Goal: Communication & Community: Ask a question

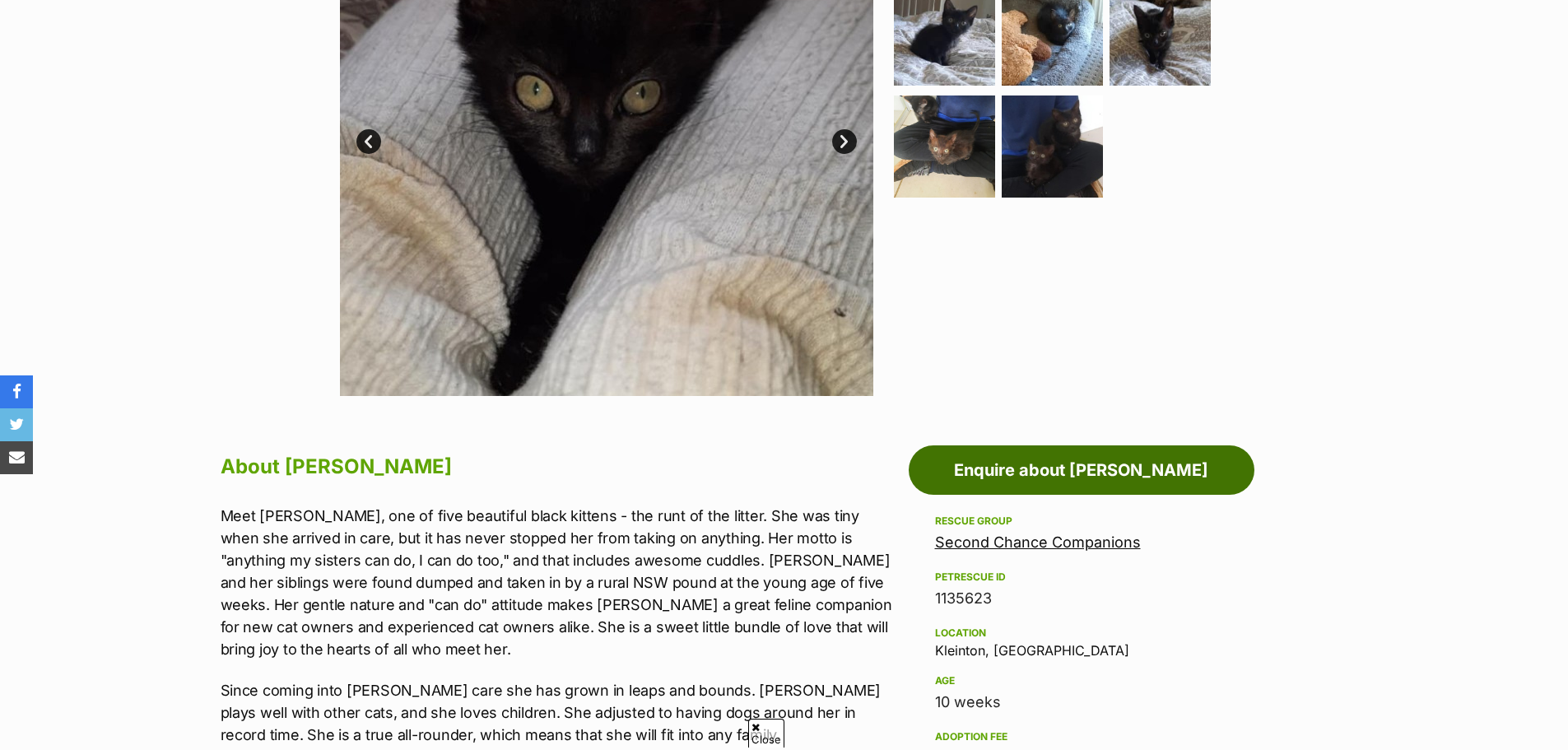
scroll to position [494, 0]
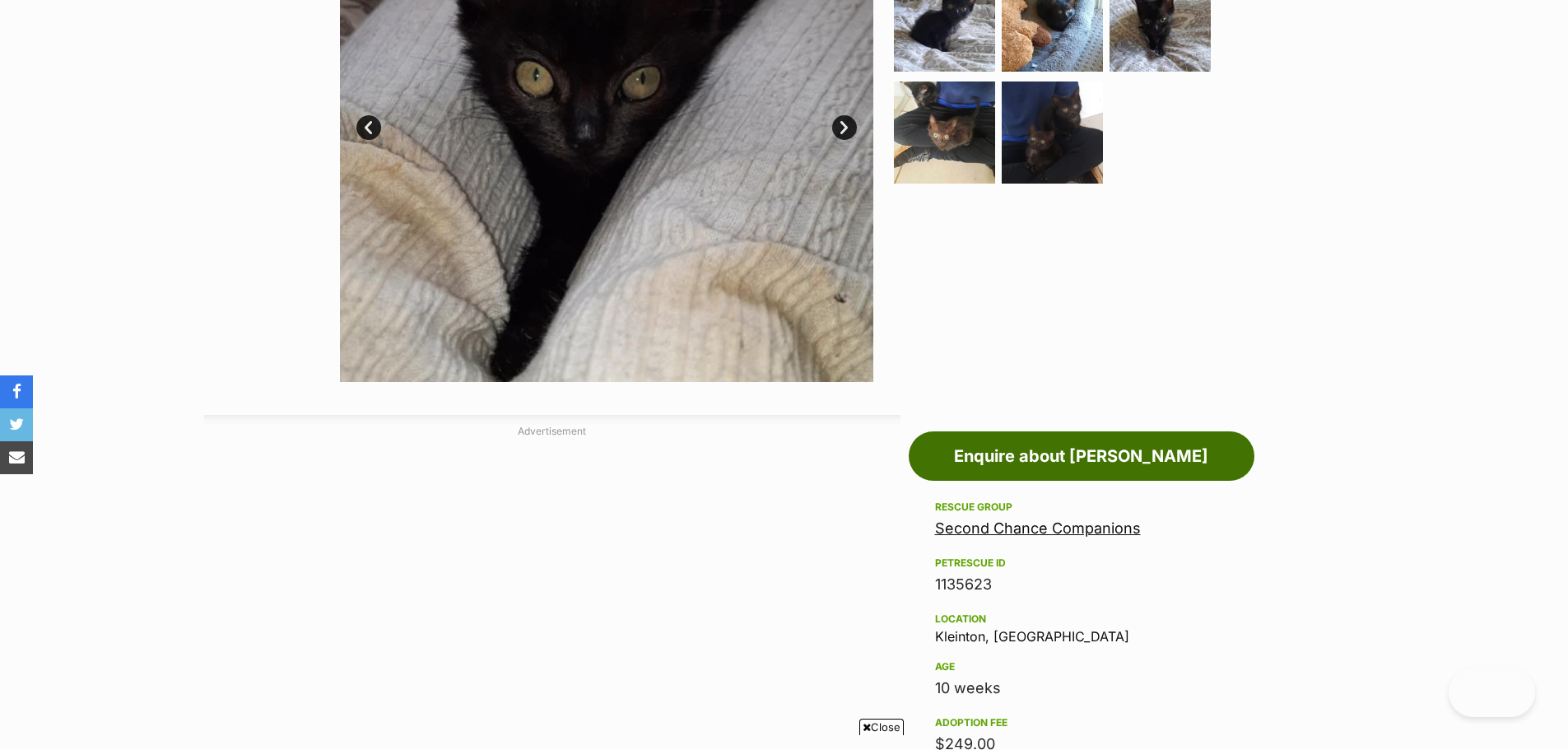
click at [1123, 439] on link "Enquire about Rowena" at bounding box center [1081, 456] width 346 height 50
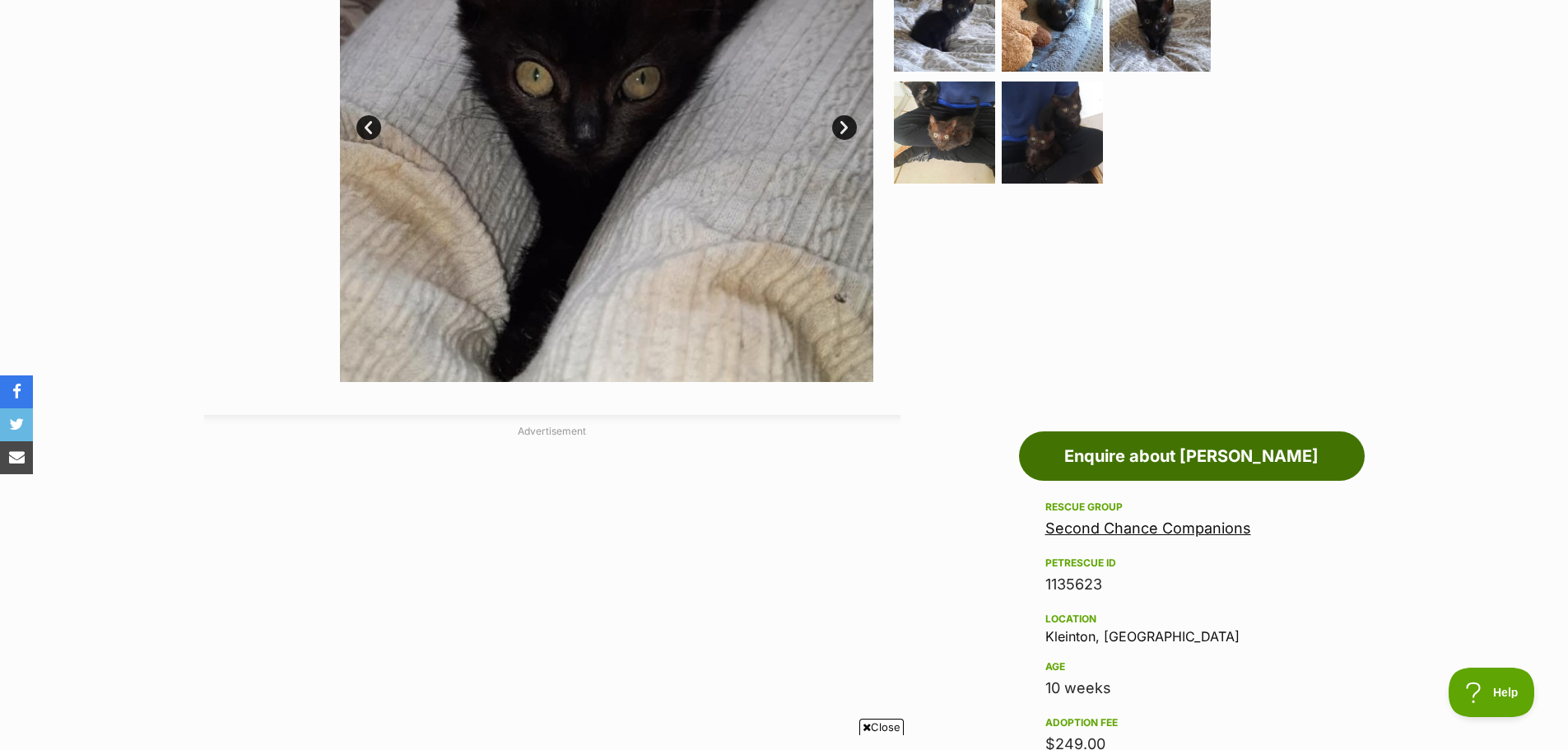
scroll to position [0, 0]
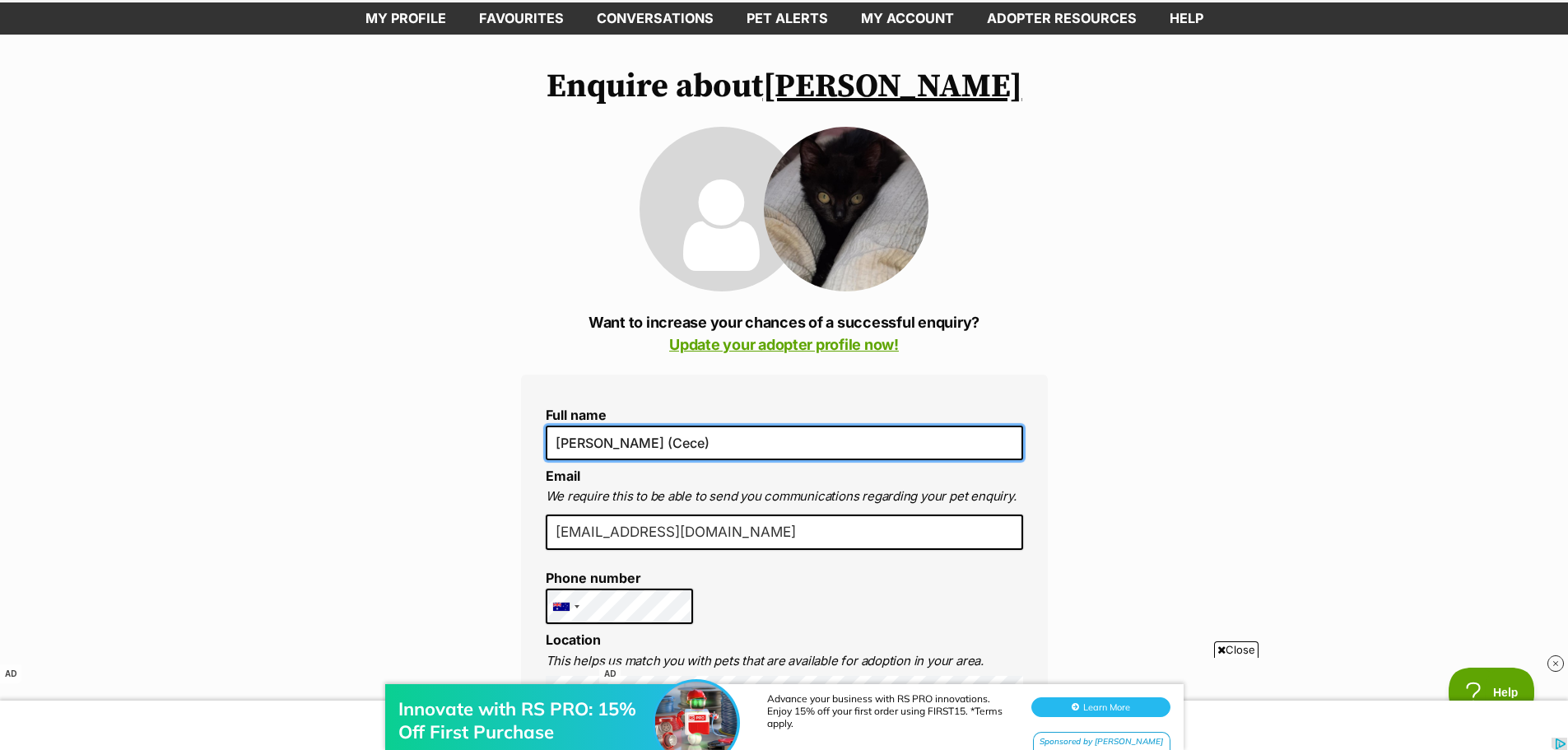
drag, startPoint x: 701, startPoint y: 447, endPoint x: 818, endPoint y: 456, distance: 117.3
click at [653, 439] on input "[PERSON_NAME] (Cece)" at bounding box center [784, 442] width 477 height 35
click at [818, 456] on input "[PERSON_NAME] (Cece)" at bounding box center [784, 442] width 477 height 35
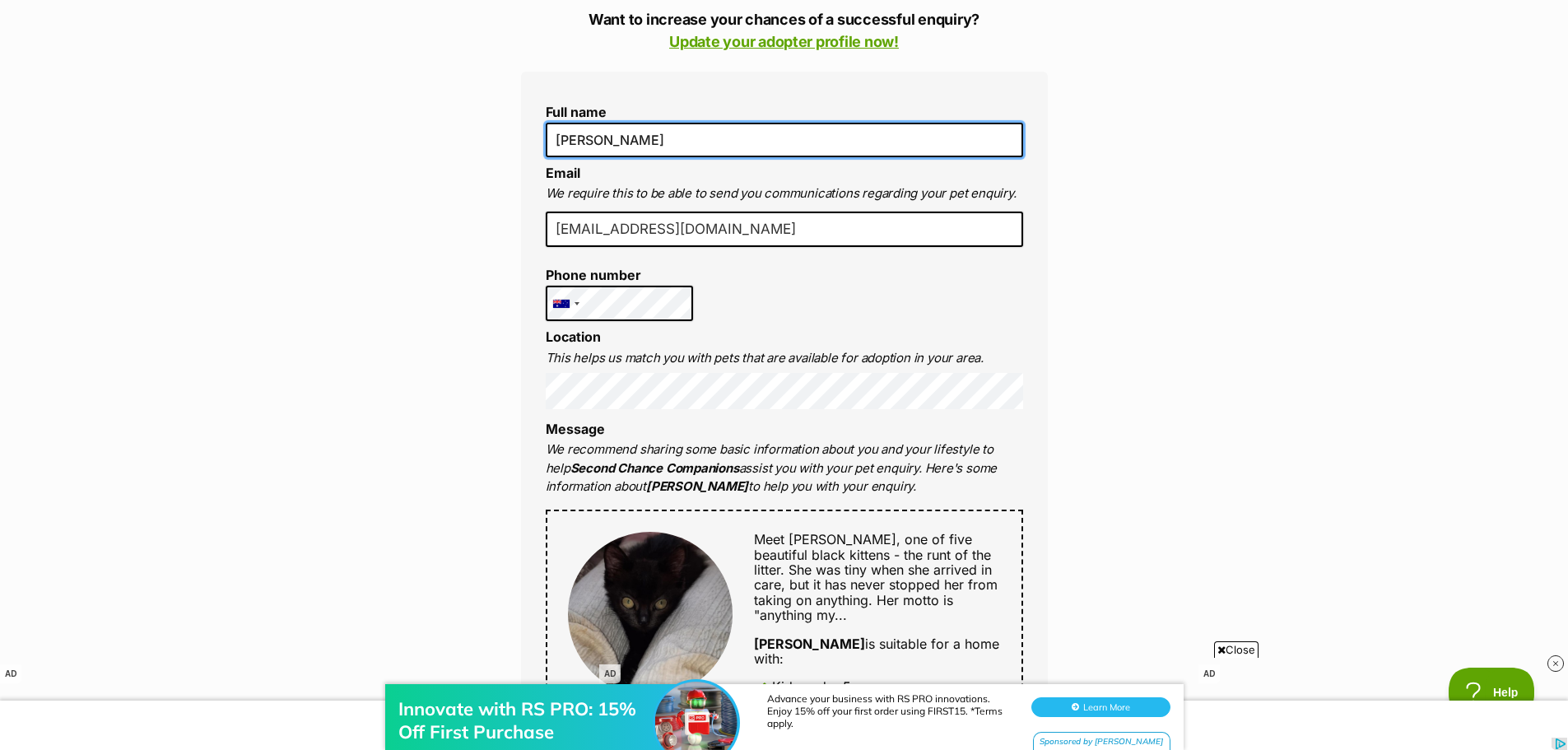
scroll to position [412, 0]
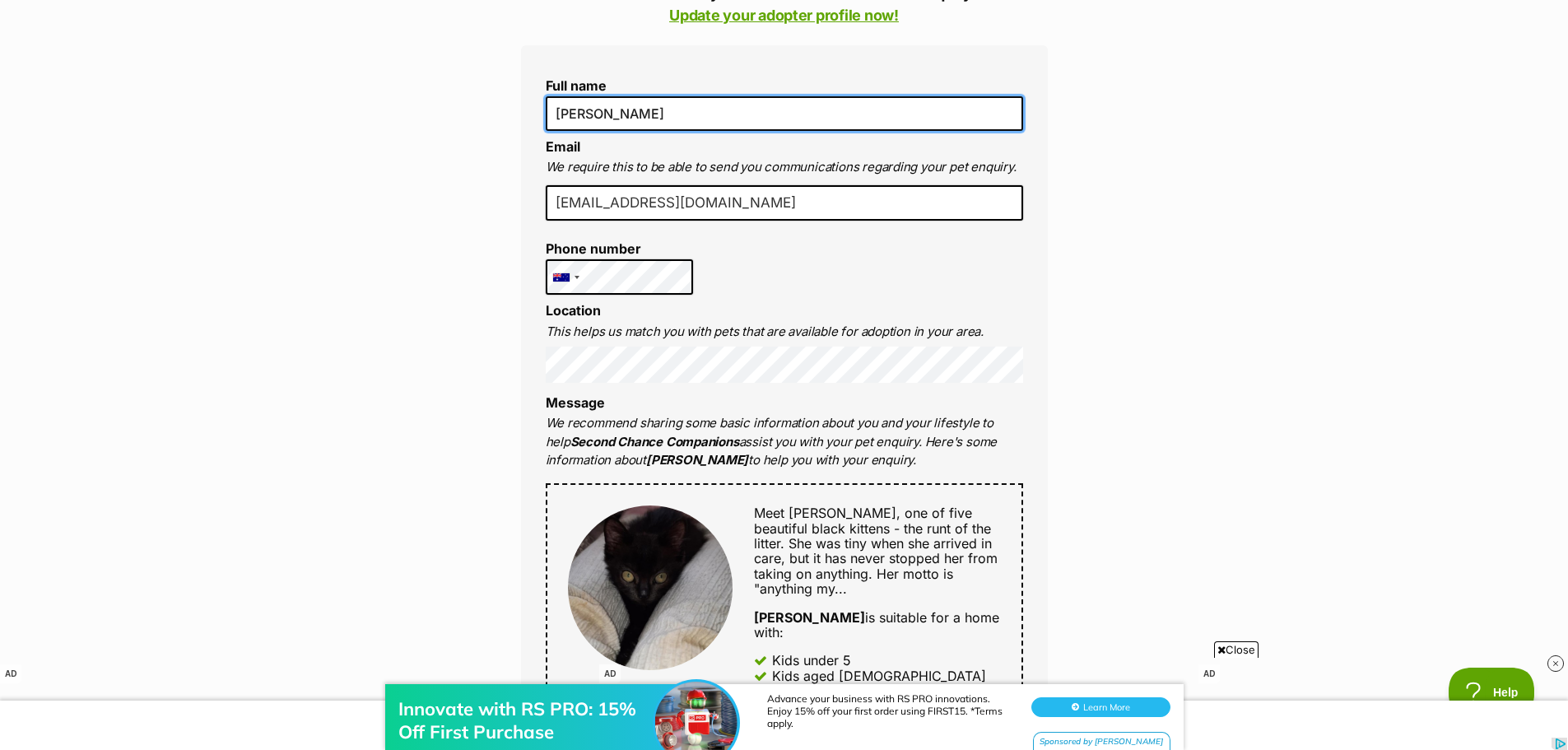
type input "Rhianna Evans"
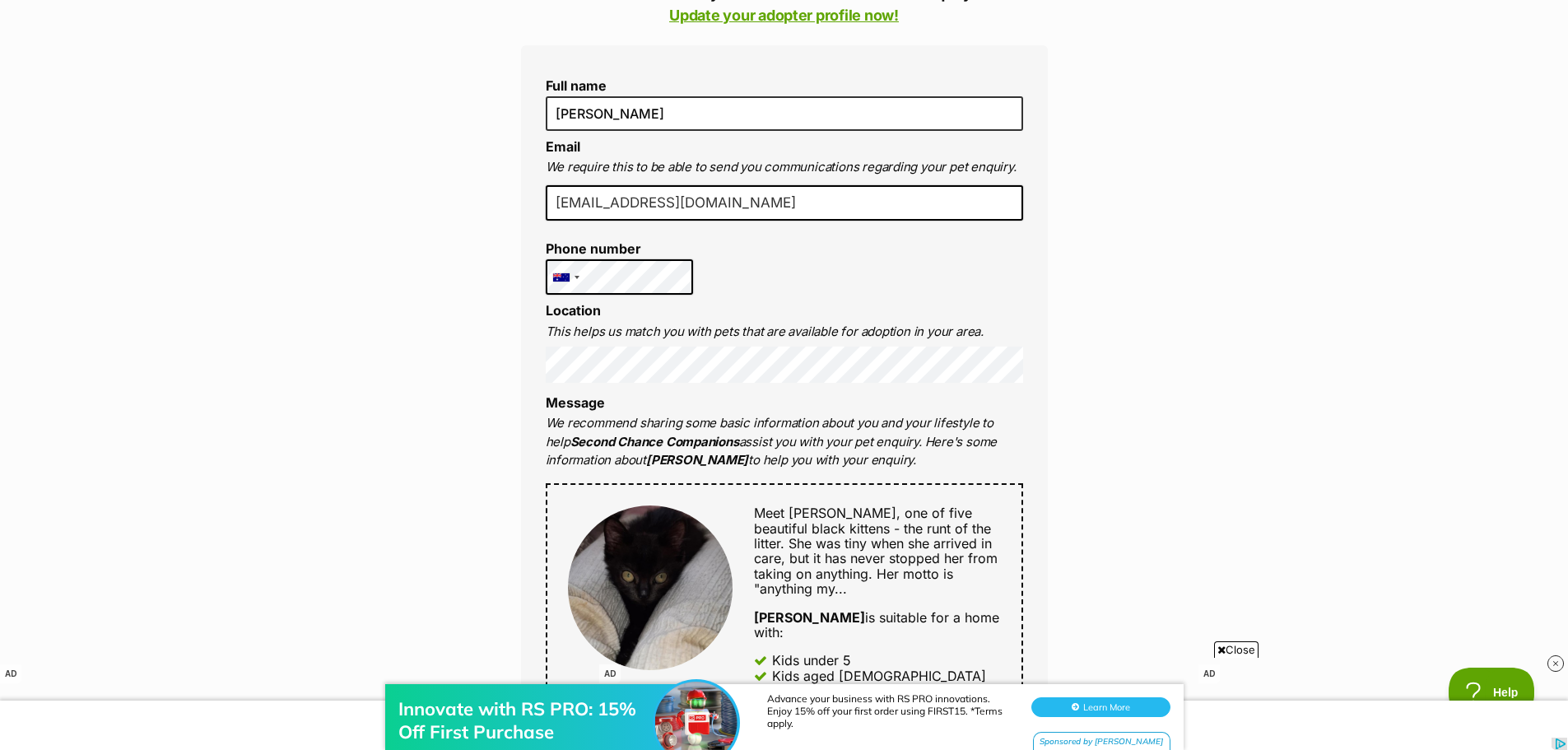
click at [923, 445] on p "We recommend sharing some basic information about you and your lifestyle to hel…" at bounding box center [784, 441] width 477 height 56
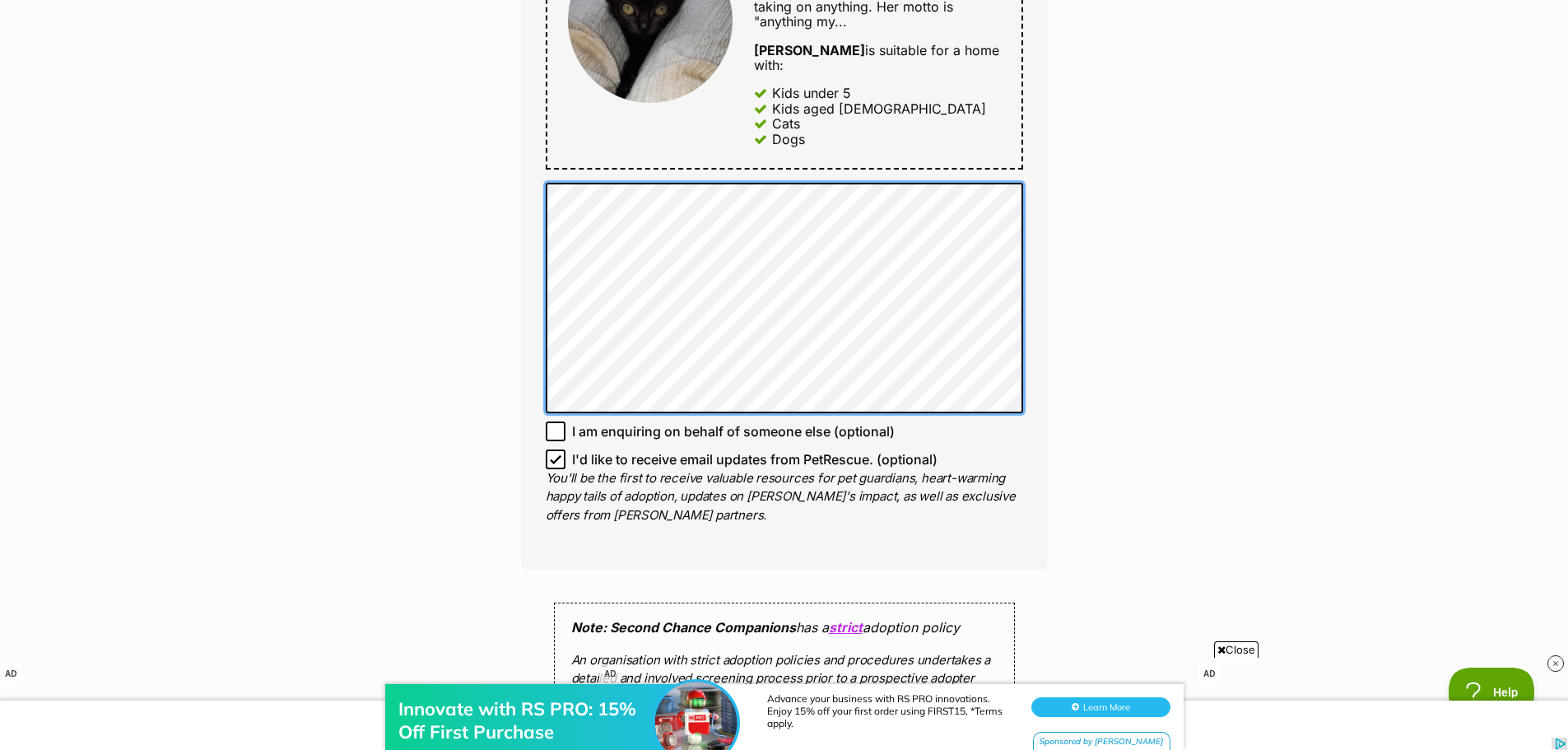
scroll to position [988, 0]
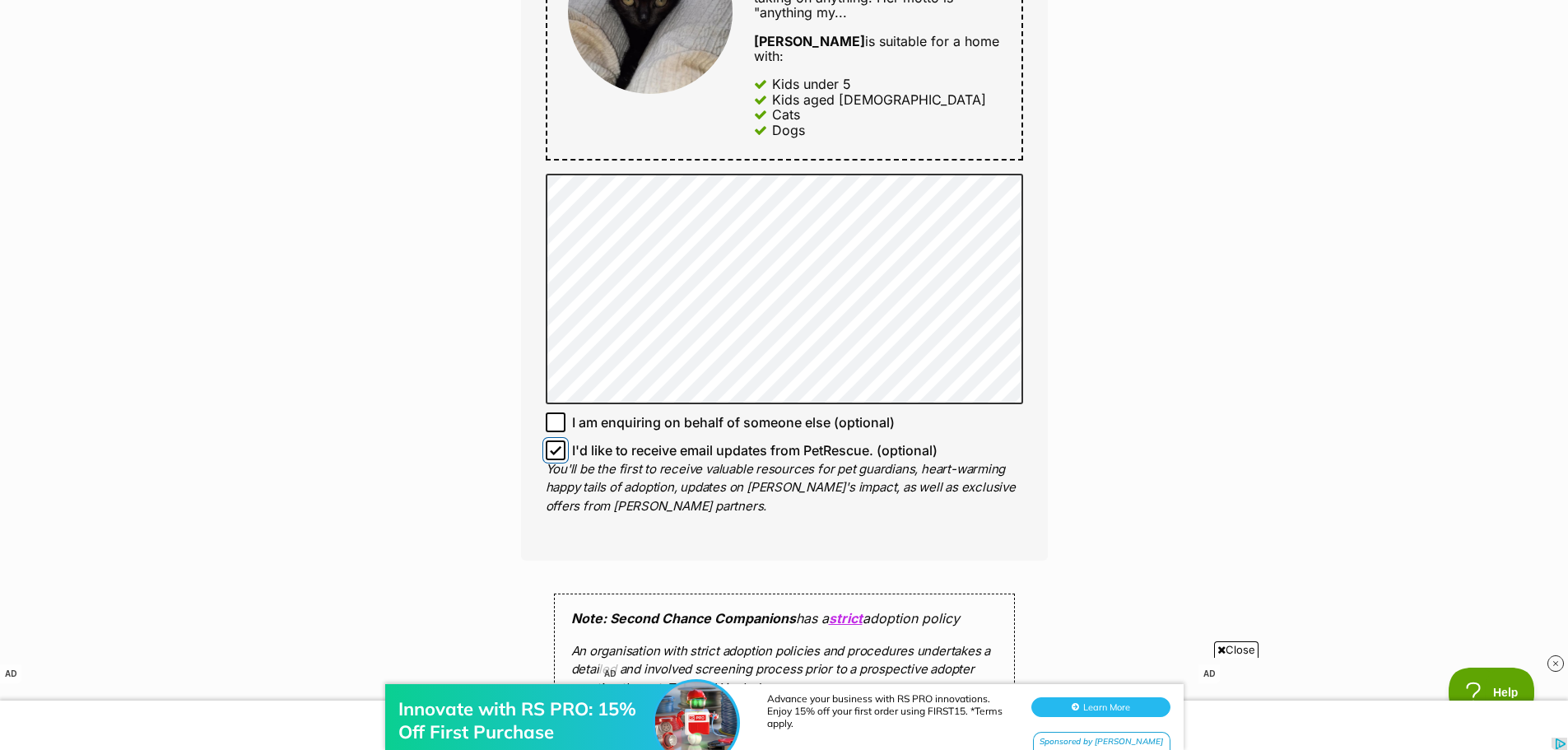
click at [551, 440] on input "I'd like to receive email updates from PetRescue. (optional)" at bounding box center [555, 450] width 20 height 20
checkbox input "false"
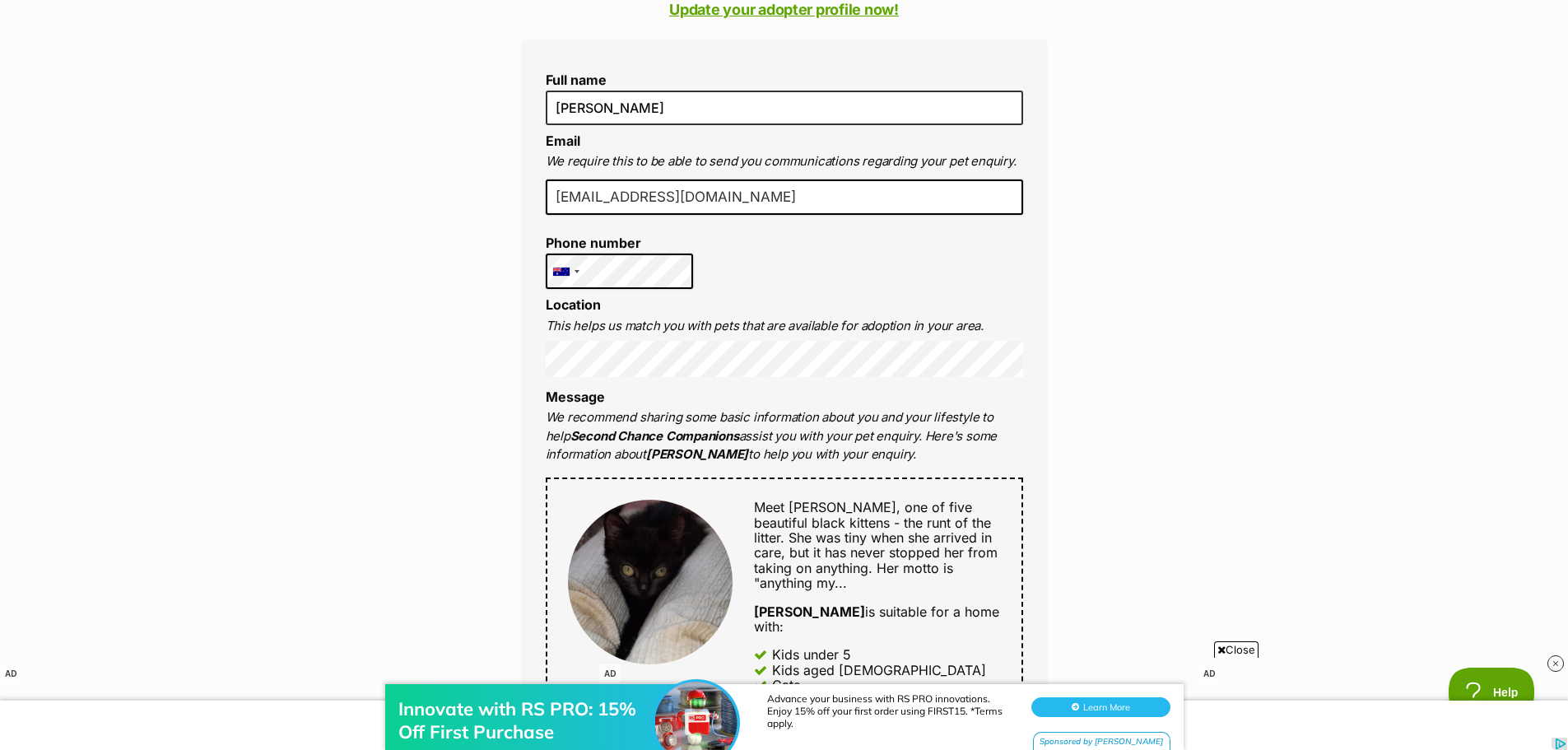
scroll to position [412, 0]
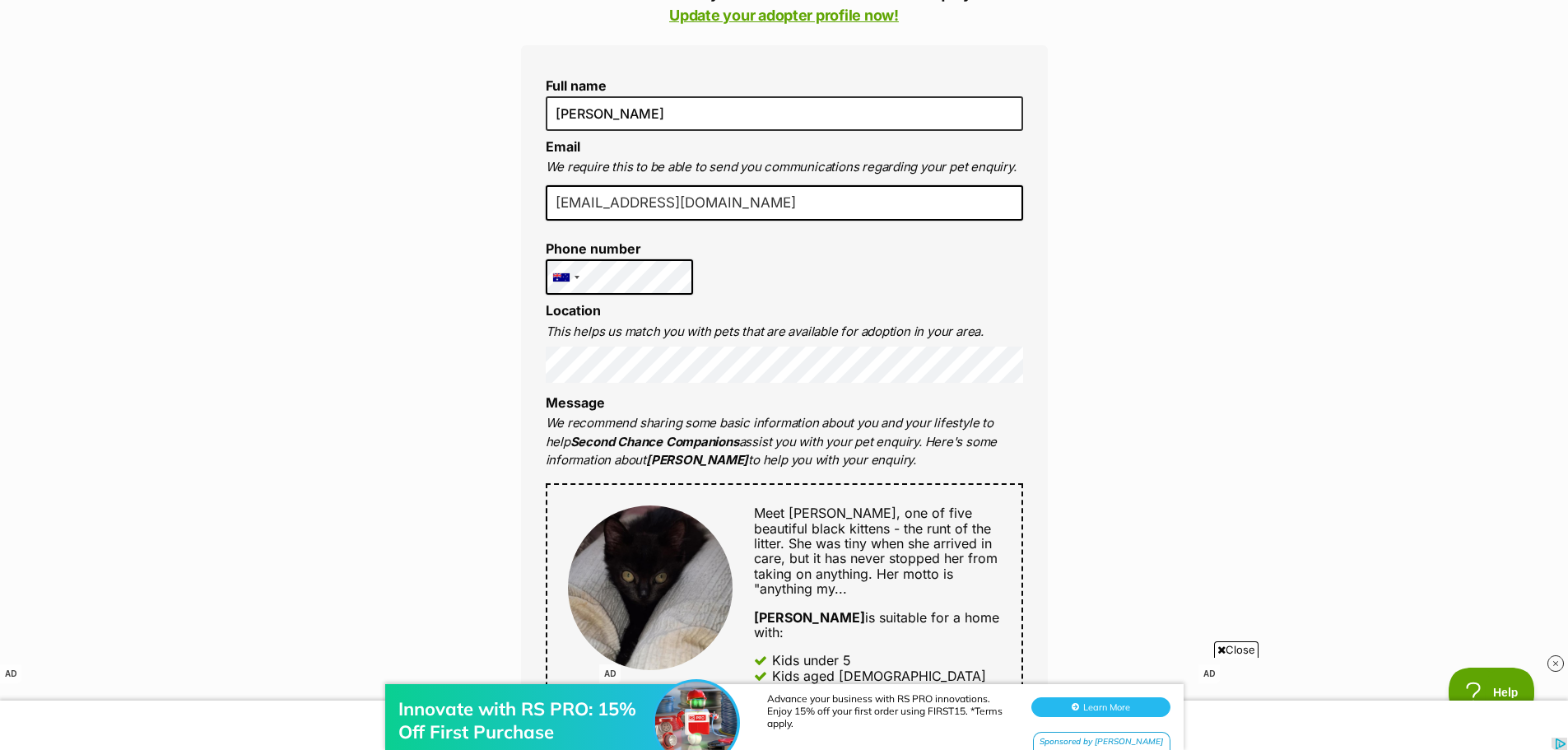
click at [686, 439] on strong "Second Chance Companions" at bounding box center [655, 441] width 169 height 16
click at [758, 273] on div "Full name Rhianna Evans Email We require this to be able to send you communicat…" at bounding box center [784, 591] width 527 height 1091
click at [806, 278] on div "Full name Rhianna Evans Email We require this to be able to send you communicat…" at bounding box center [784, 591] width 527 height 1091
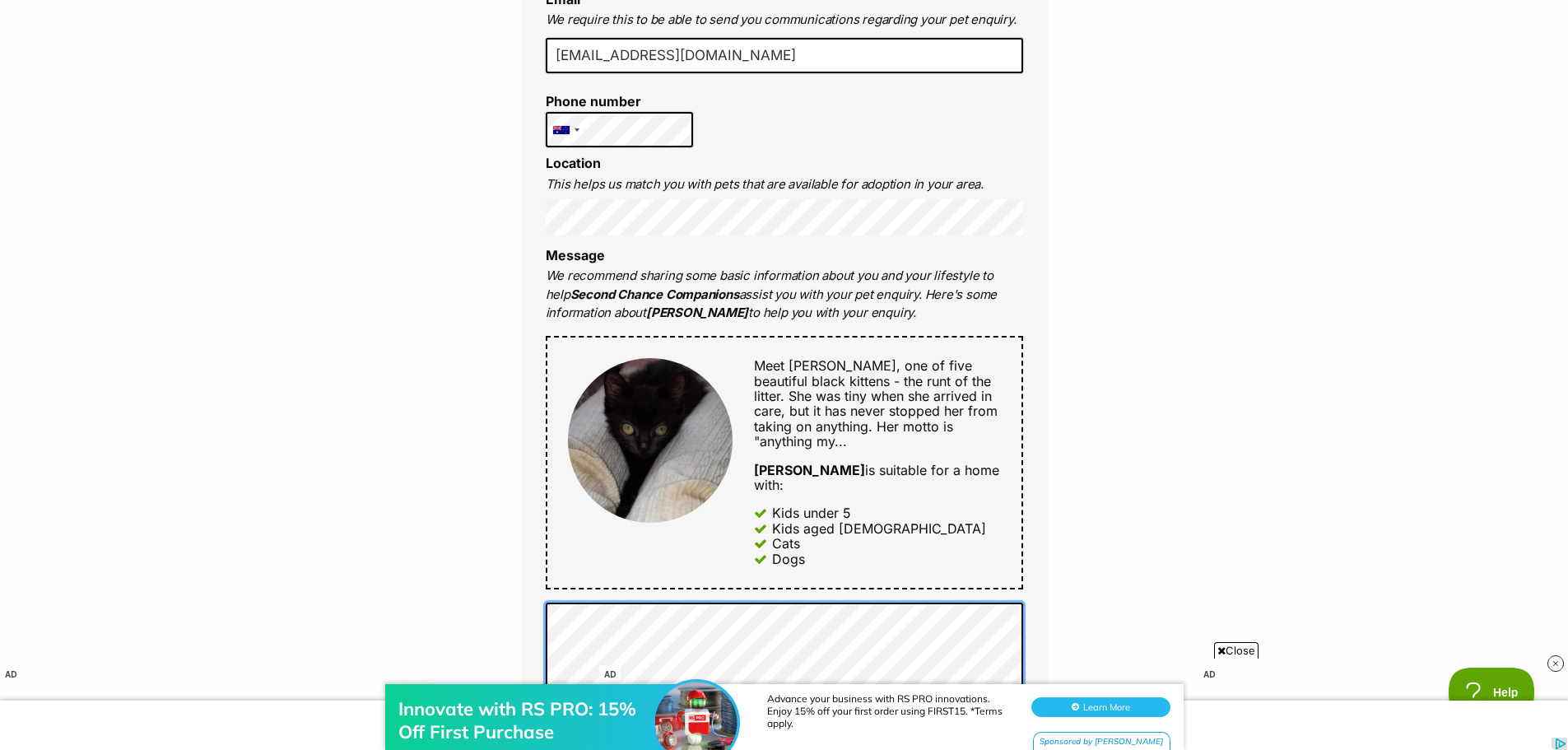
scroll to position [494, 0]
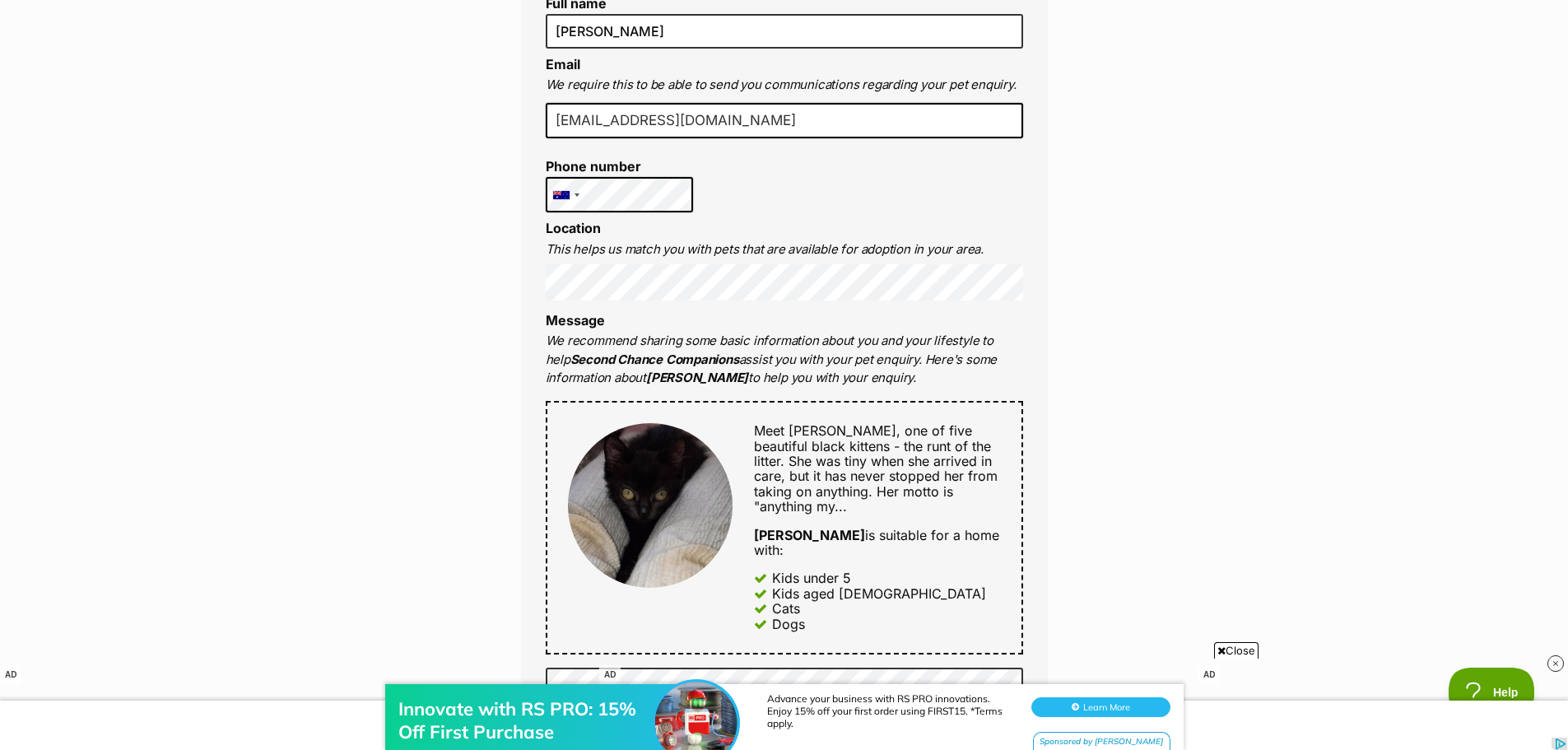
click at [1244, 650] on span "Close" at bounding box center [1236, 650] width 45 height 17
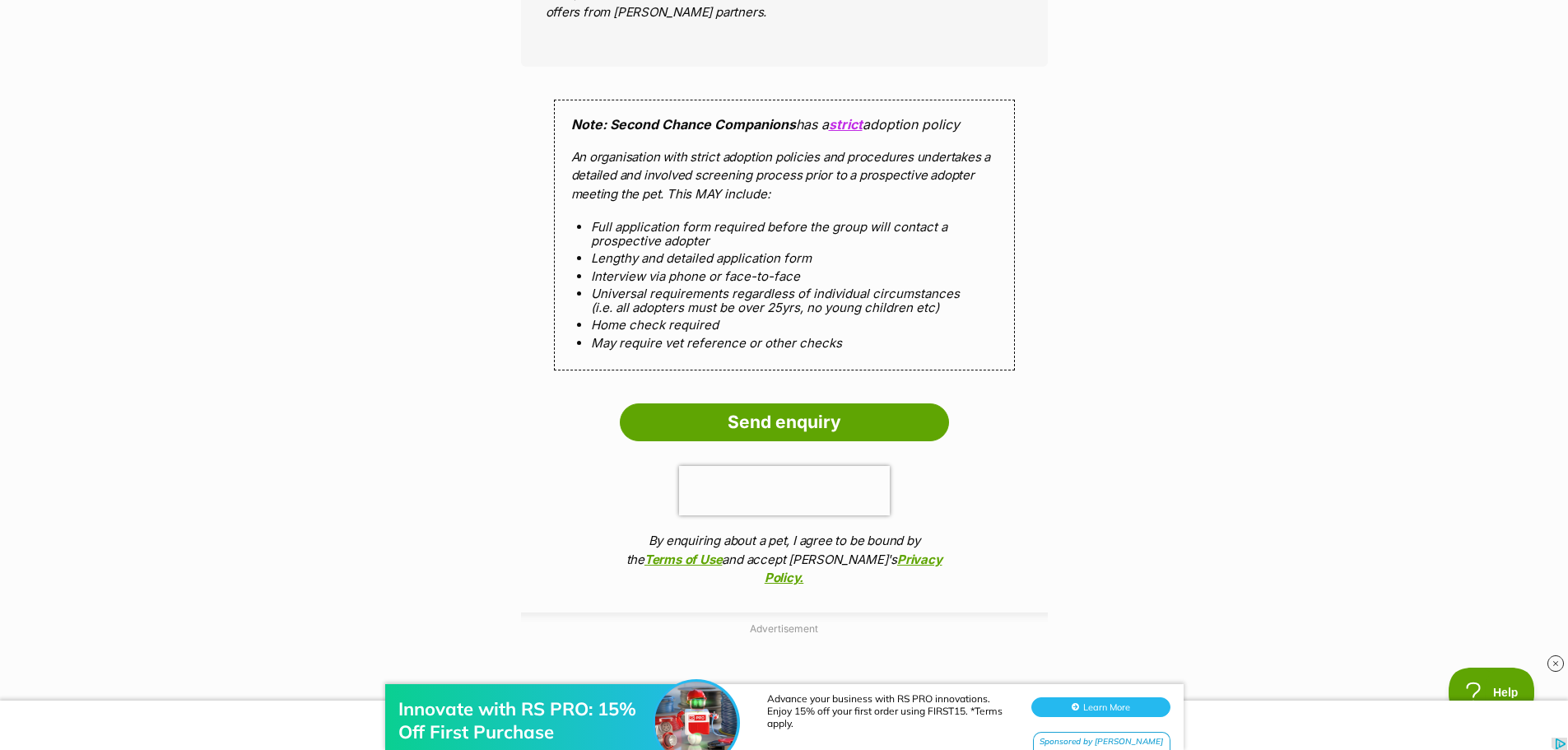
scroll to position [1400, 0]
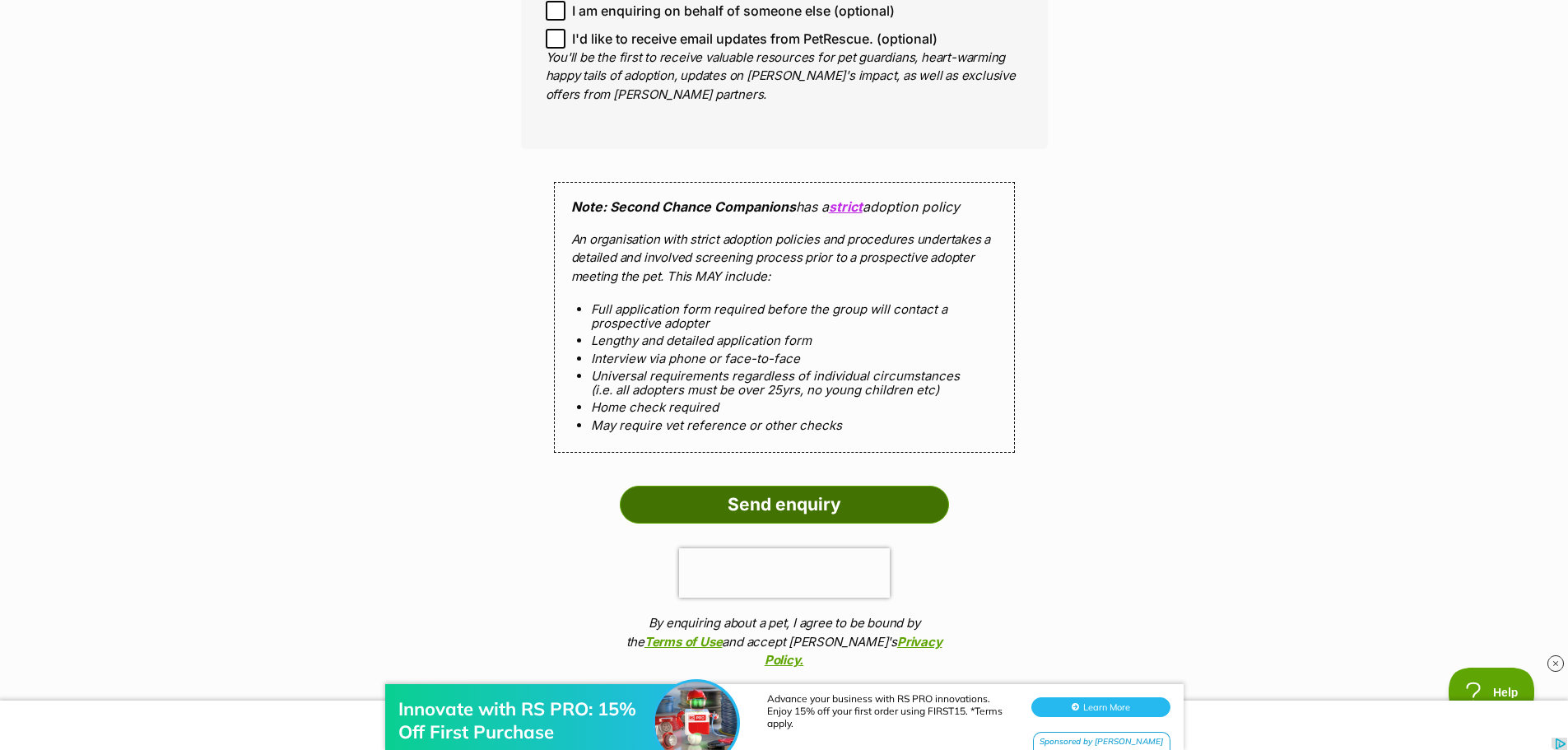
click at [839, 486] on input "Send enquiry" at bounding box center [784, 505] width 329 height 38
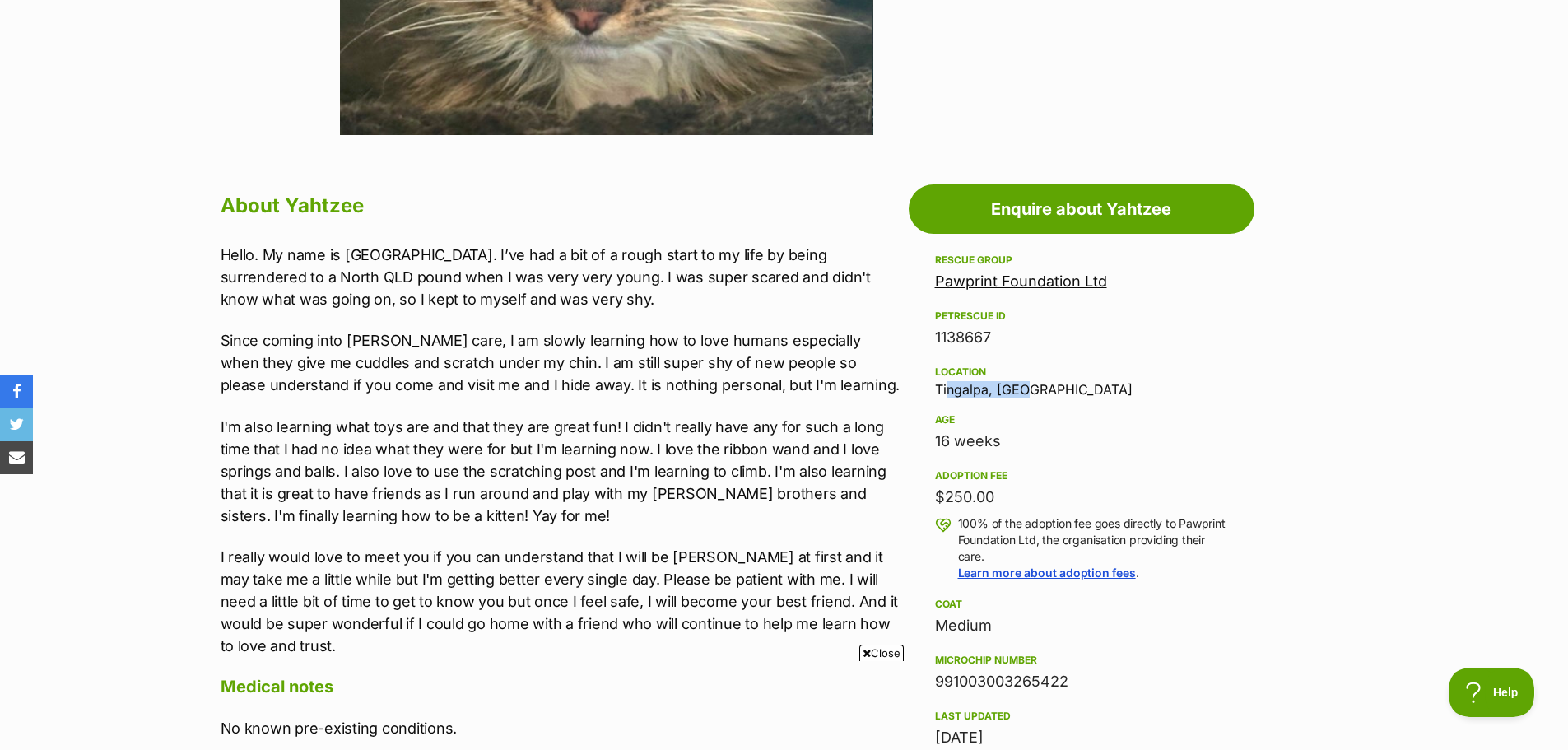
drag, startPoint x: 1049, startPoint y: 393, endPoint x: 1024, endPoint y: 395, distance: 25.1
click at [1024, 395] on div "Location Tingalpa, QLD" at bounding box center [1081, 379] width 293 height 35
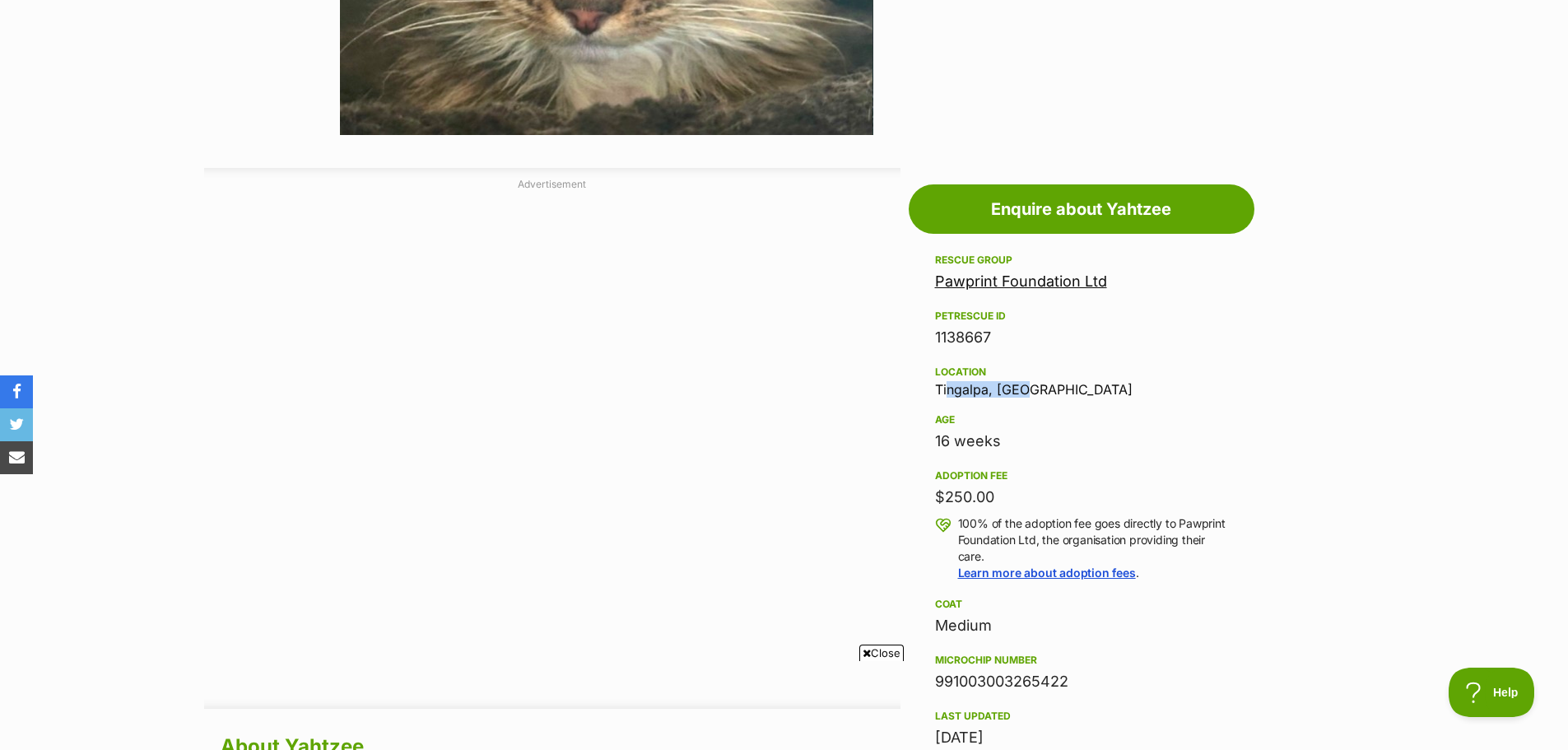
click at [979, 388] on div "Location Tingalpa, QLD" at bounding box center [1081, 379] width 293 height 35
drag, startPoint x: 936, startPoint y: 389, endPoint x: 988, endPoint y: 394, distance: 52.2
click at [988, 394] on div "Location Tingalpa, QLD" at bounding box center [1081, 379] width 293 height 35
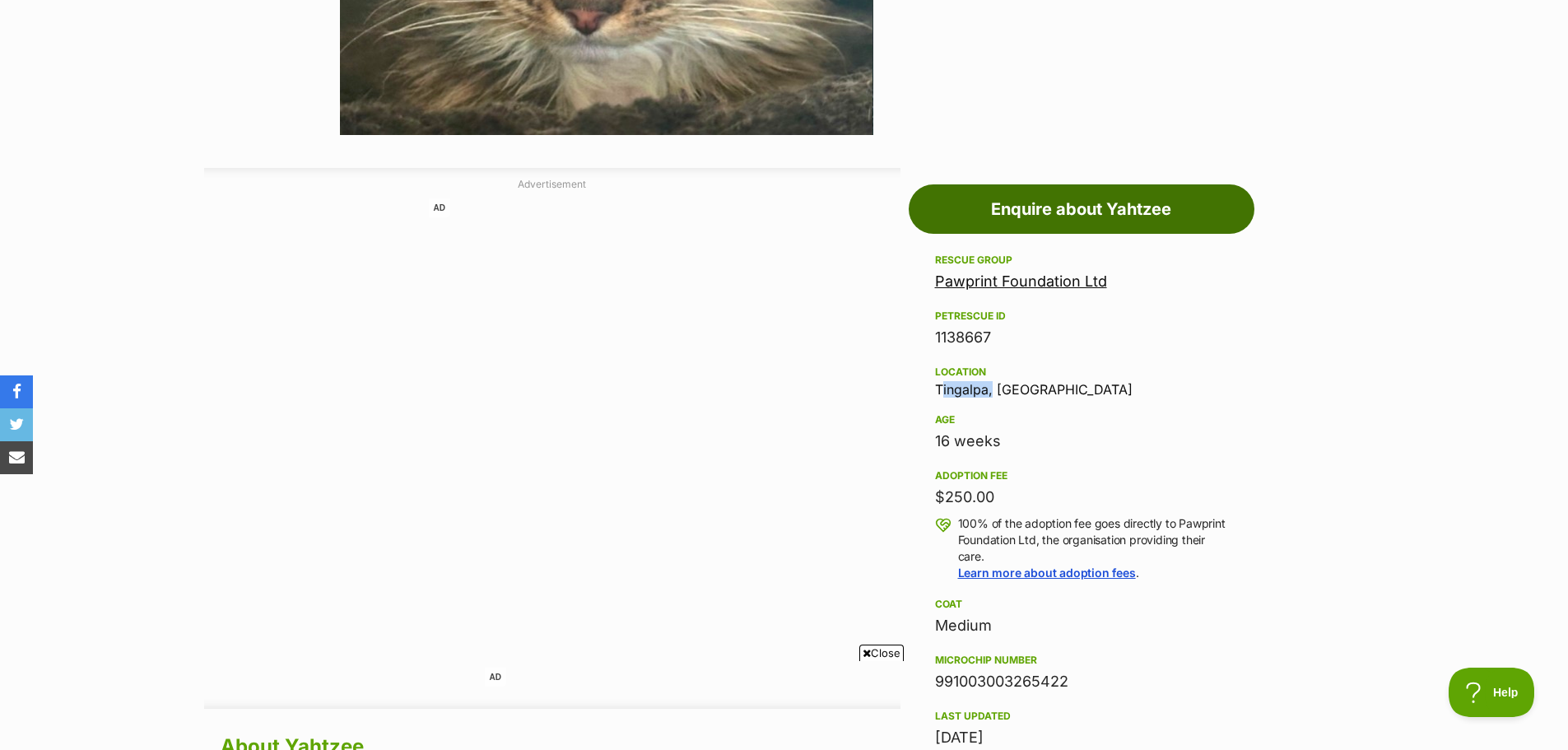
copy div "Tingalpa"
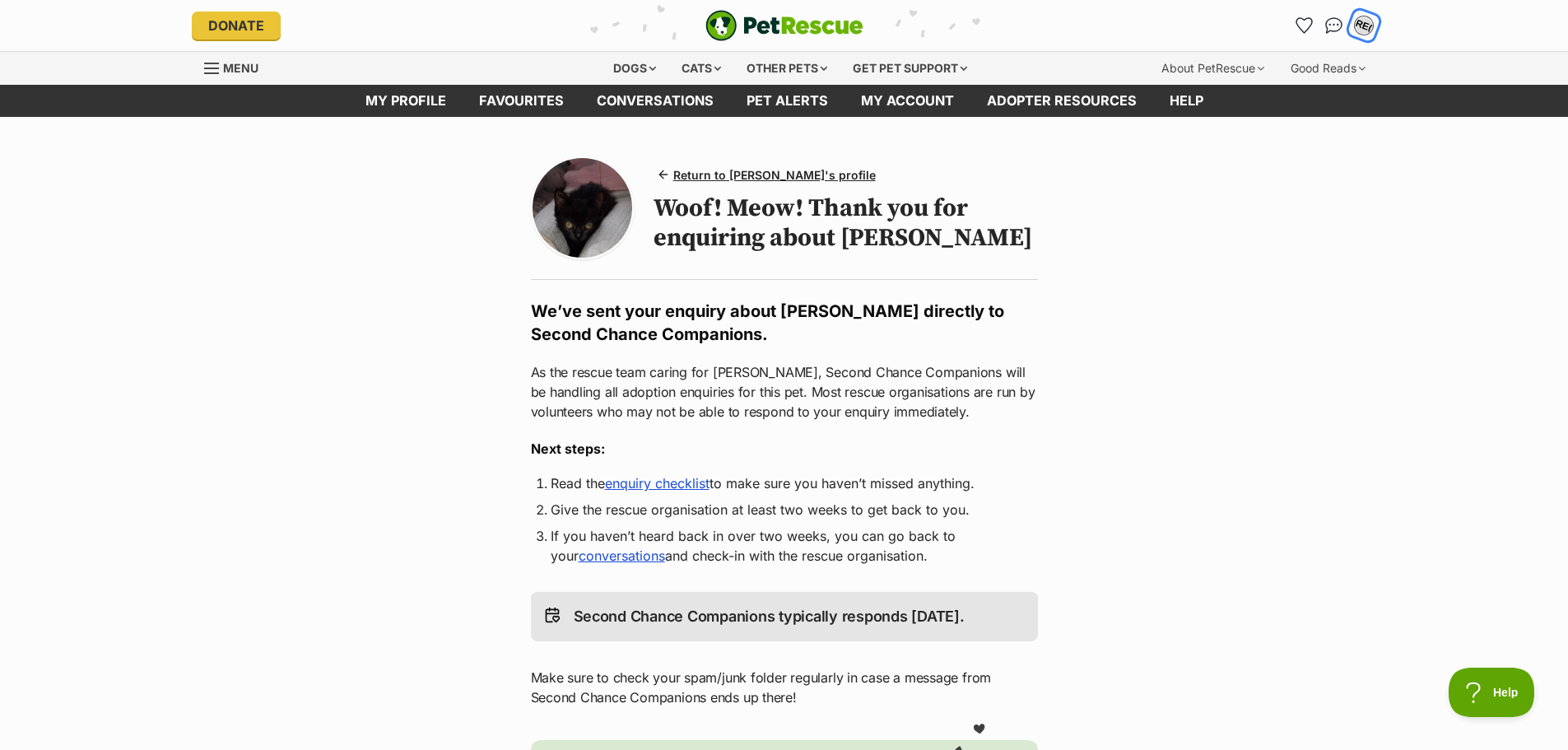
click at [1355, 27] on div "RE(" at bounding box center [1364, 26] width 22 height 22
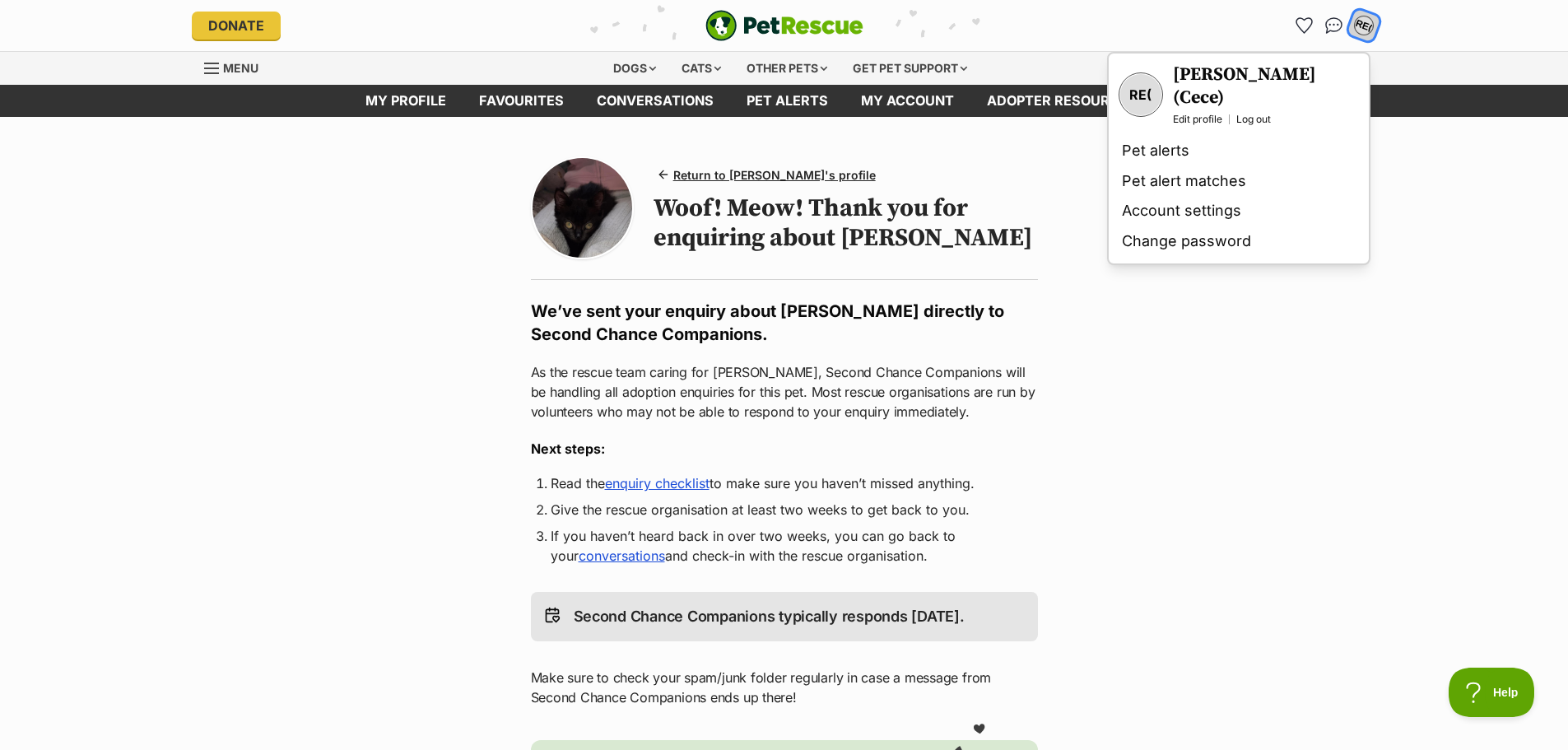
click at [1355, 27] on div "RE(" at bounding box center [1364, 26] width 22 height 22
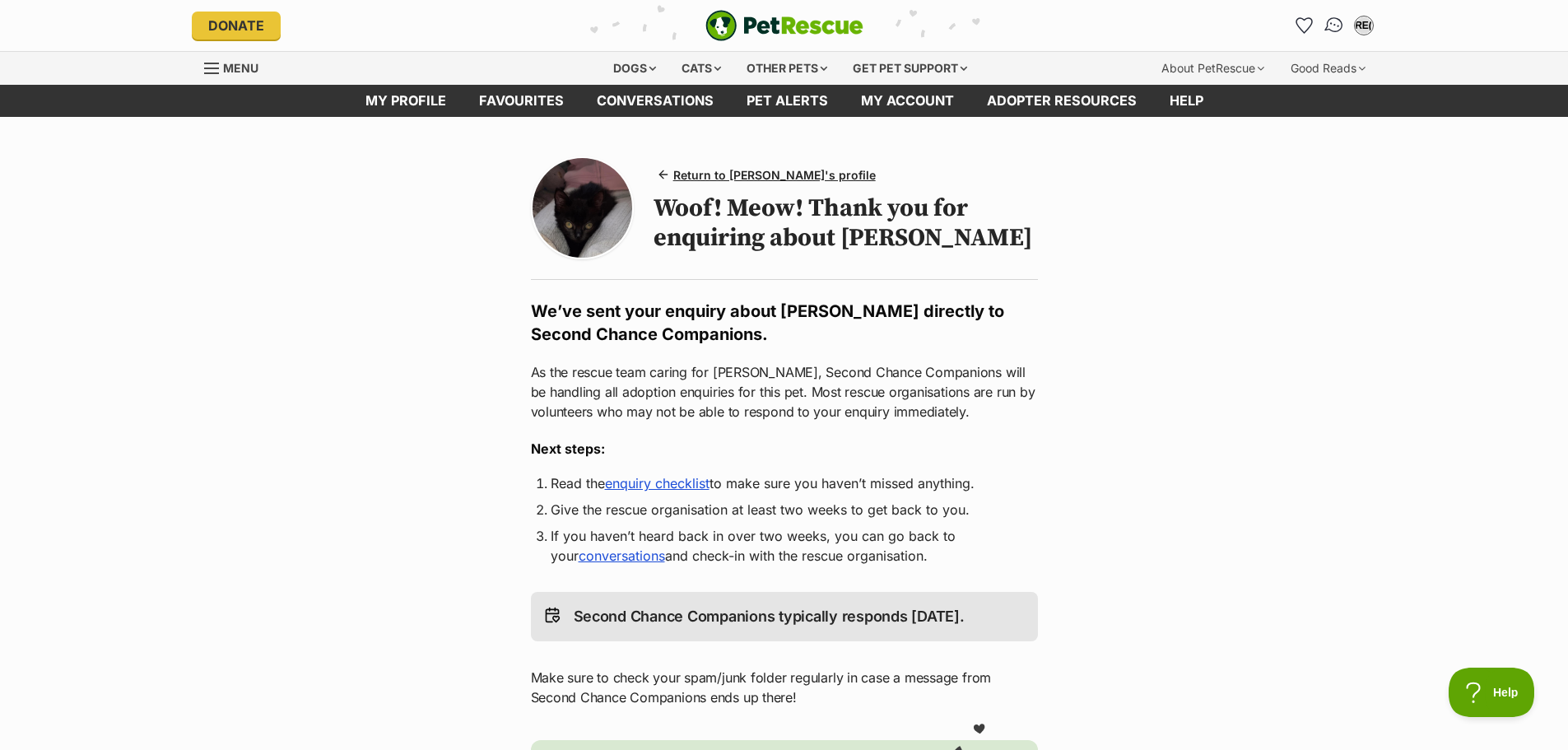
click at [1330, 24] on img "Conversations" at bounding box center [1333, 26] width 22 height 22
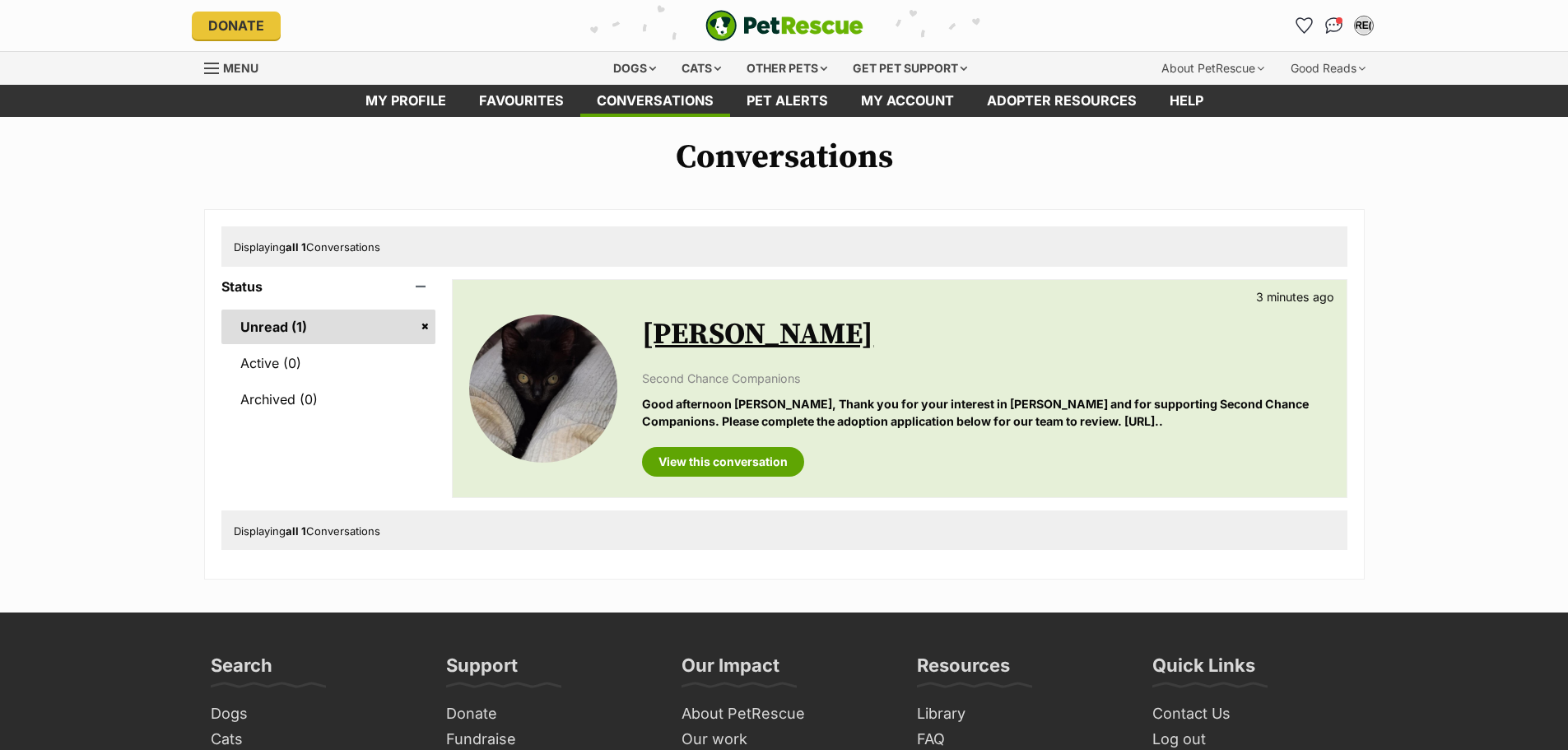
click at [968, 393] on div "Second Chance Companions Good afternoon Rhianna, Thank you for your interest in…" at bounding box center [985, 400] width 687 height 61
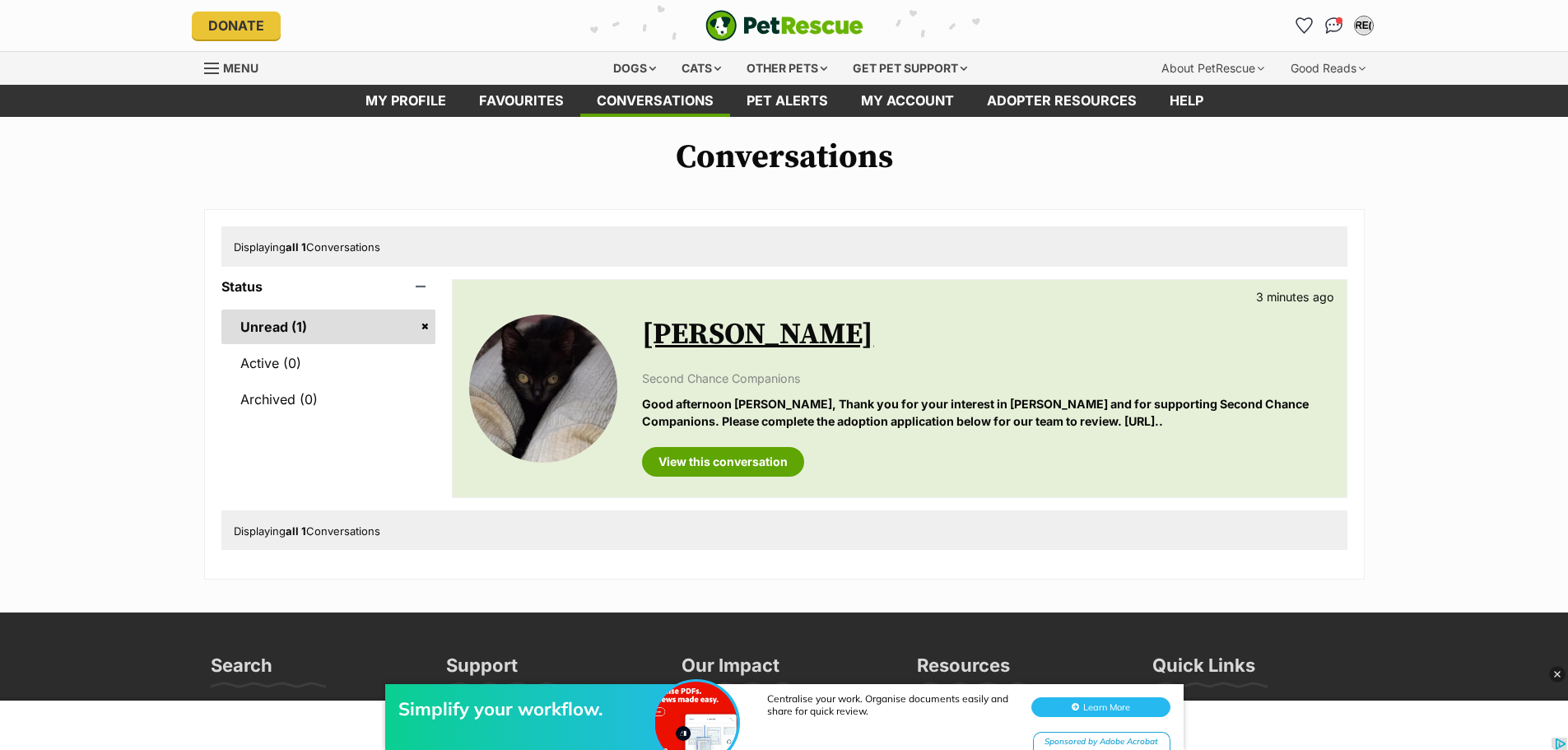
click at [1143, 422] on p "Good afternoon Rhianna, Thank you for your interest in Rowena and for supportin…" at bounding box center [985, 413] width 687 height 36
click at [780, 457] on link "View this conversation" at bounding box center [722, 462] width 162 height 30
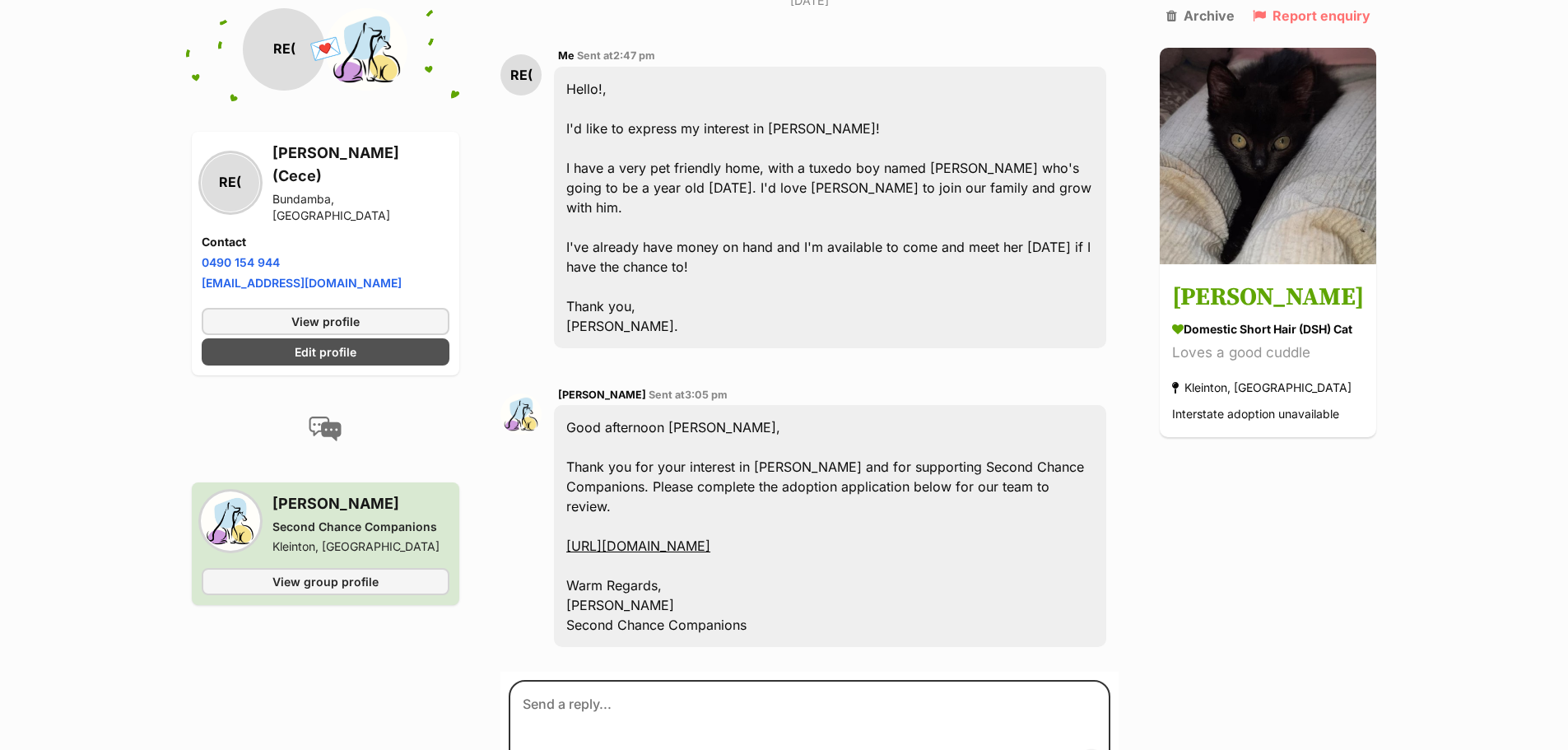
scroll to position [419, 0]
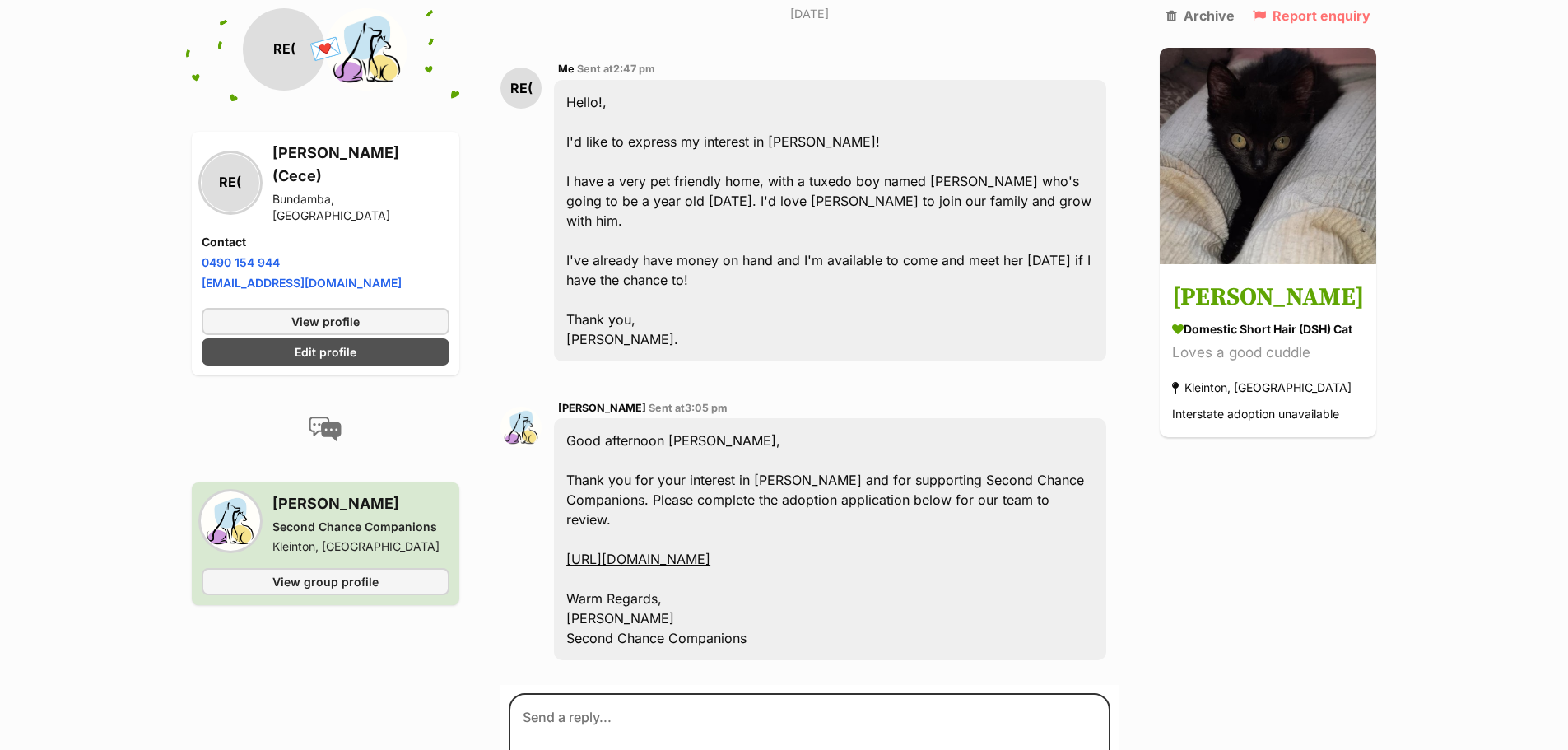
click at [710, 551] on link "https://airtable.com/apppTCKA2q0GAV7oX/shrGQtjYtZyyRjFoR" at bounding box center [638, 559] width 144 height 17
click at [916, 693] on textarea at bounding box center [809, 743] width 602 height 99
click at [729, 693] on textarea "Hello" at bounding box center [809, 743] width 602 height 99
type textarea "Hello Peta!, No problem!, adoption application"
drag, startPoint x: 771, startPoint y: 685, endPoint x: 405, endPoint y: 630, distance: 370.1
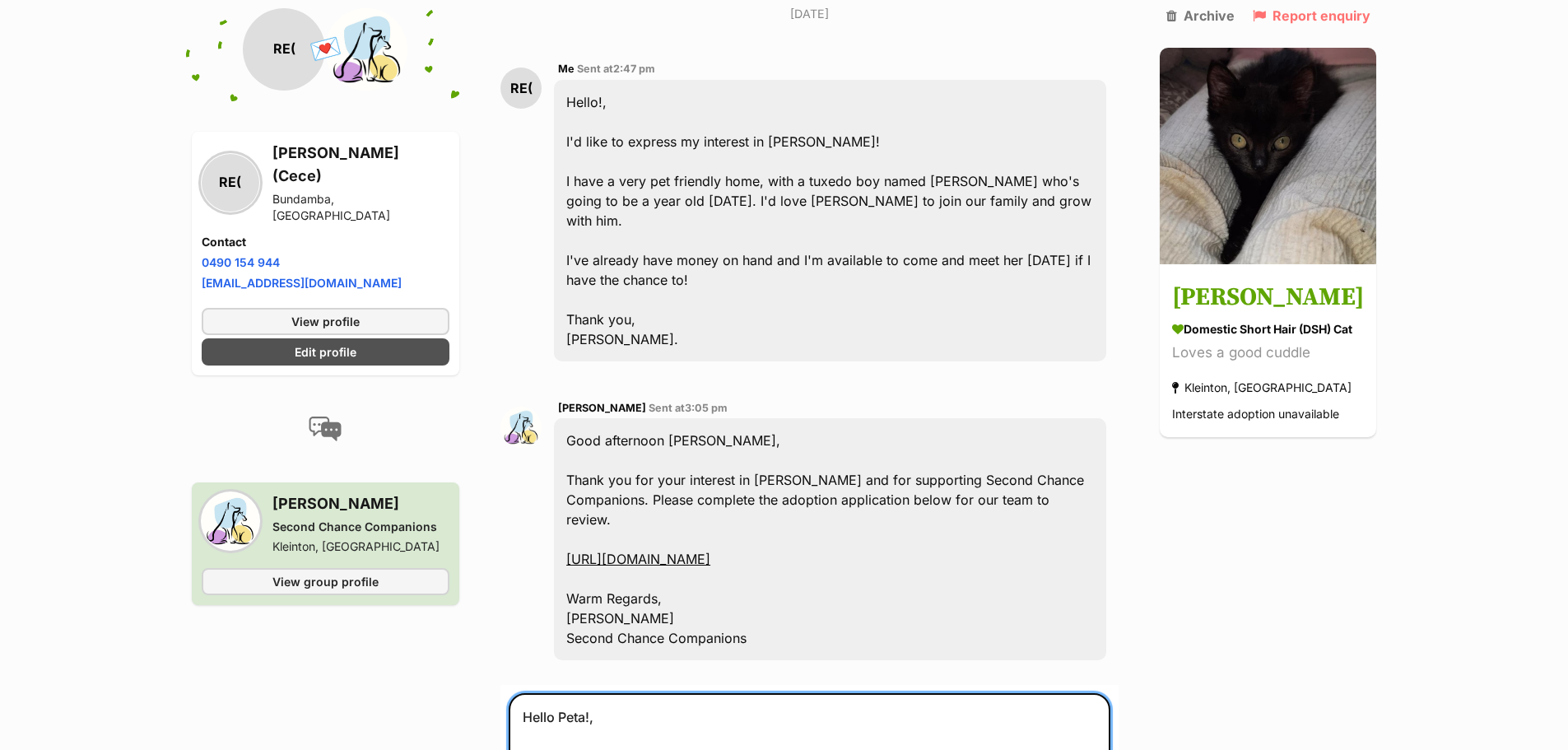
click at [408, 631] on div "Back to all conversations 💌 Conversation participant details RE( RE( Rhianna Ev…" at bounding box center [784, 300] width 1210 height 1162
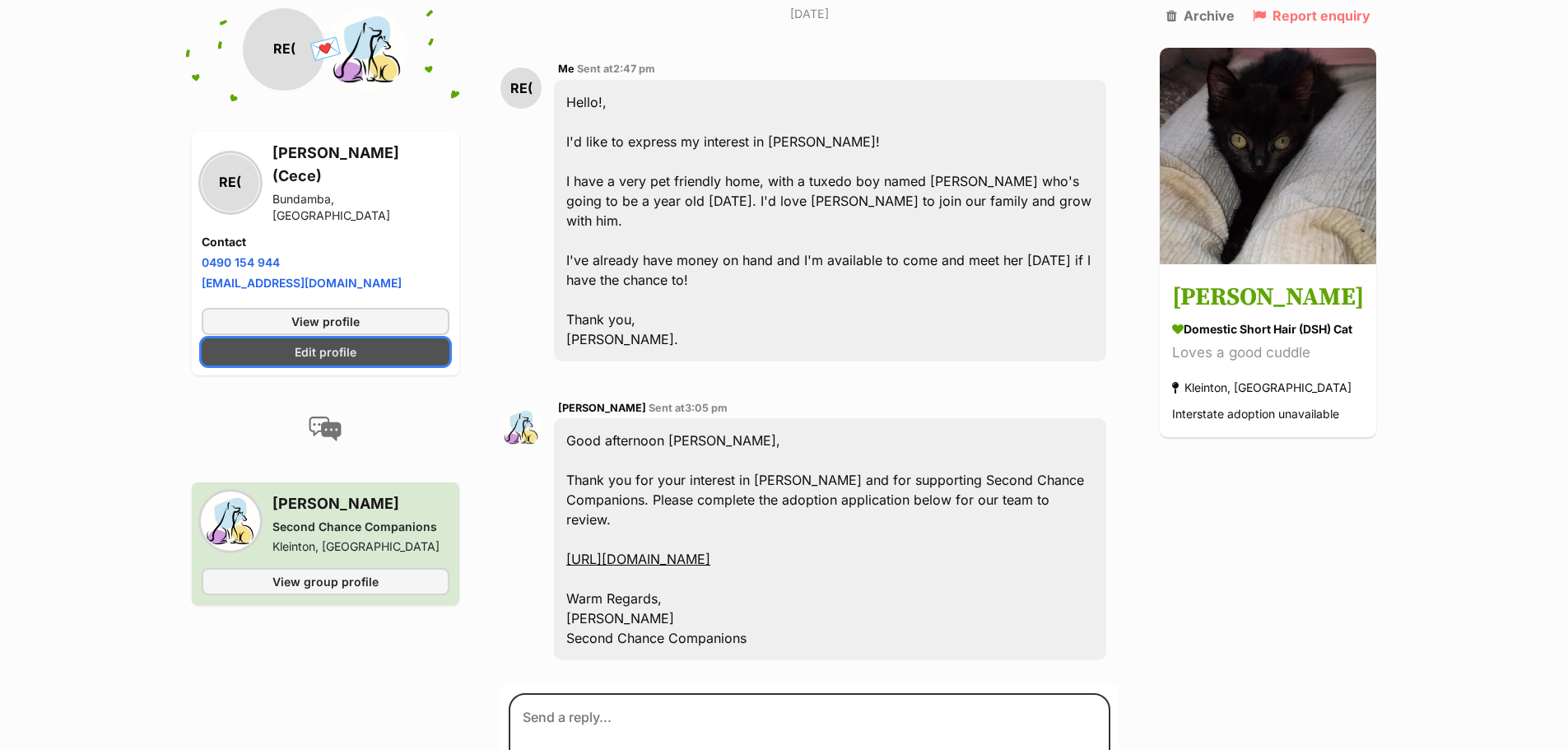
click at [369, 338] on link "Edit profile" at bounding box center [325, 351] width 249 height 27
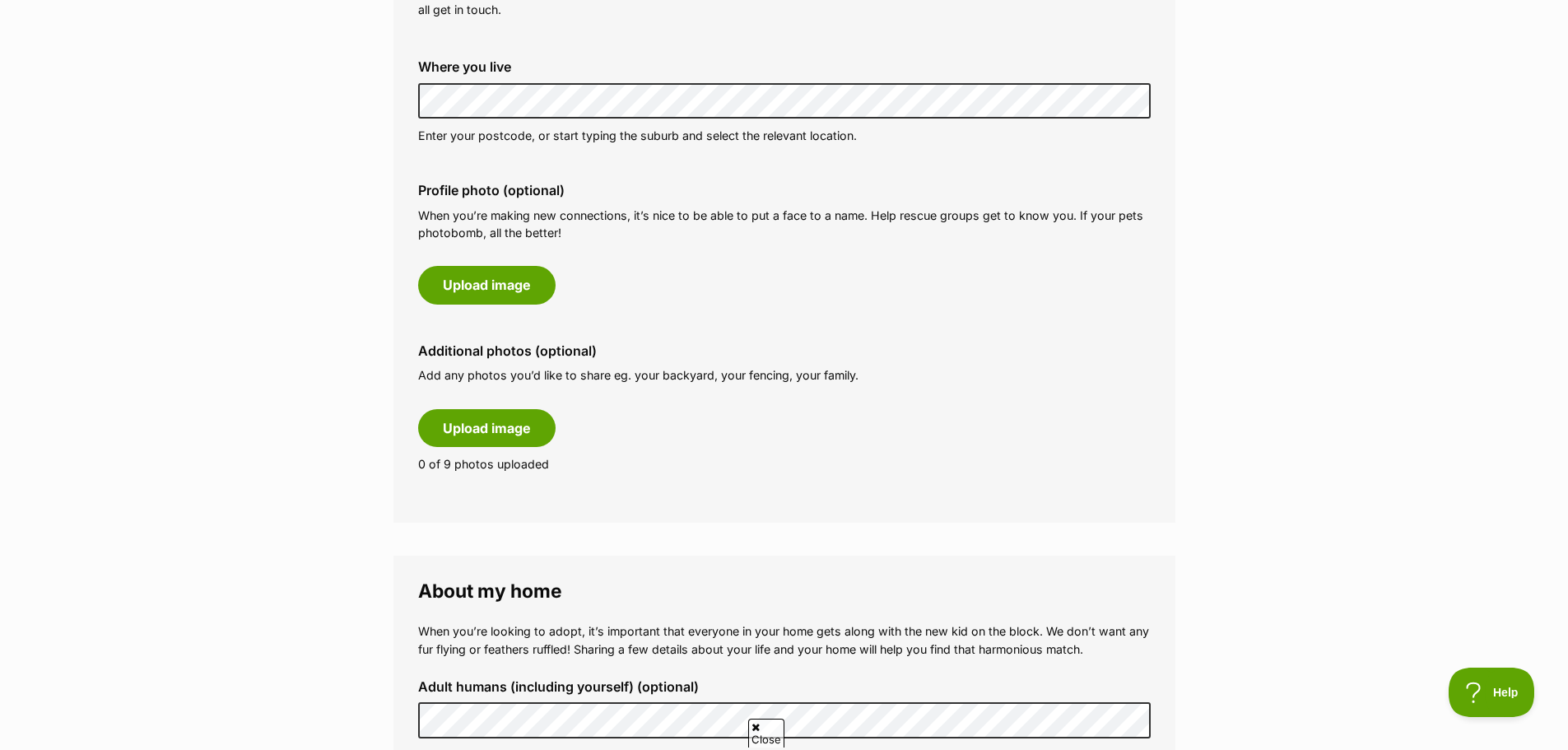
scroll to position [659, 0]
click at [648, 283] on div "Profile photo (optional) When you’re making new connections, it’s nice to be ab…" at bounding box center [784, 242] width 759 height 148
click at [511, 288] on button "Upload image" at bounding box center [487, 284] width 138 height 38
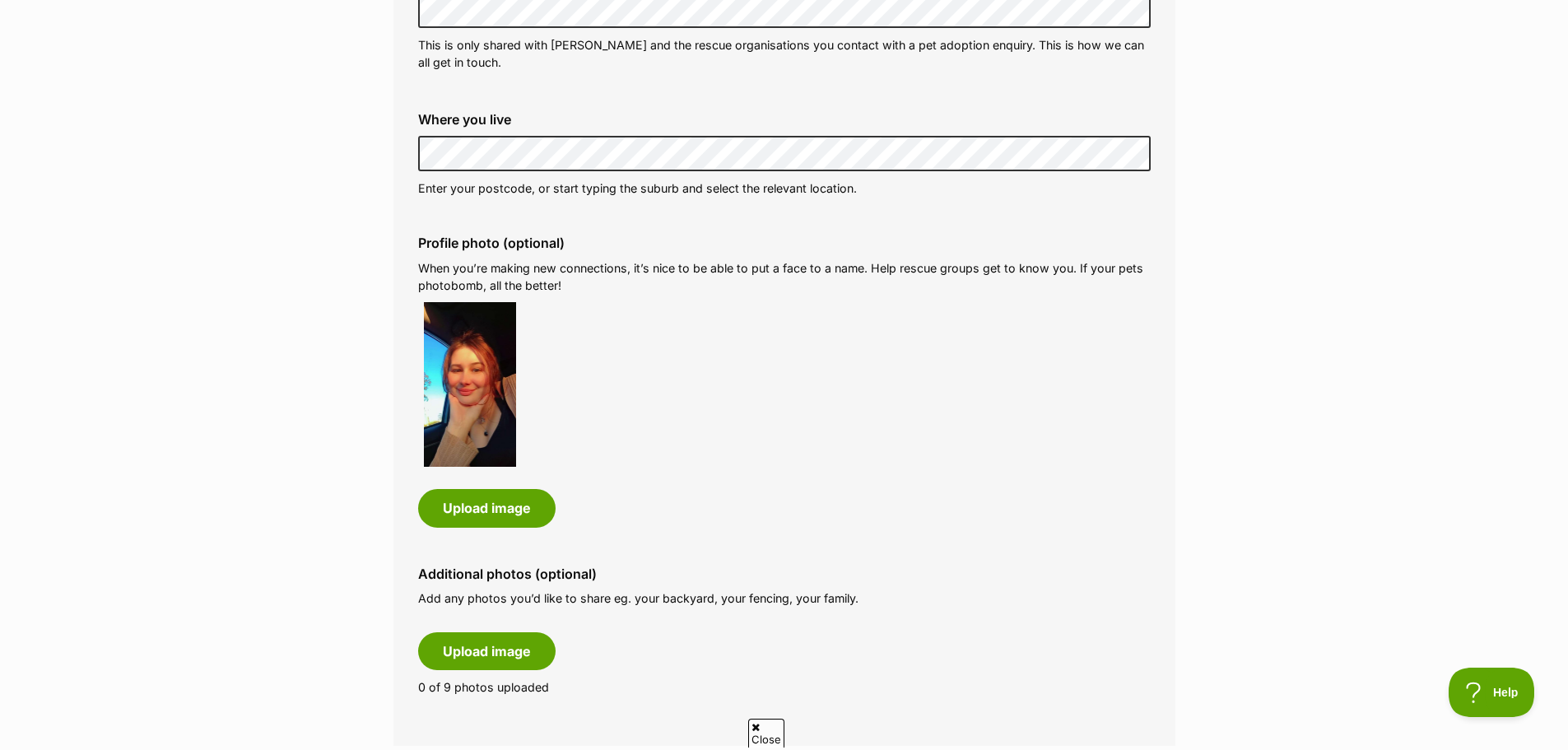
scroll to position [576, 0]
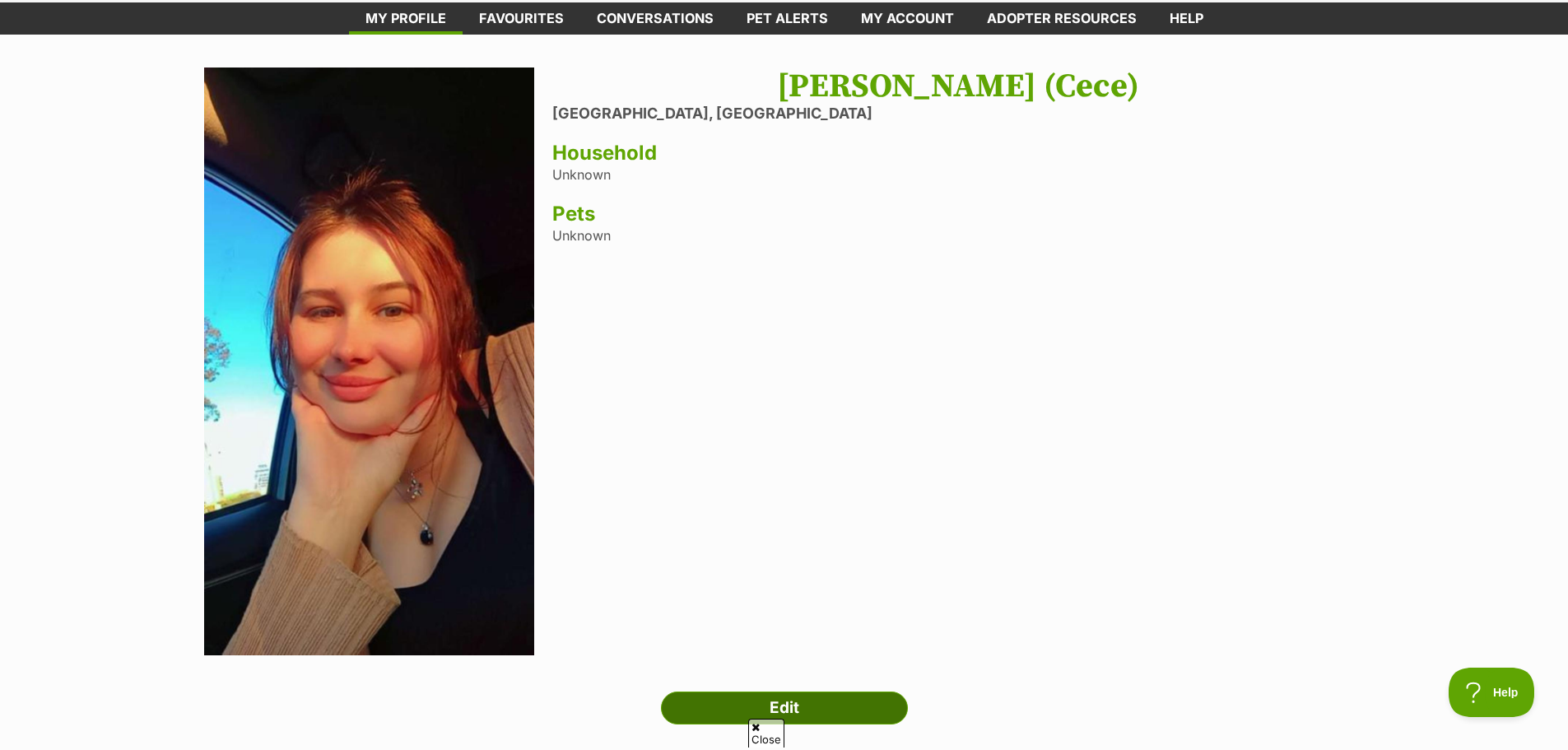
click at [808, 707] on link "Edit" at bounding box center [784, 707] width 247 height 33
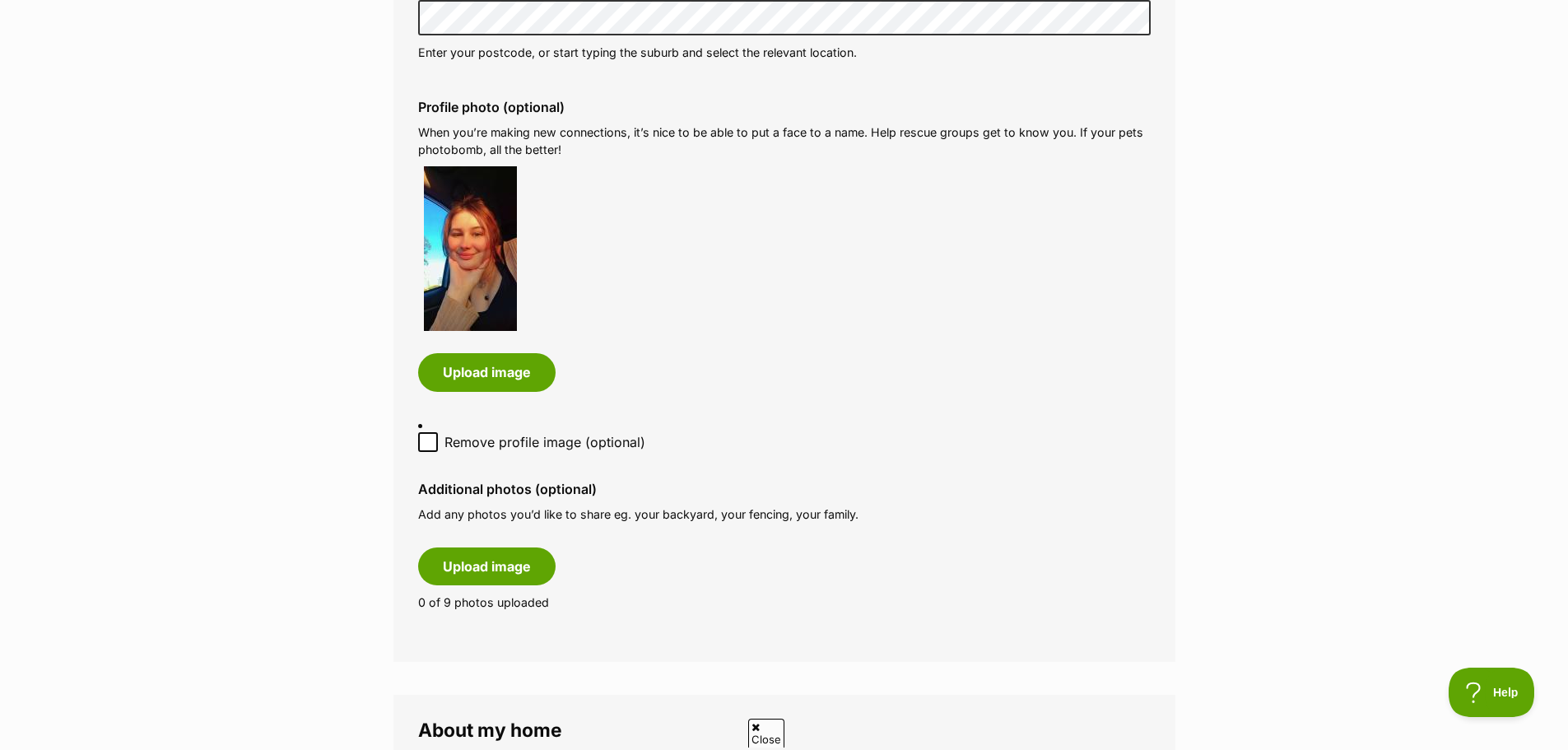
drag, startPoint x: 483, startPoint y: 273, endPoint x: 365, endPoint y: 283, distance: 118.4
click at [365, 283] on main "My adopter profile Why do I need an adopter profile? Your adopter profile will …" at bounding box center [784, 643] width 1568 height 2535
click at [491, 292] on img at bounding box center [470, 249] width 93 height 165
click at [476, 377] on button "Upload image" at bounding box center [487, 372] width 138 height 38
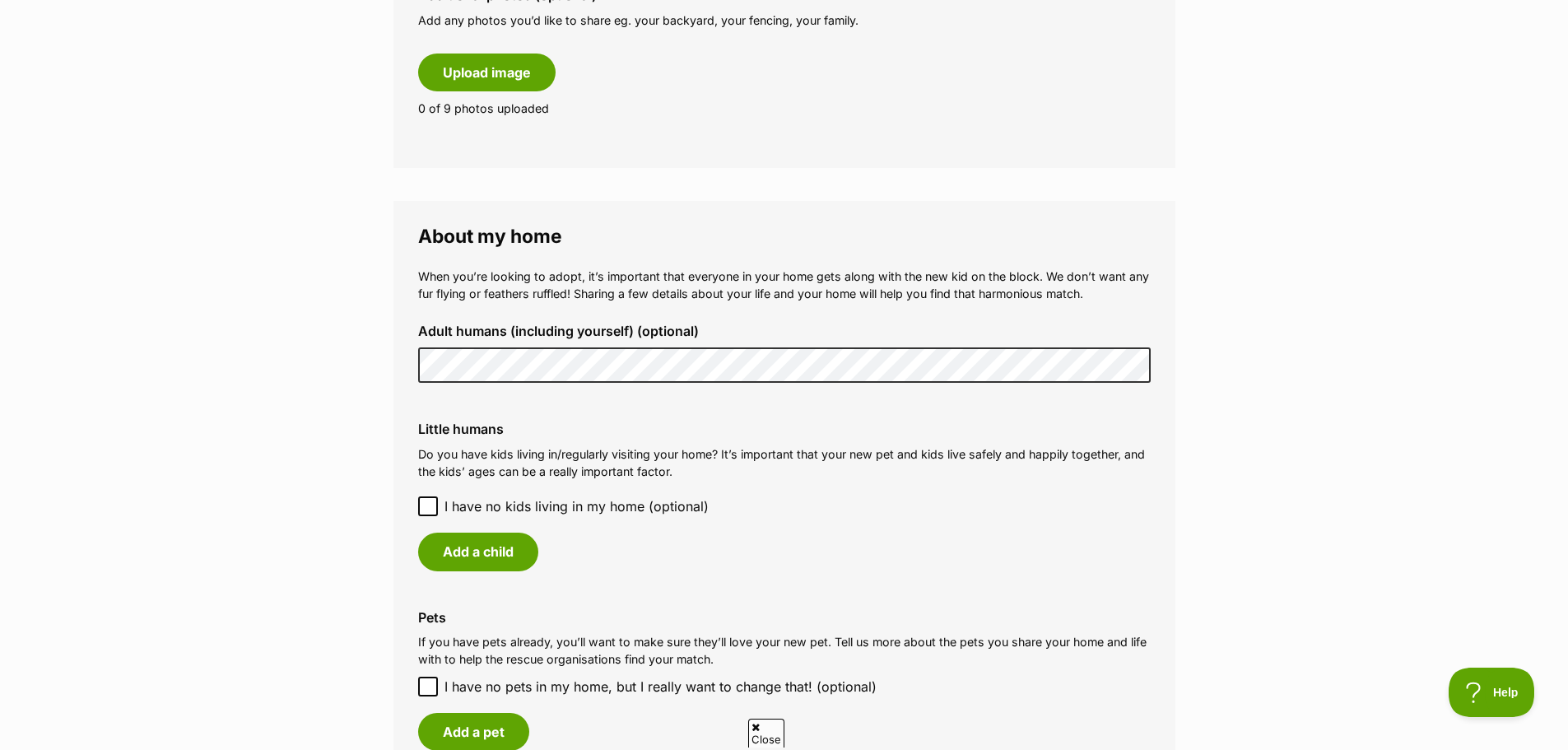
click at [832, 451] on p "Do you have kids living in/regularly visiting your home? It’s important that yo…" at bounding box center [784, 463] width 733 height 36
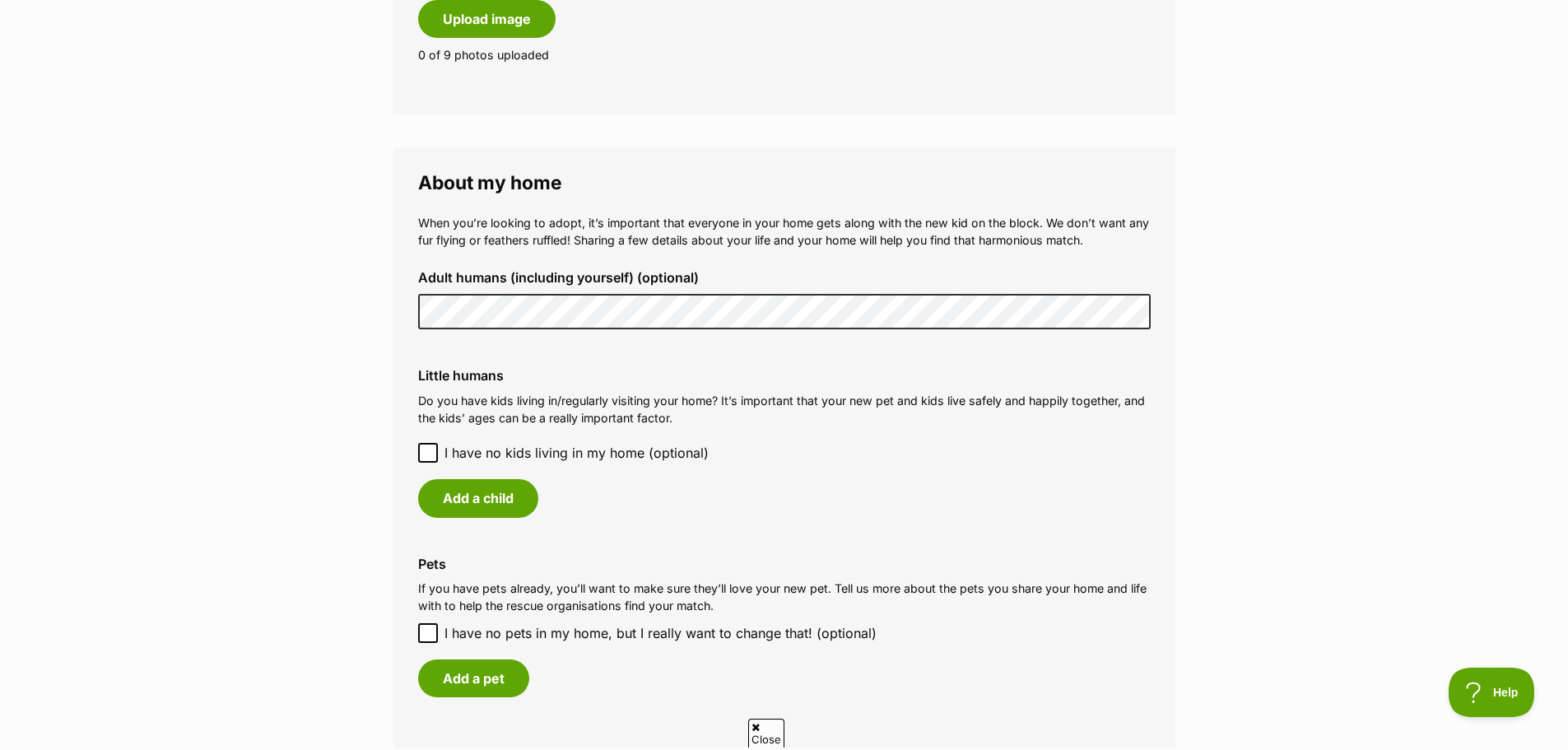
scroll to position [1317, 0]
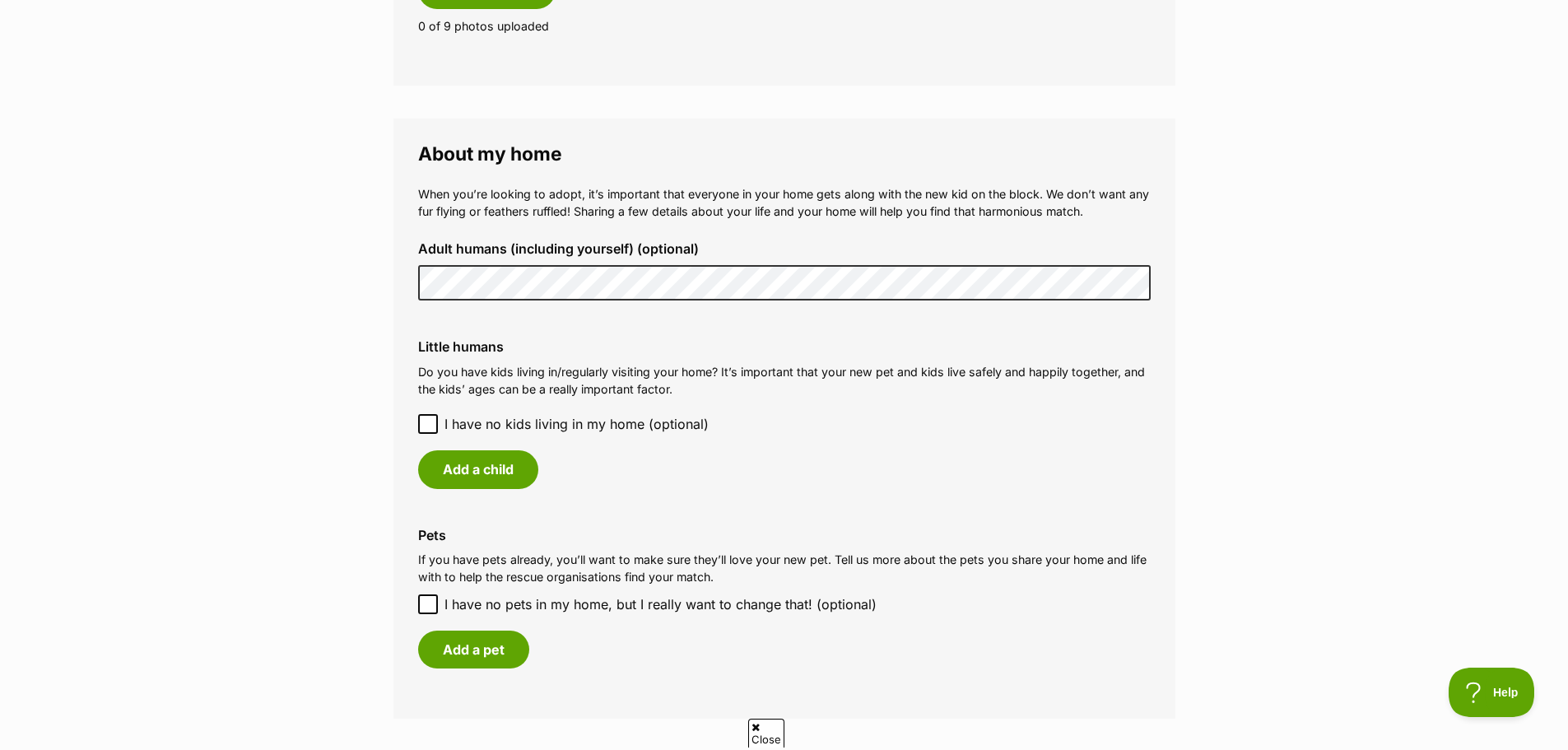
click at [429, 426] on icon at bounding box center [428, 425] width 12 height 12
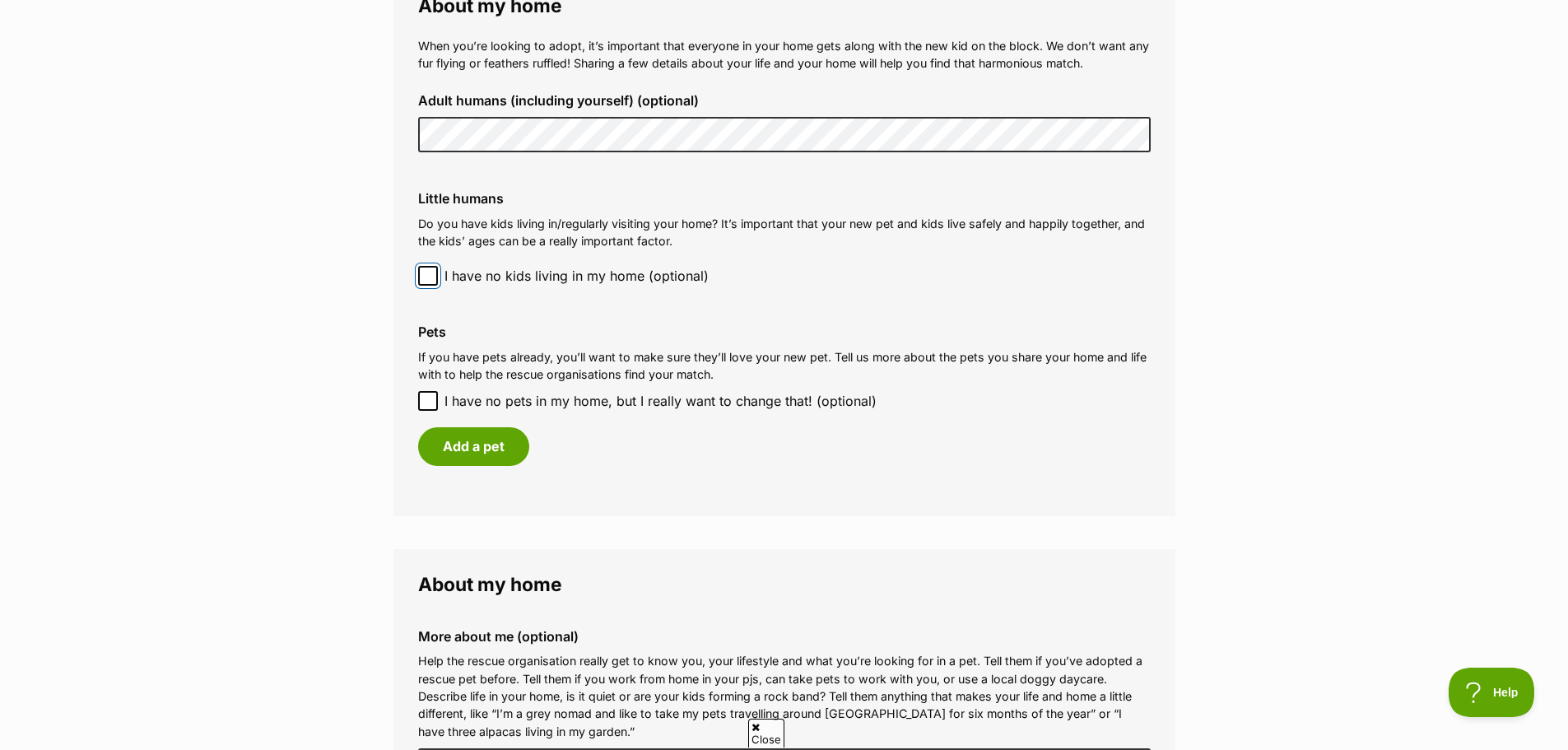
scroll to position [1482, 0]
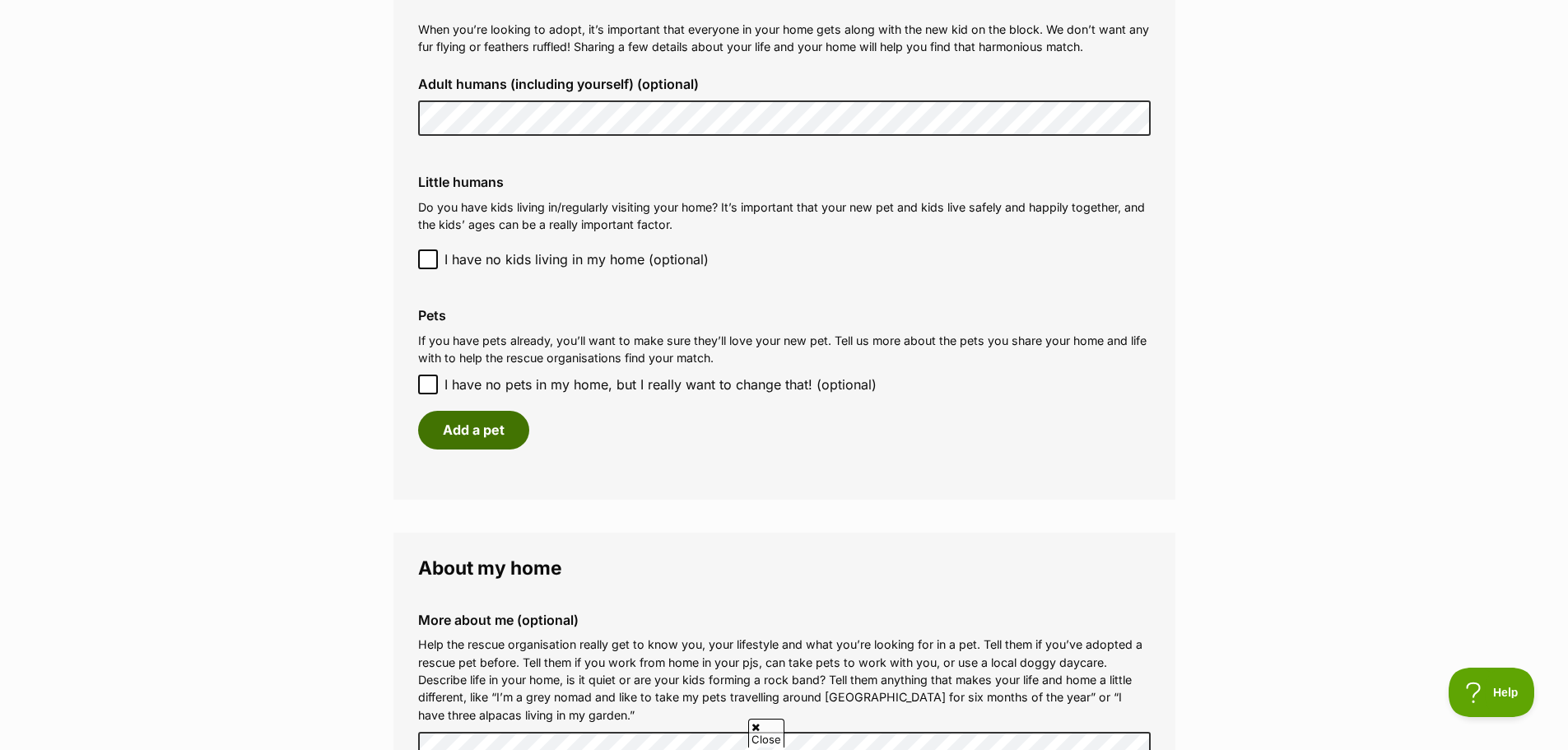
click at [482, 438] on button "Add a pet" at bounding box center [474, 430] width 111 height 38
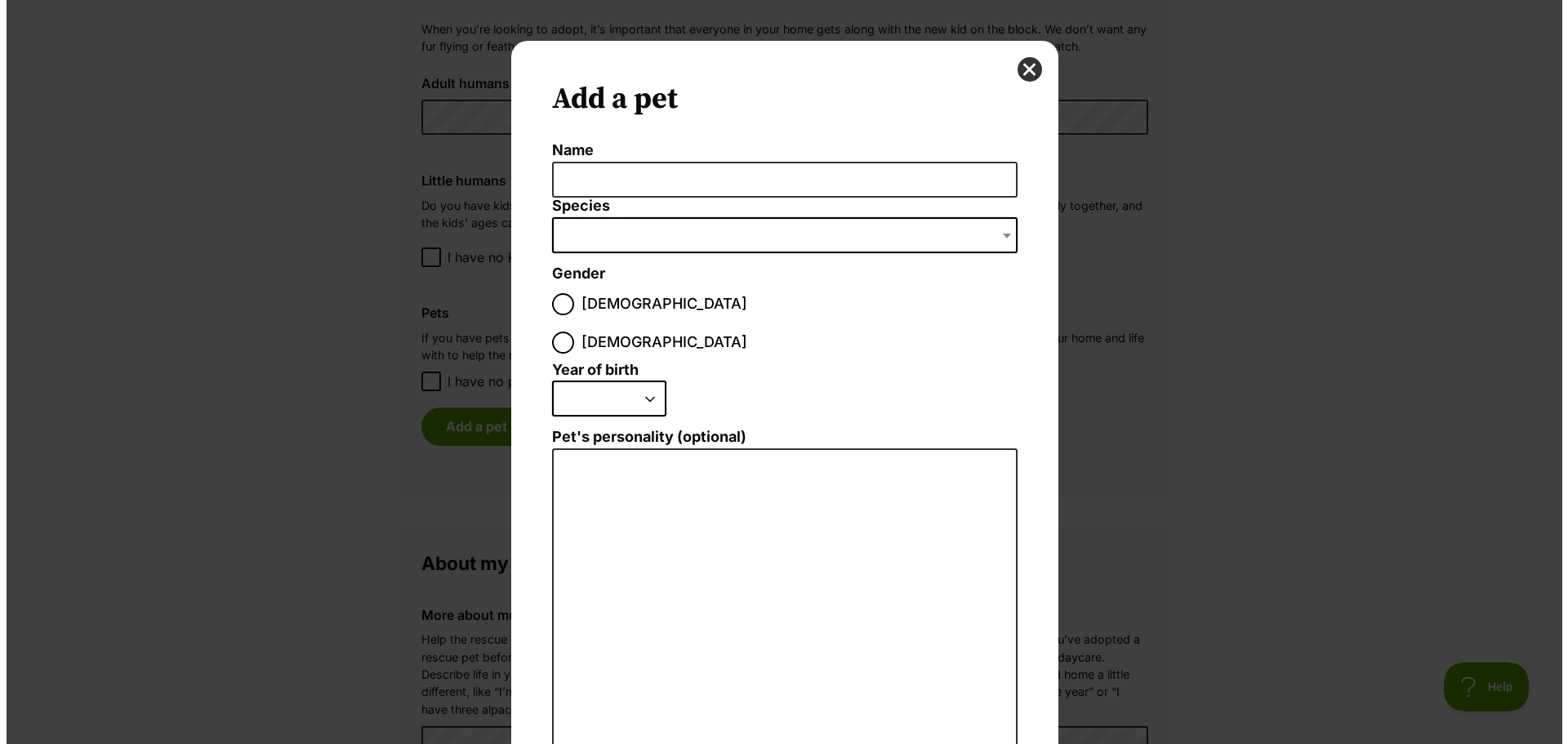
scroll to position [0, 0]
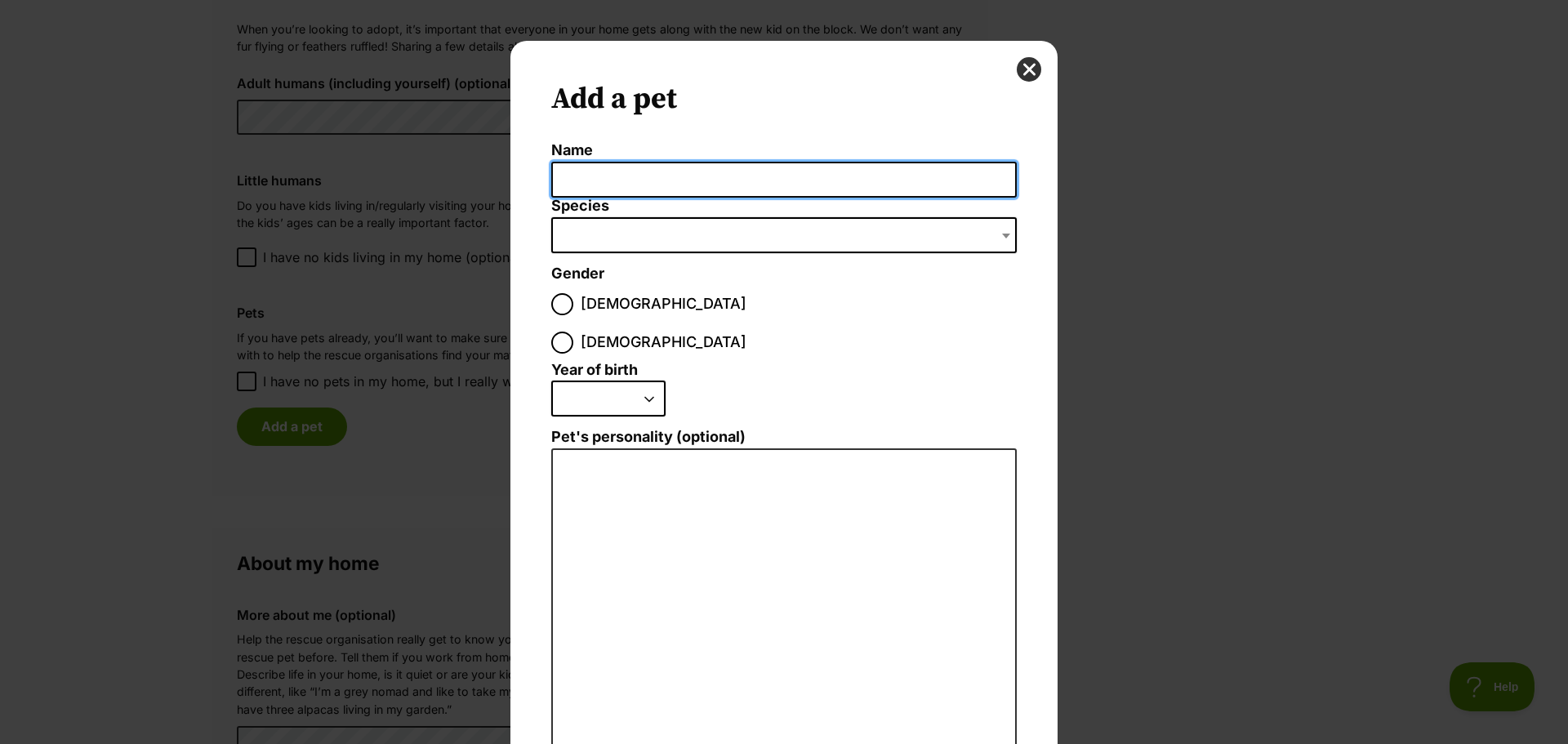
click at [631, 167] on input "Name" at bounding box center [784, 179] width 466 height 36
type input "James"
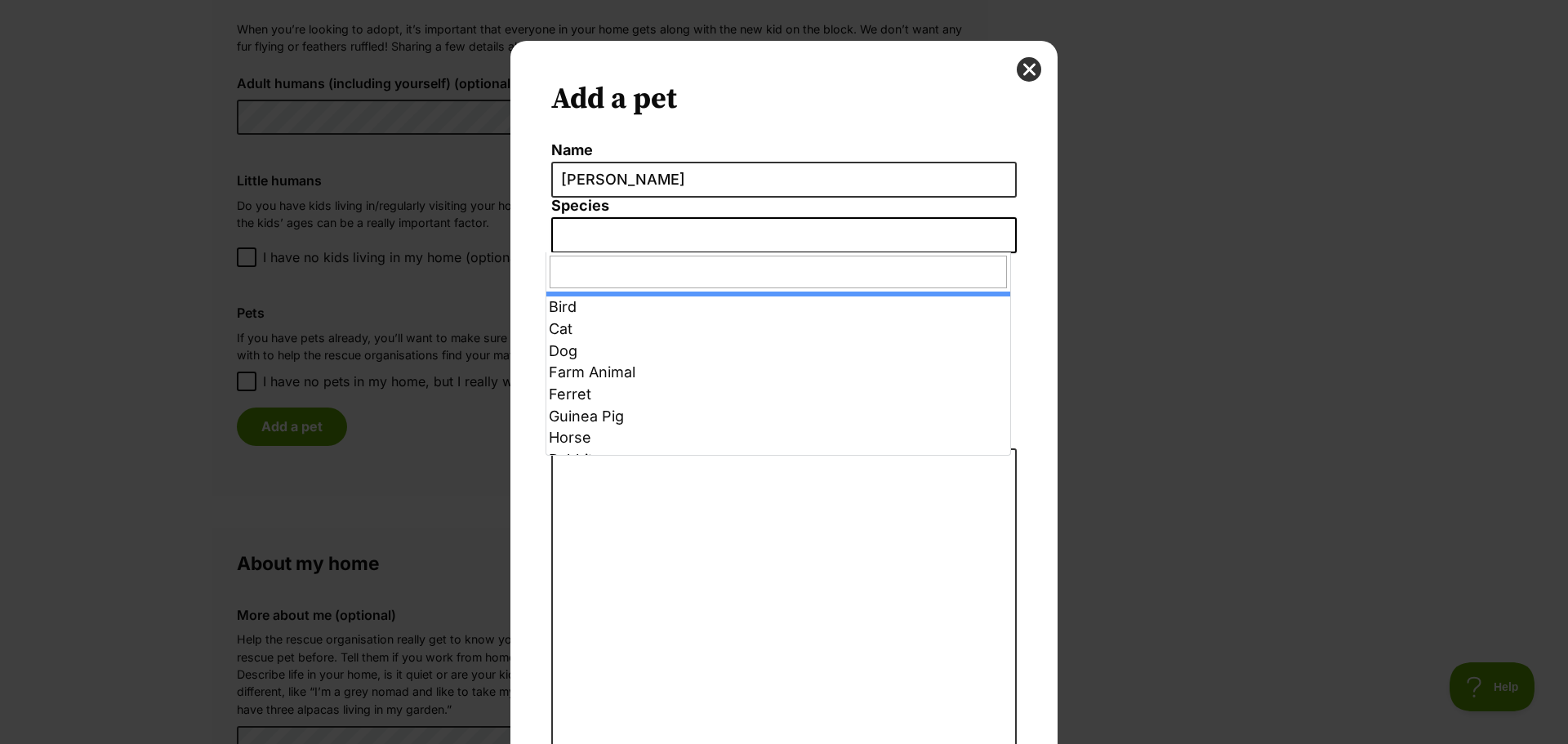
click at [717, 238] on span "Dialog Window - Close (Press escape to close)" at bounding box center [784, 235] width 466 height 36
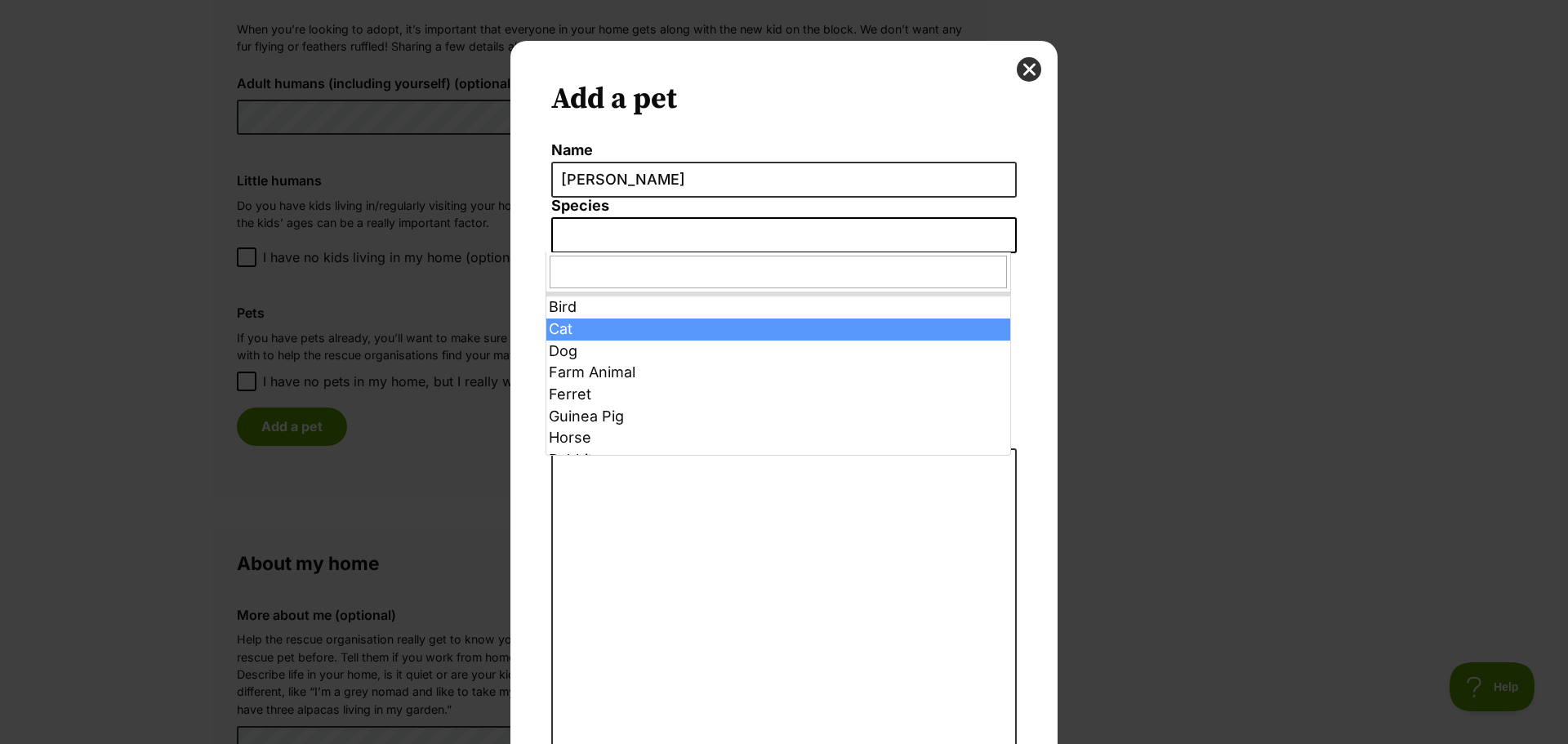
select select "2"
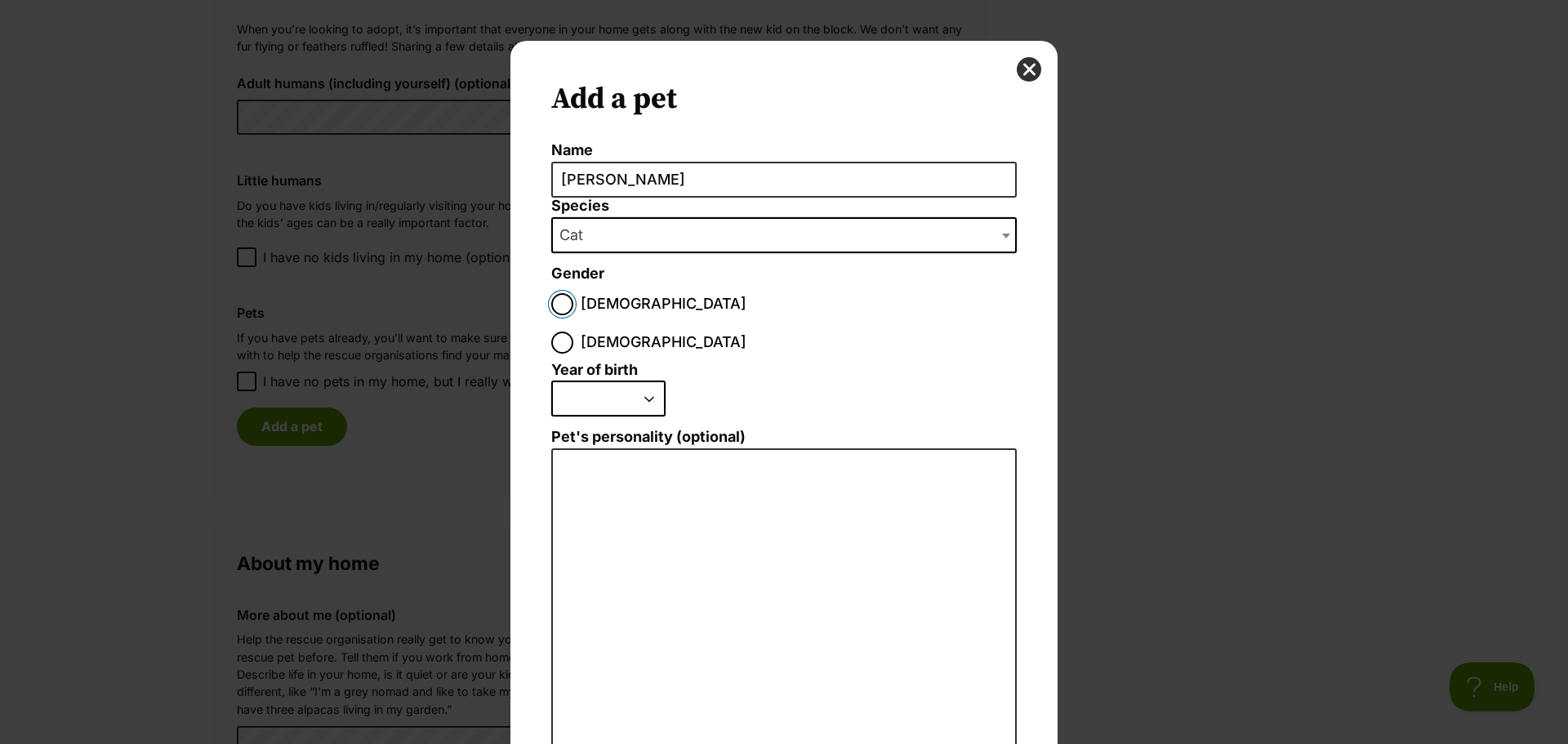
click at [559, 308] on input "Male" at bounding box center [562, 304] width 22 height 22
radio input "true"
click at [644, 381] on select "2025 2024 2023 2022 2021 2020 2019 2018 2017 2016 2015 2014 2013 2012 2011 2010…" at bounding box center [608, 399] width 114 height 36
click at [790, 362] on fieldset "Year of birth 2025 2024 2023 2022 2021 2020 2019 2018 2017 2016 2015 2014 2013 …" at bounding box center [784, 396] width 466 height 67
click at [615, 381] on select "2025 2024 2023 2022 2021 2020 2019 2018 2017 2016 2015 2014 2013 2012 2011 2010…" at bounding box center [608, 399] width 114 height 36
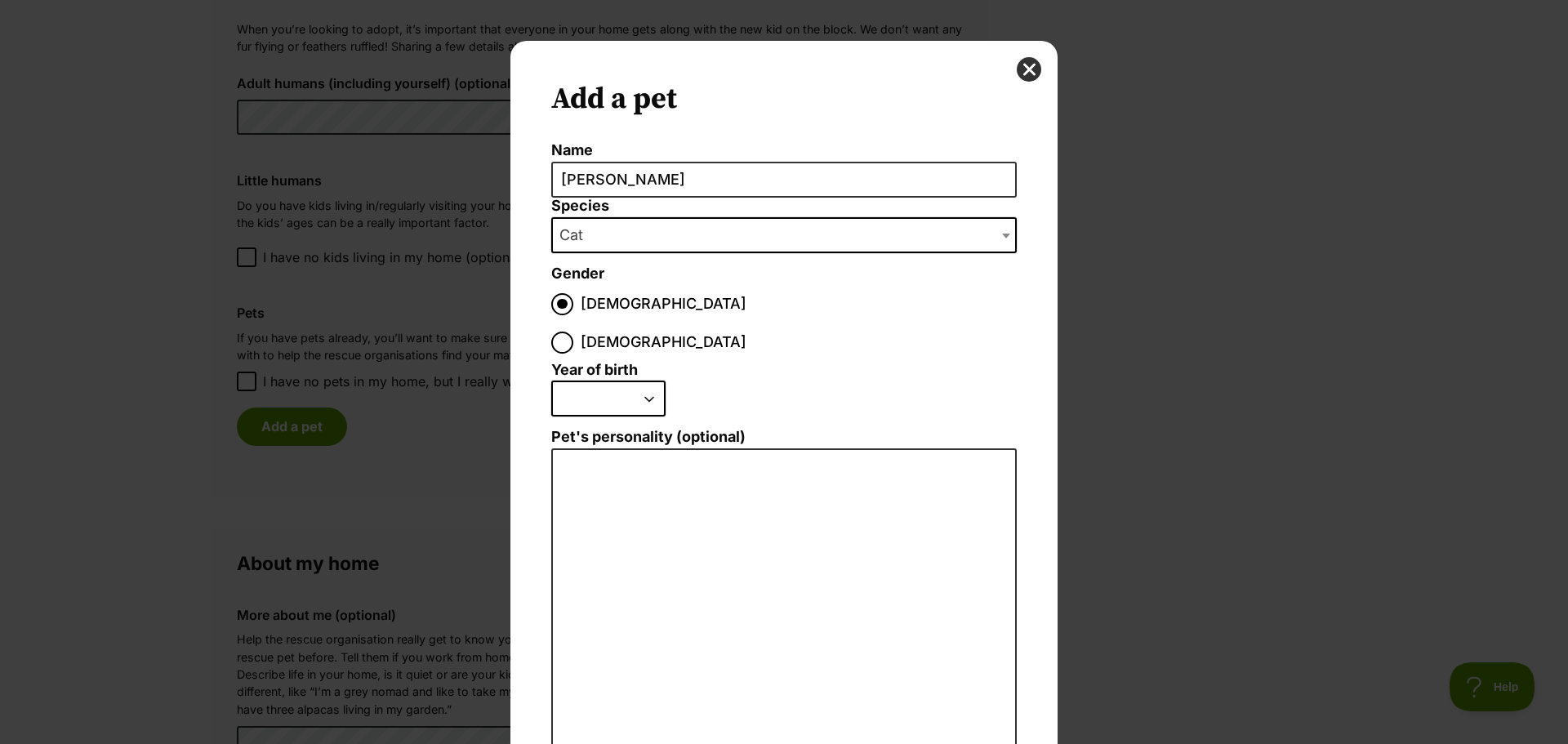
select select "2024"
click at [551, 381] on select "2025 2024 2023 2022 2021 2020 2019 2018 2017 2016 2015 2014 2013 2012 2011 2010…" at bounding box center [608, 399] width 114 height 36
click at [866, 362] on fieldset "Year of birth 2025 2024 2023 2022 2021 2020 2019 2018 2017 2016 2015 2014 2013 …" at bounding box center [784, 396] width 466 height 67
click at [651, 381] on select "2025 2024 2023 2022 2021 2020 2019 2018 2017 2016 2015 2014 2013 2012 2011 2010…" at bounding box center [608, 399] width 114 height 36
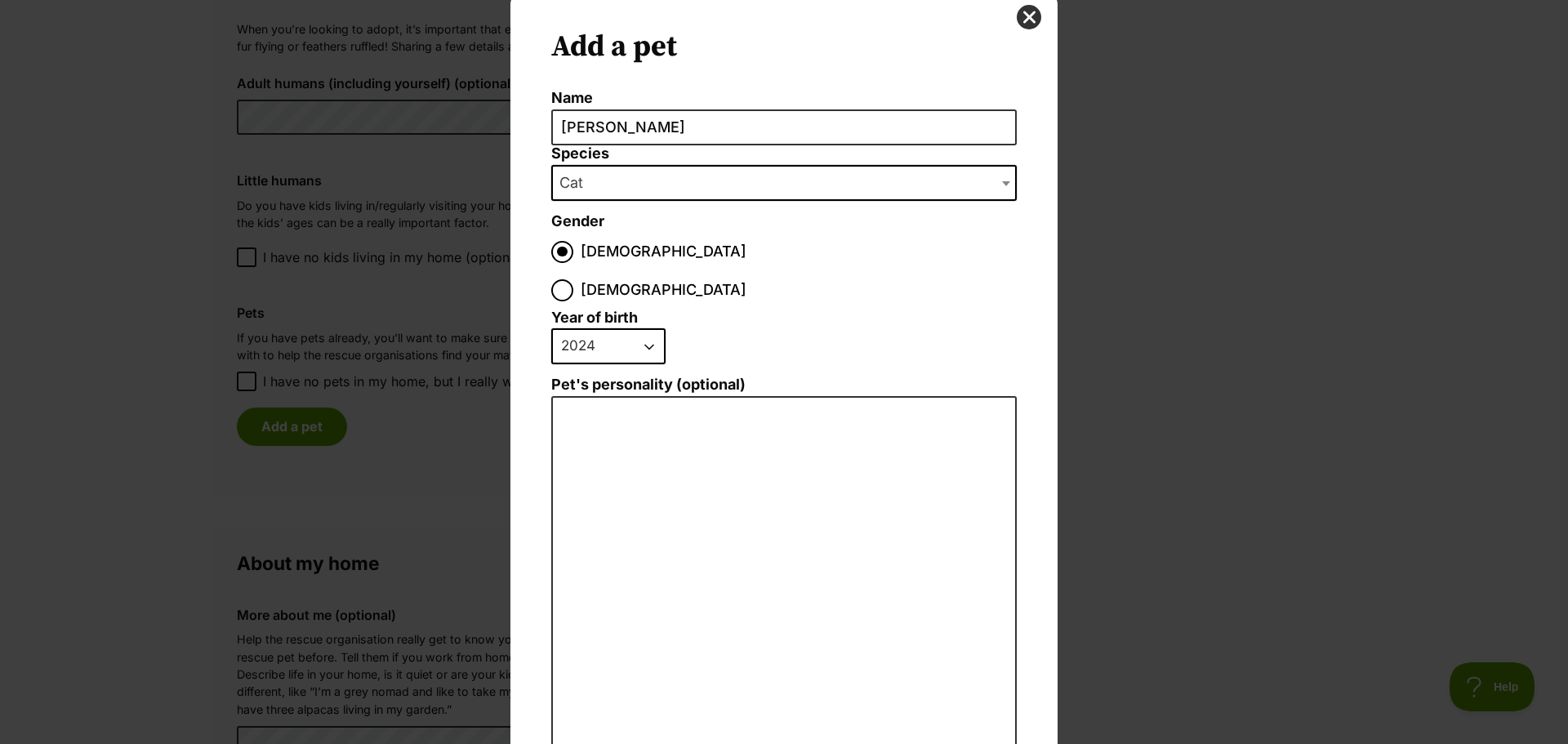
scroll to position [82, 0]
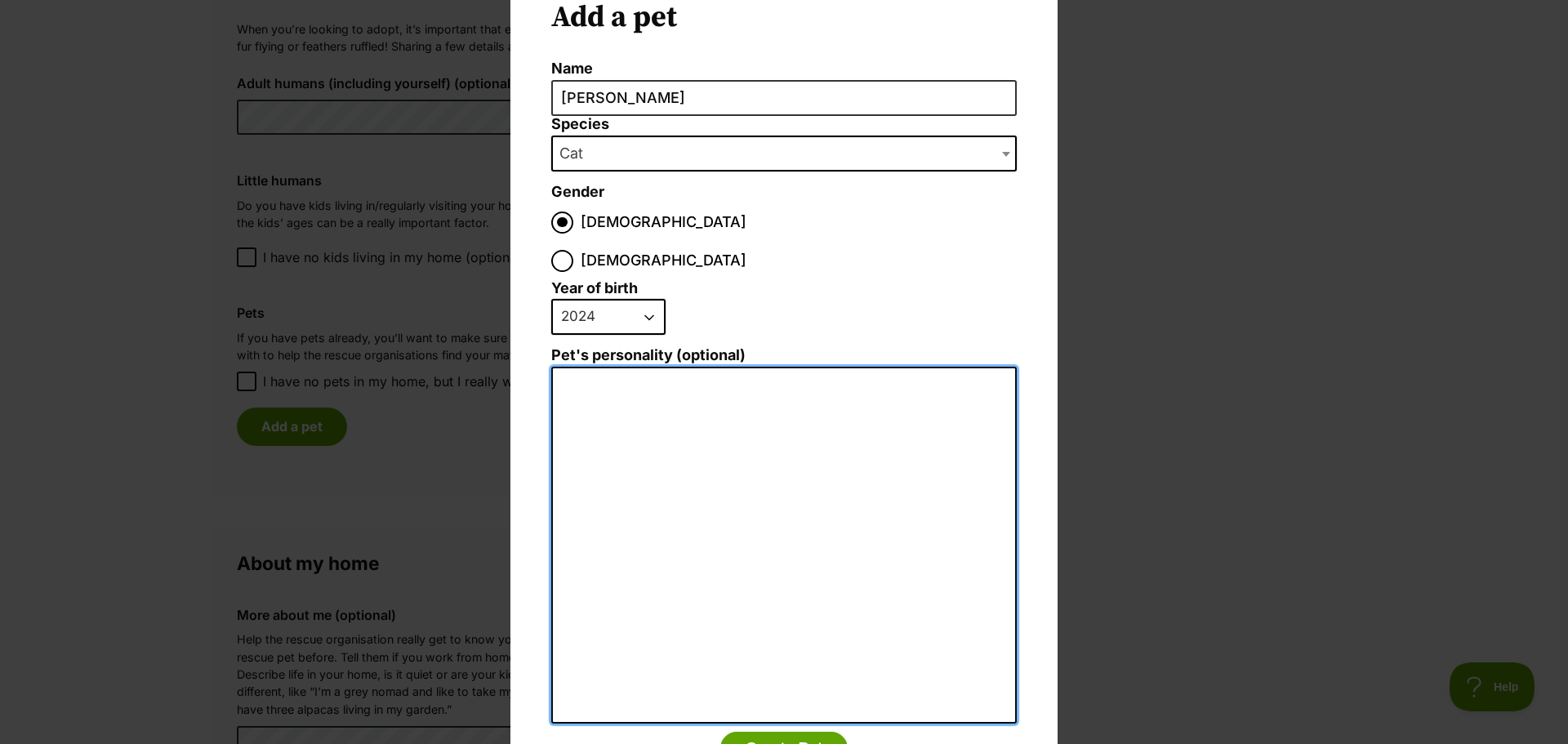
click at [772, 367] on textarea "Pet's personality (optional)" at bounding box center [784, 545] width 466 height 357
type textarea "He's a zoomie"
drag, startPoint x: 629, startPoint y: 337, endPoint x: 746, endPoint y: 375, distance: 123.0
click at [751, 377] on textarea "He's a zoomie" at bounding box center [784, 545] width 466 height 357
drag, startPoint x: 708, startPoint y: 340, endPoint x: 326, endPoint y: 333, distance: 382.1
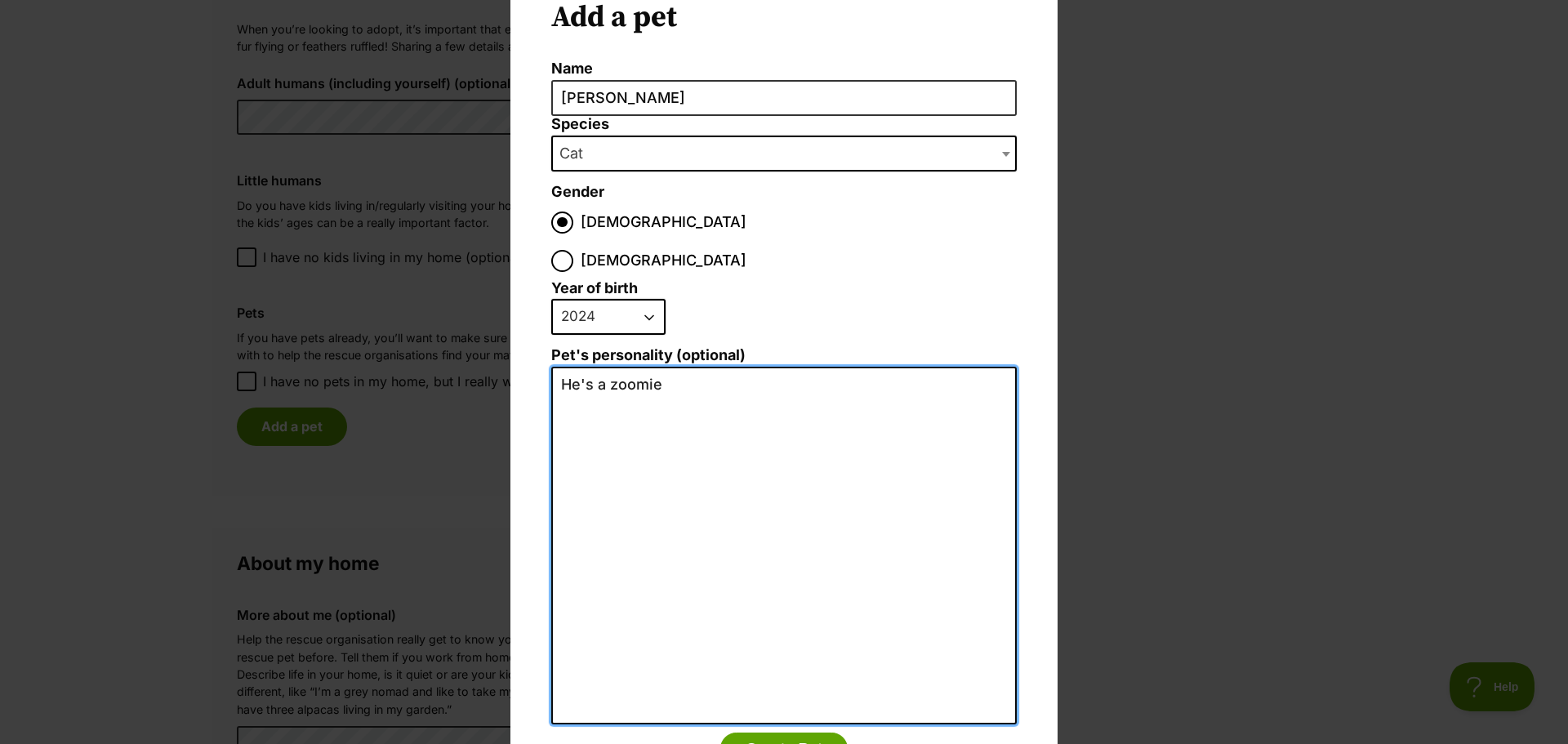
click at [326, 333] on div "Add a pet Name James Species Bird Cat Dog Farm Animal Ferret Guinea Pig Horse R…" at bounding box center [784, 372] width 1568 height 744
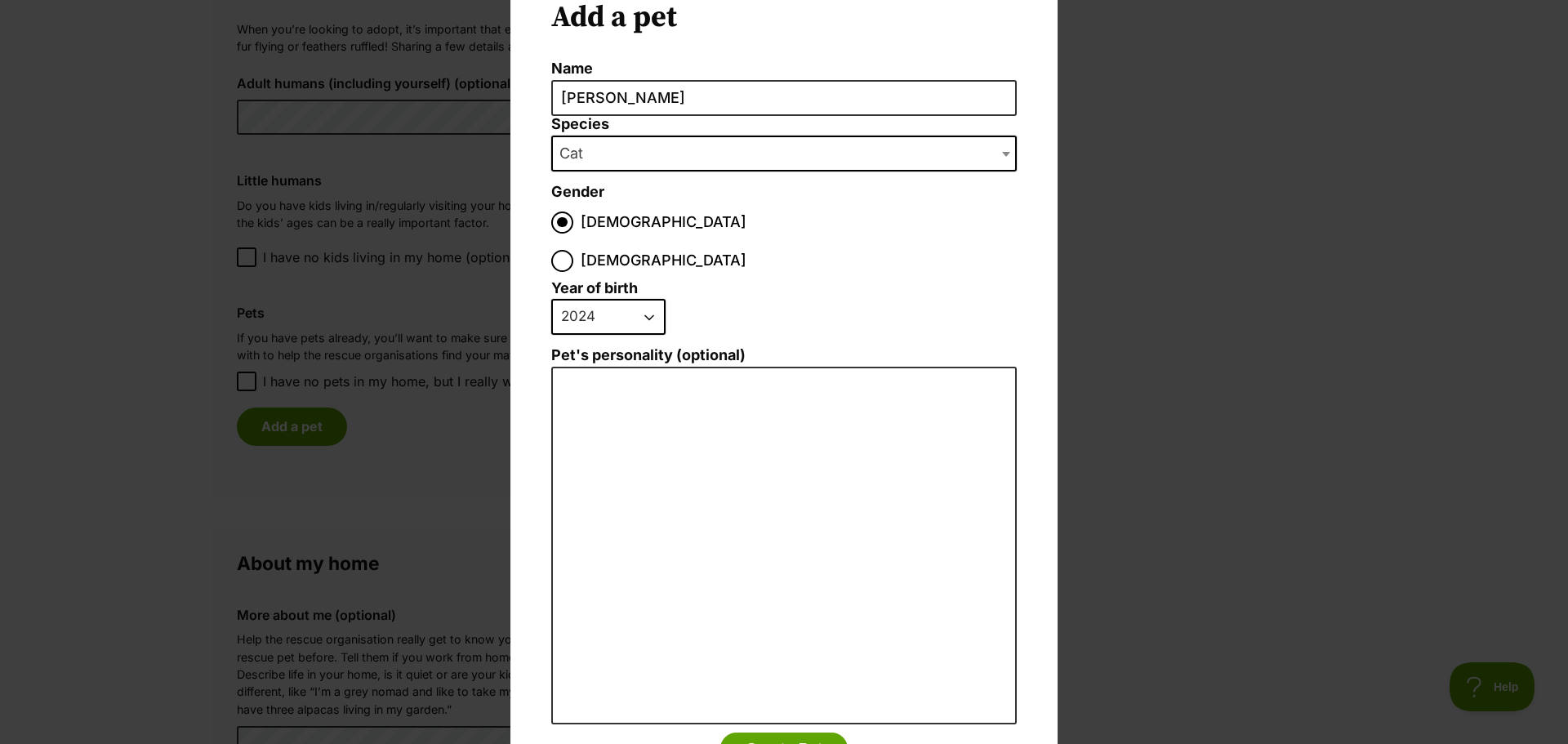
click at [888, 299] on li "2025 2024 2023 2022 2021 2020 2019 2018 2017 2016 2015 2014 2013 2012 2011 2010…" at bounding box center [780, 323] width 458 height 48
click at [1222, 301] on div "Add a pet Name James Species Bird Cat Dog Farm Animal Ferret Guinea Pig Horse R…" at bounding box center [784, 372] width 1568 height 744
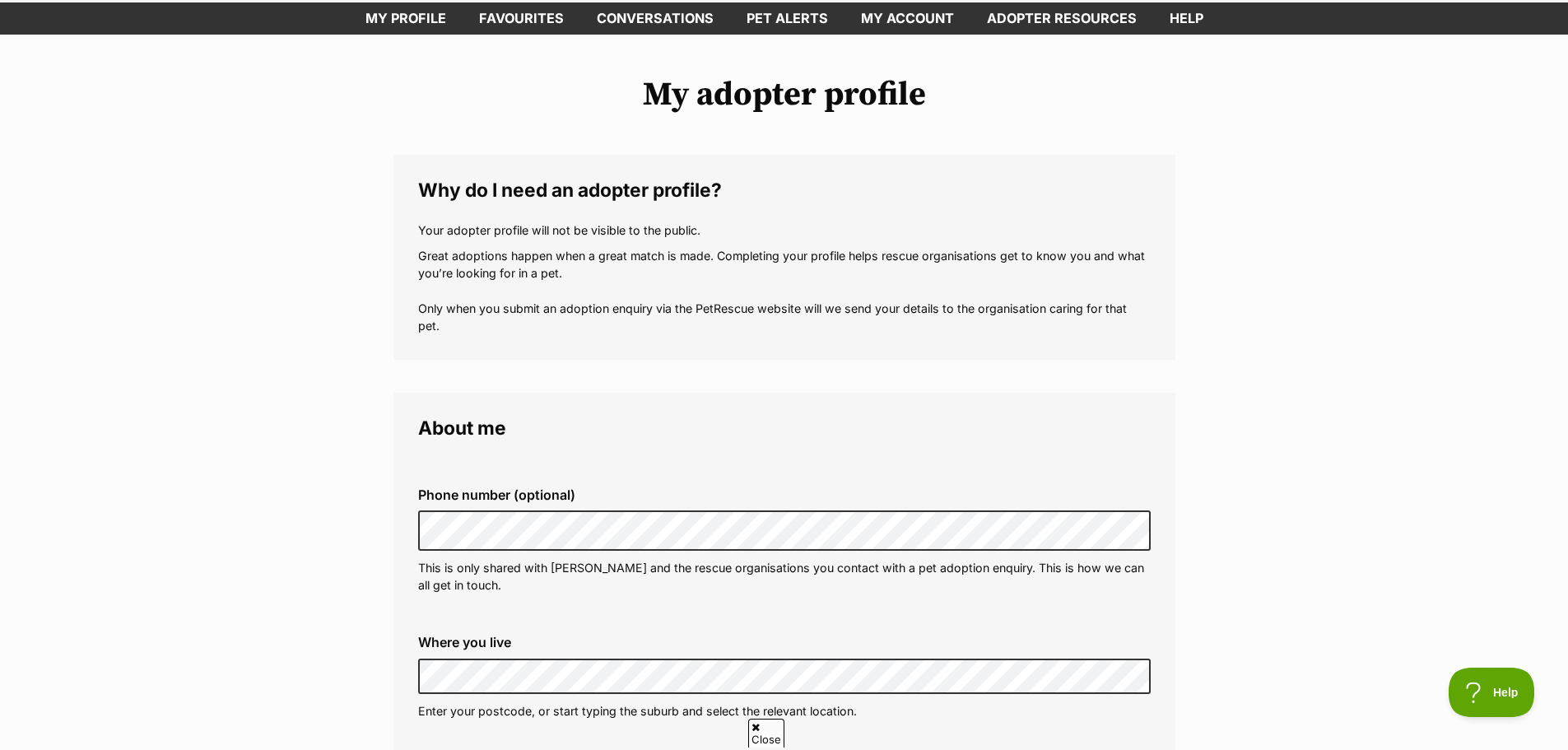
scroll to position [0, 0]
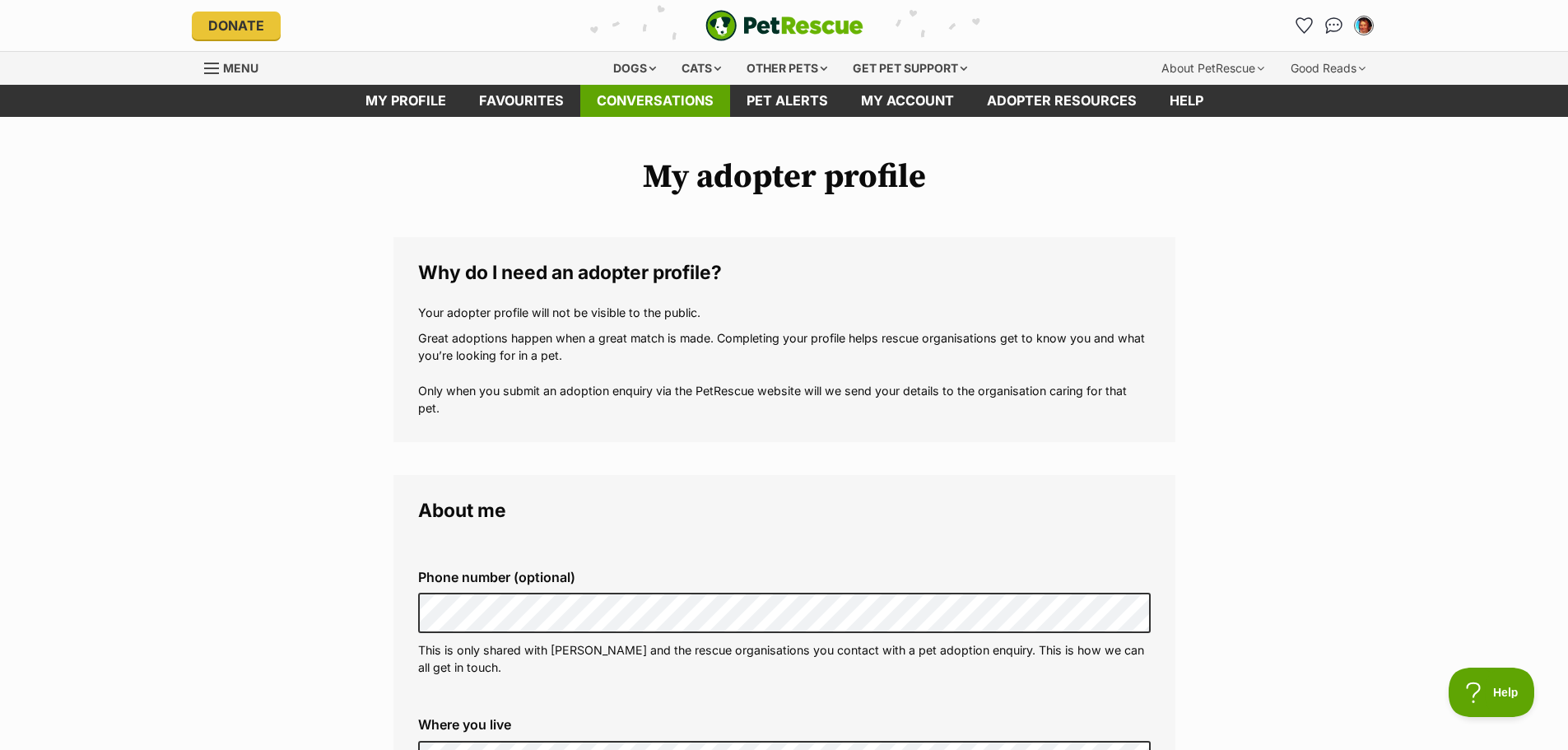
click at [687, 109] on link "Conversations" at bounding box center [655, 100] width 150 height 32
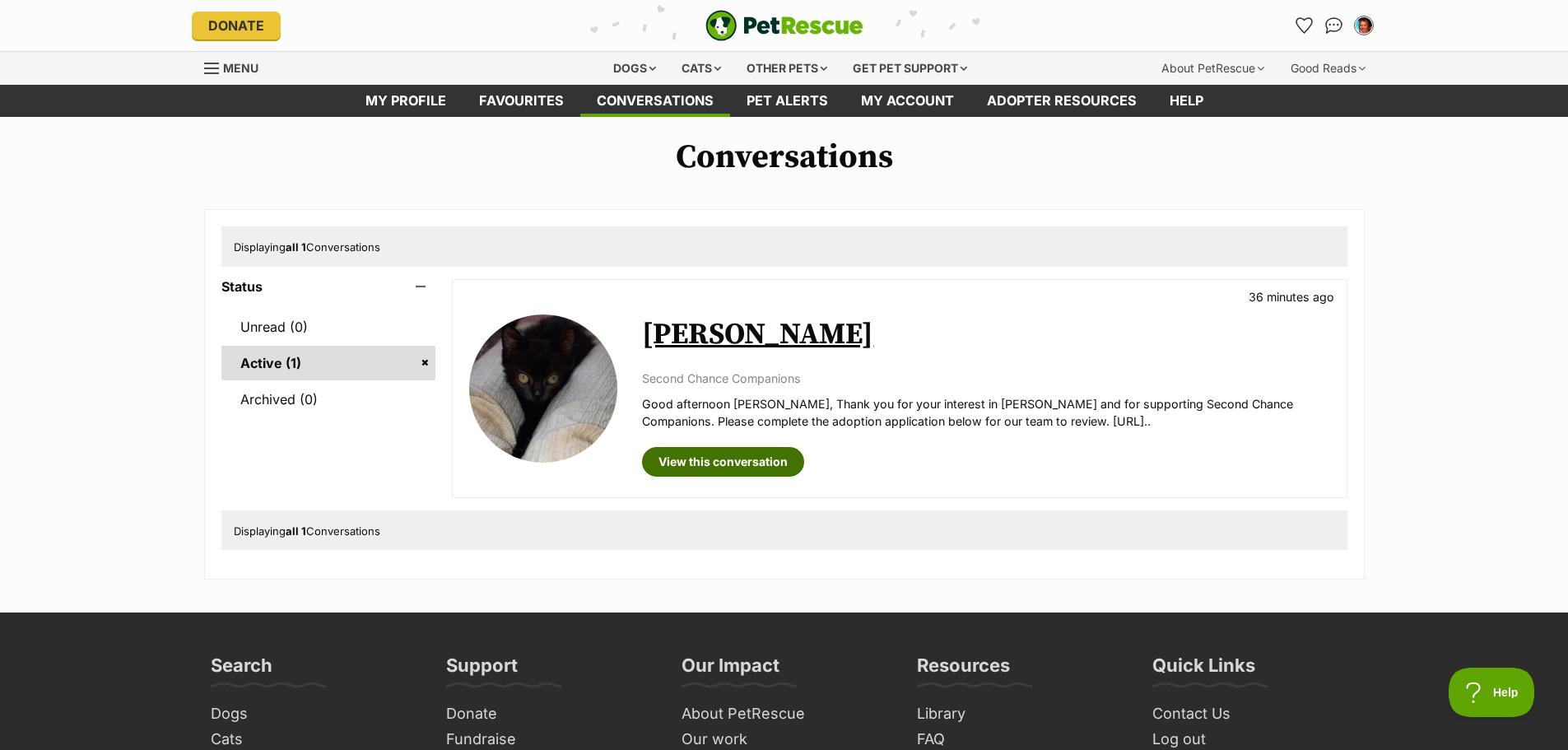
click at [696, 470] on link "View this conversation" at bounding box center [722, 462] width 162 height 30
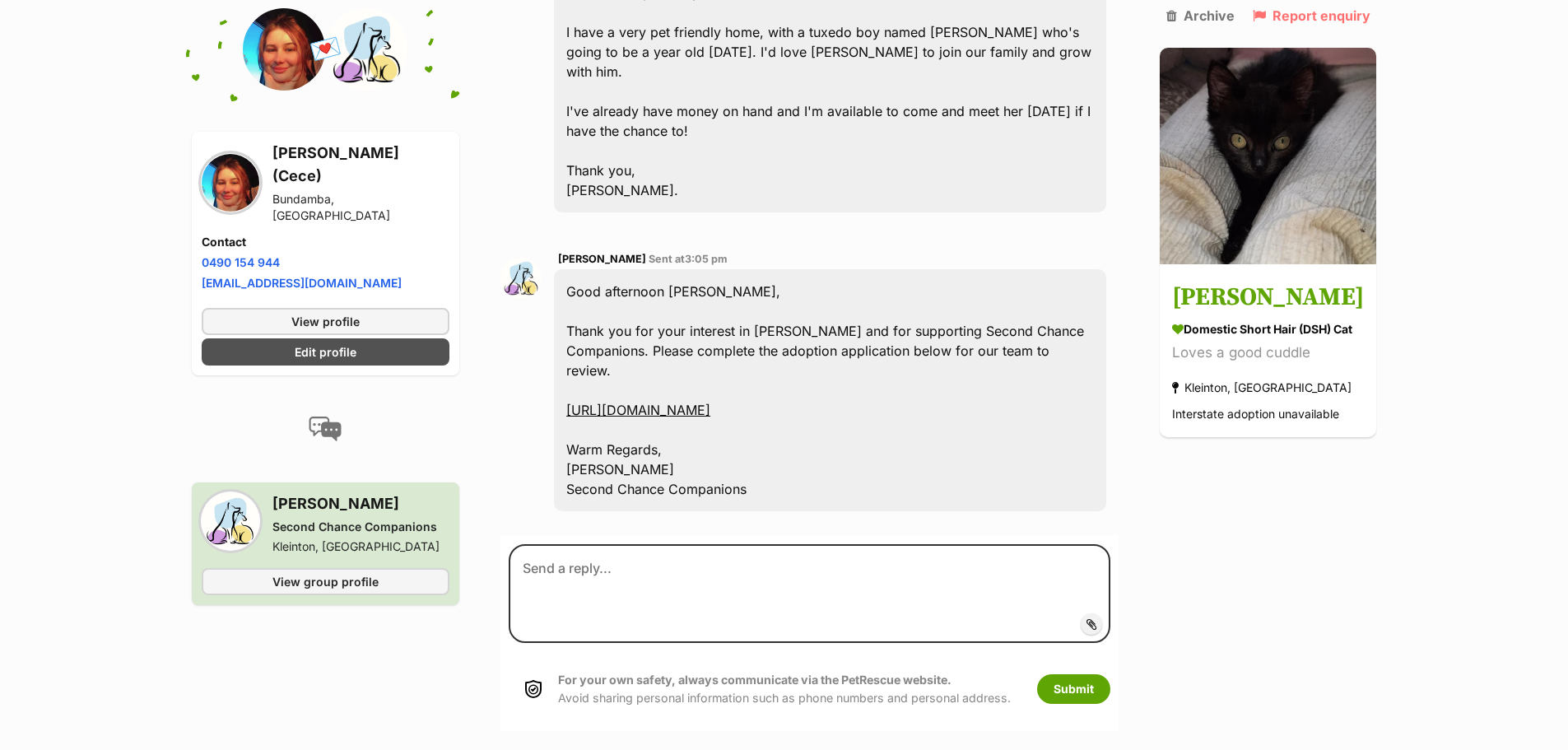
scroll to position [576, 0]
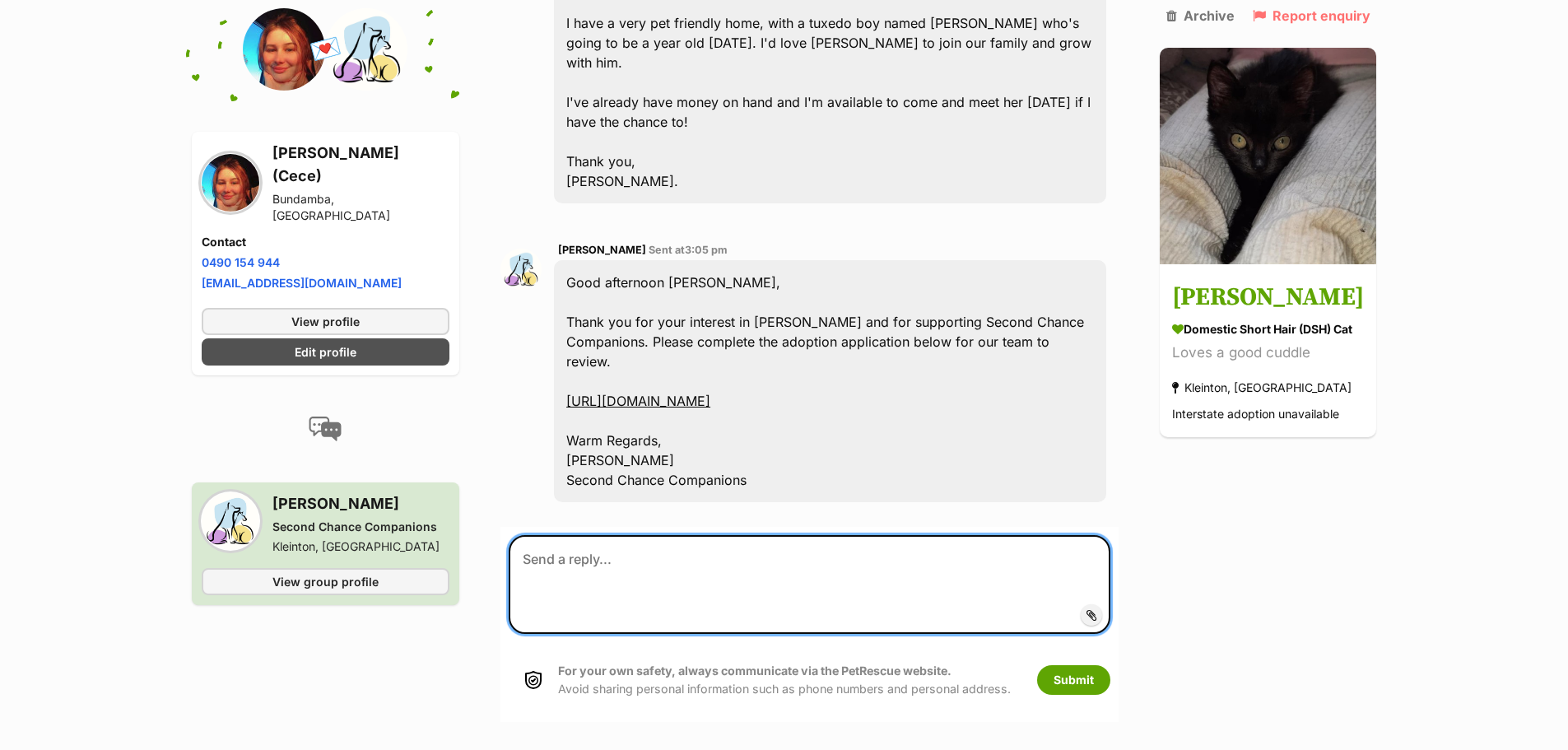
click at [653, 535] on textarea at bounding box center [809, 584] width 602 height 99
type textarea "Hello, No"
drag, startPoint x: 570, startPoint y: 519, endPoint x: 334, endPoint y: 288, distance: 330.2
click at [338, 298] on div "Back to all conversations 💌 Conversation participant details [PERSON_NAME] (Cec…" at bounding box center [784, 142] width 1210 height 1162
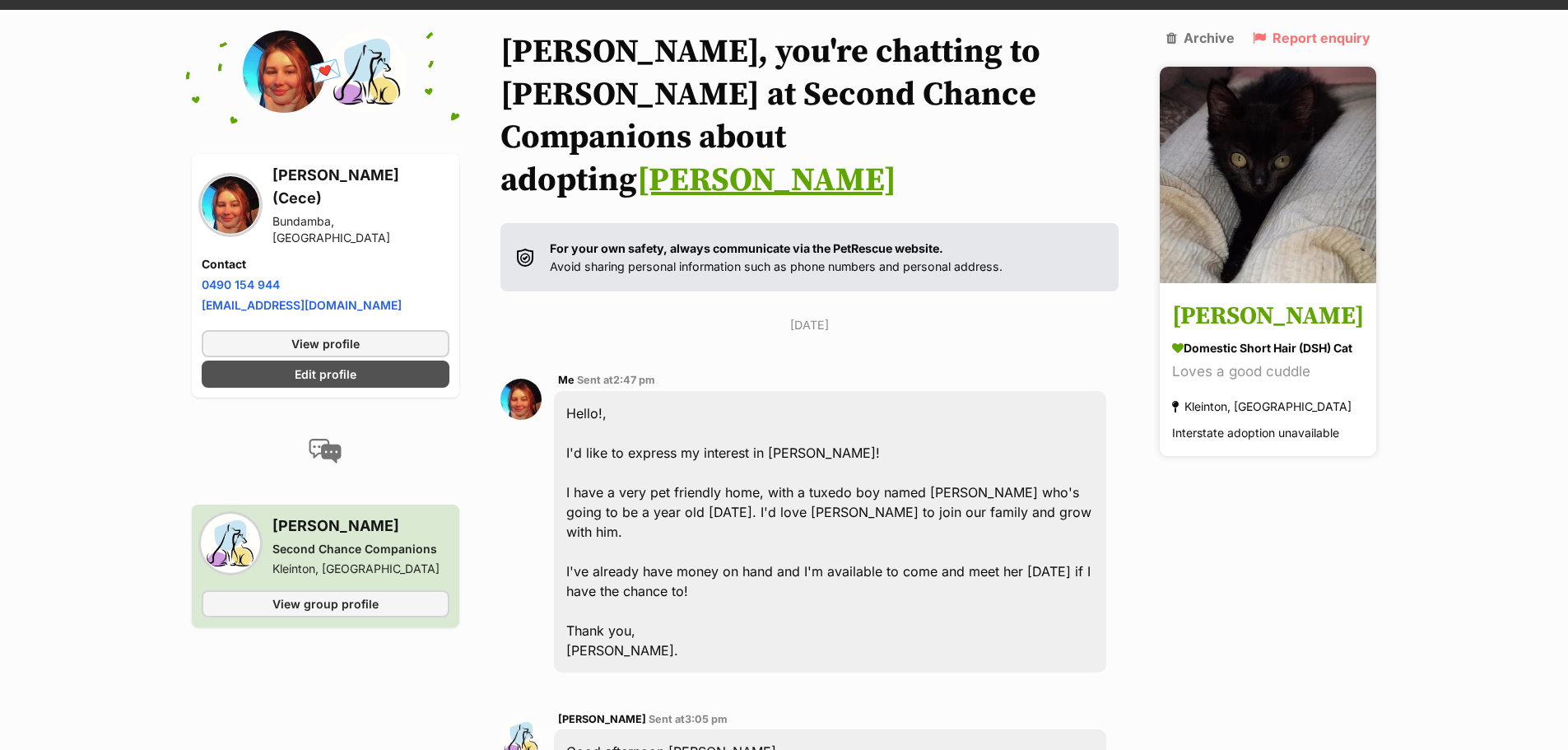
scroll to position [0, 0]
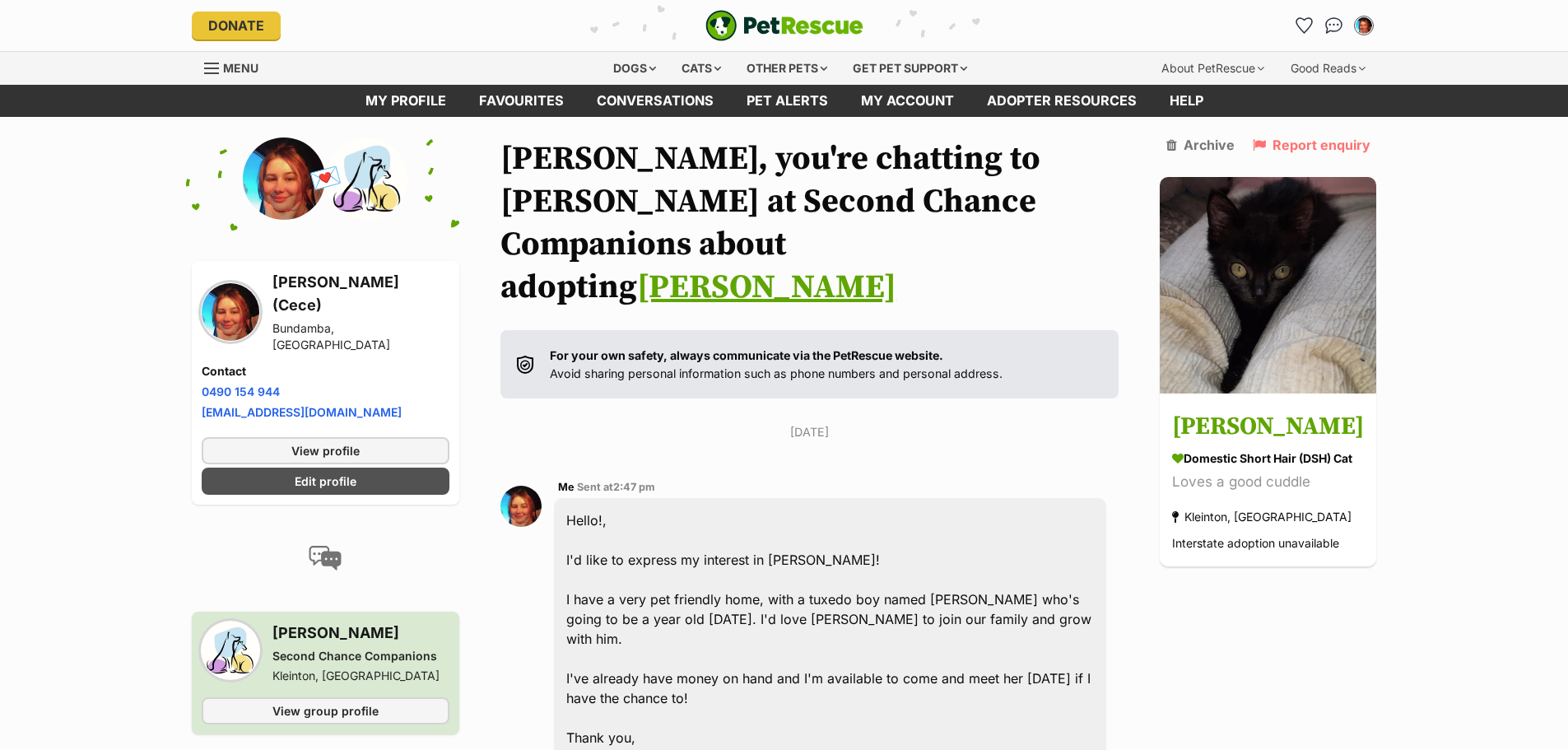
click at [720, 267] on link "[PERSON_NAME]" at bounding box center [766, 287] width 259 height 41
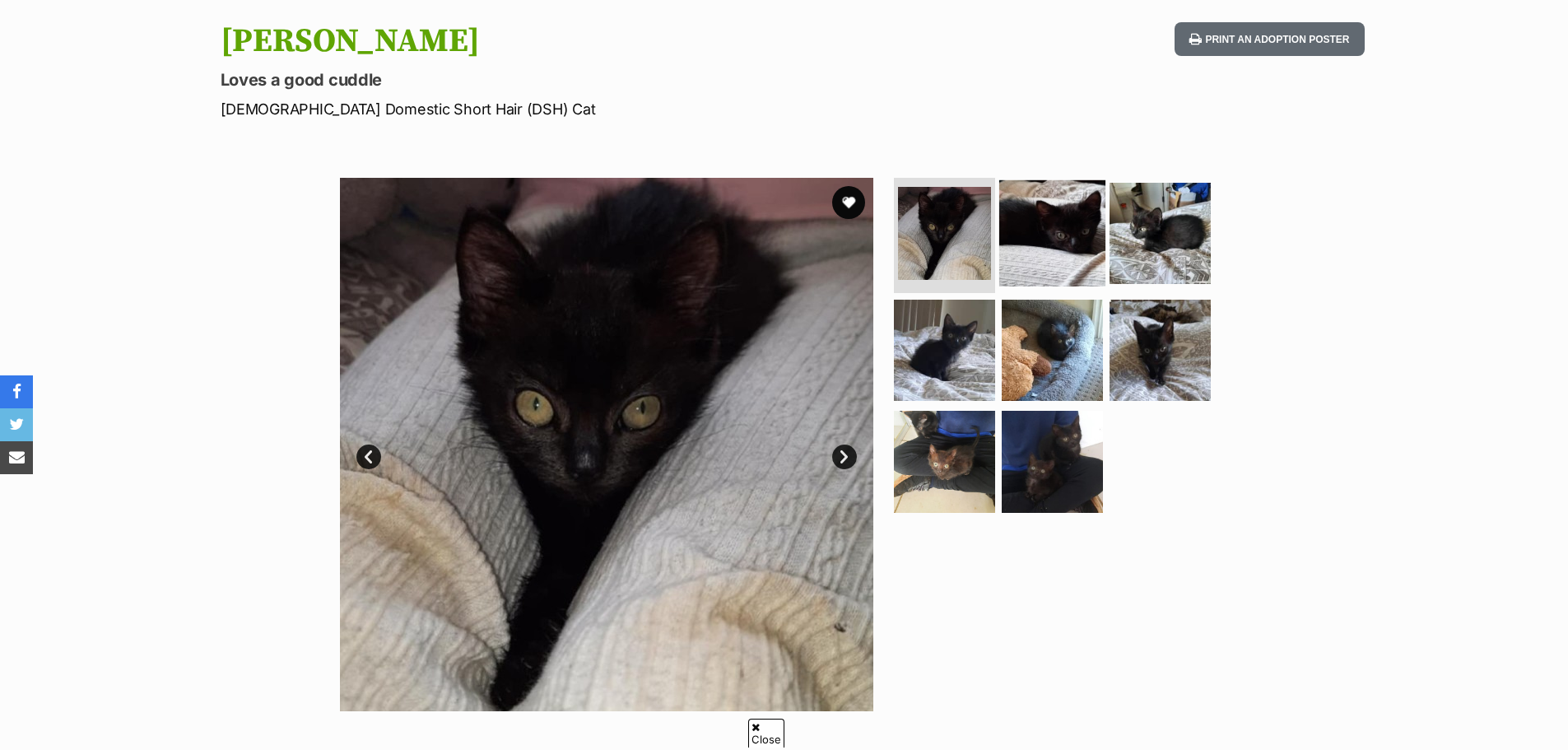
click at [1046, 235] on img at bounding box center [1051, 233] width 106 height 106
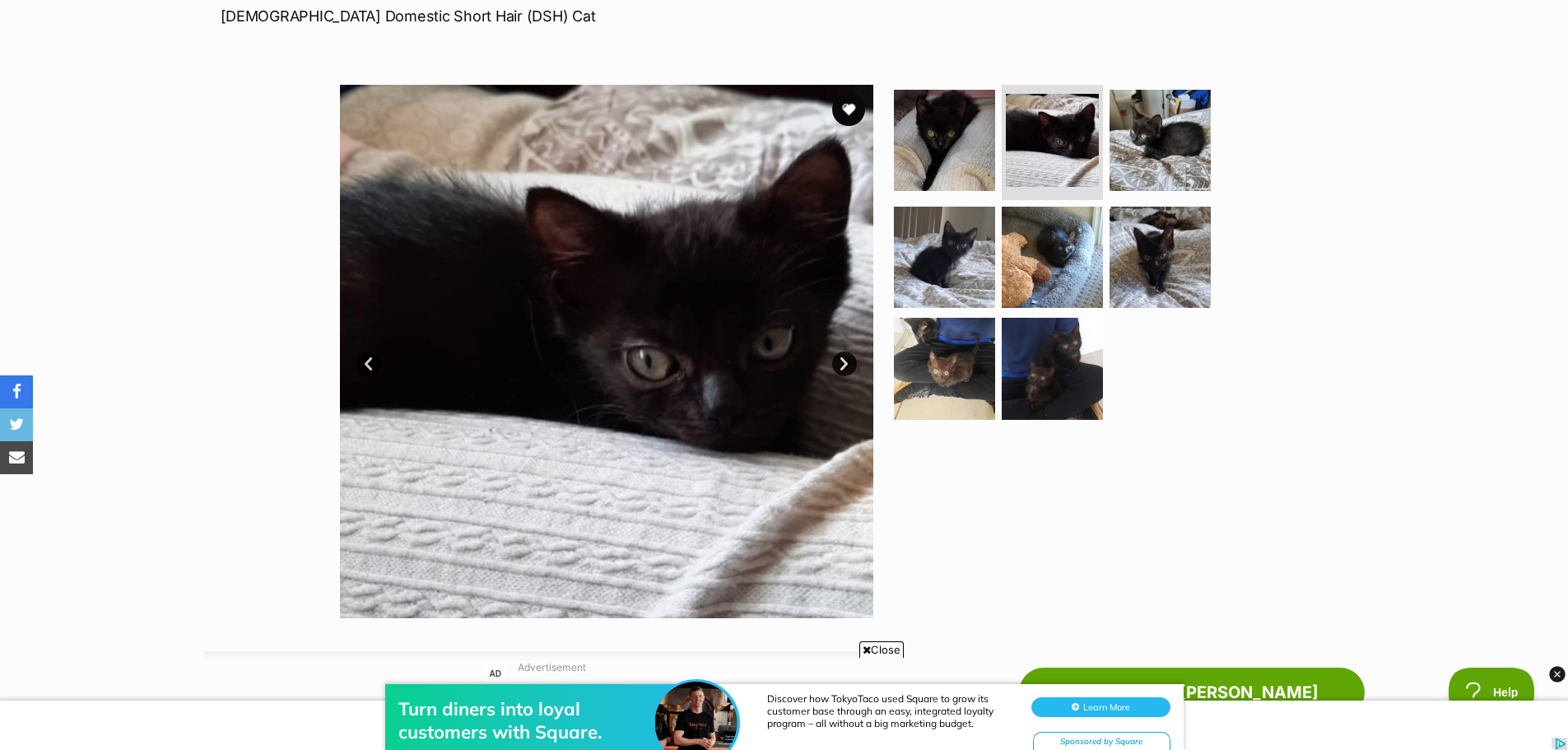
scroll to position [129, 0]
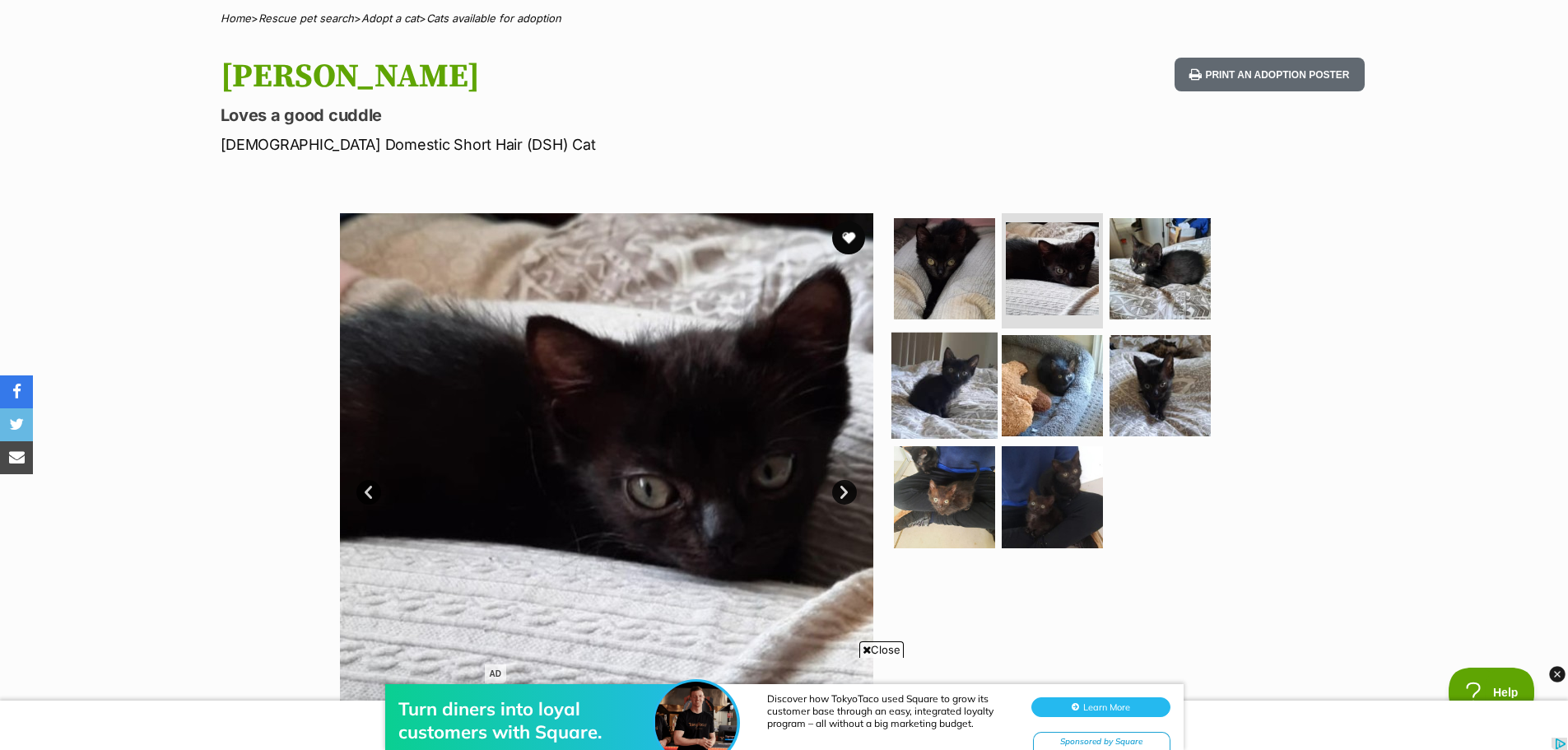
click at [911, 379] on img at bounding box center [944, 384] width 106 height 106
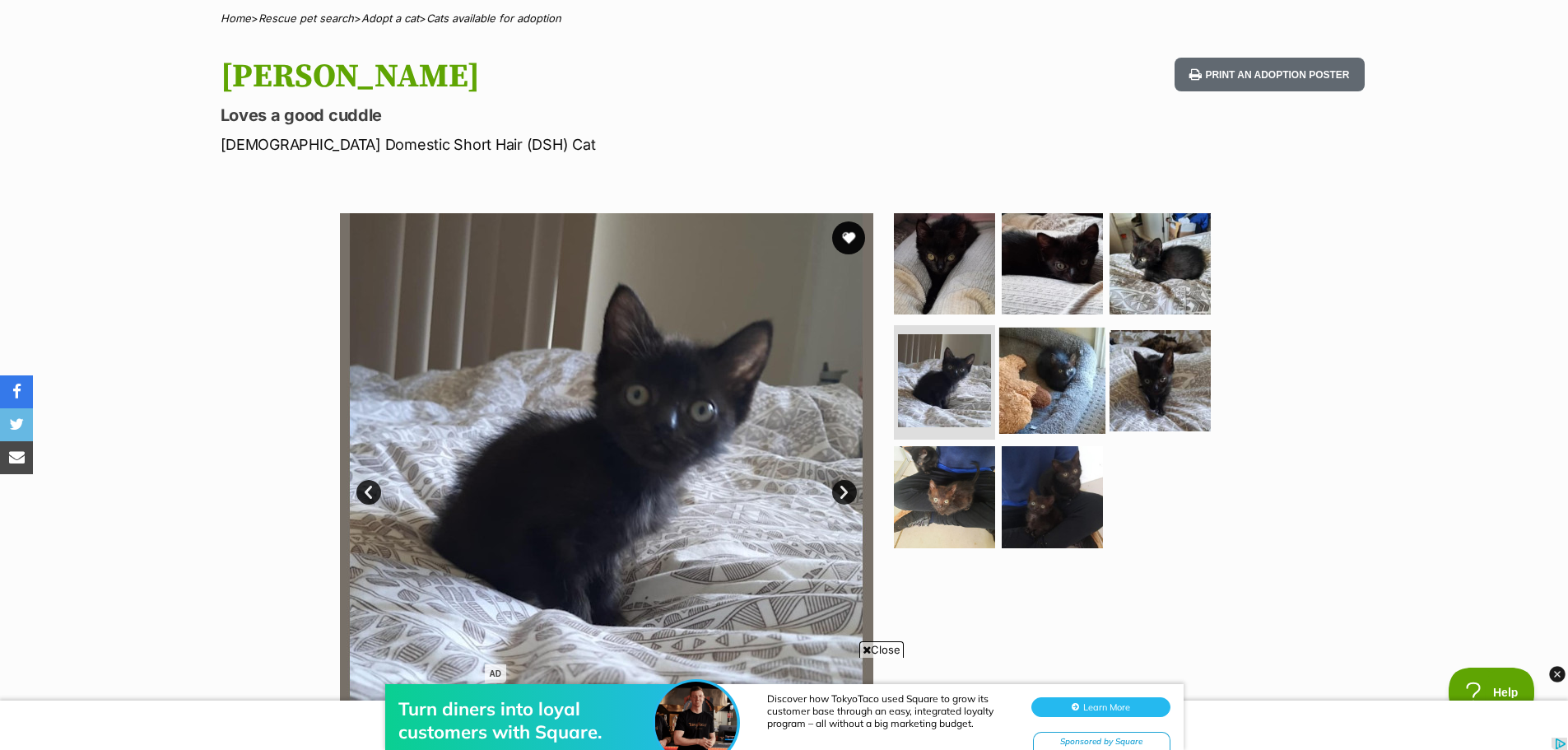
click at [1046, 372] on img at bounding box center [1051, 379] width 106 height 106
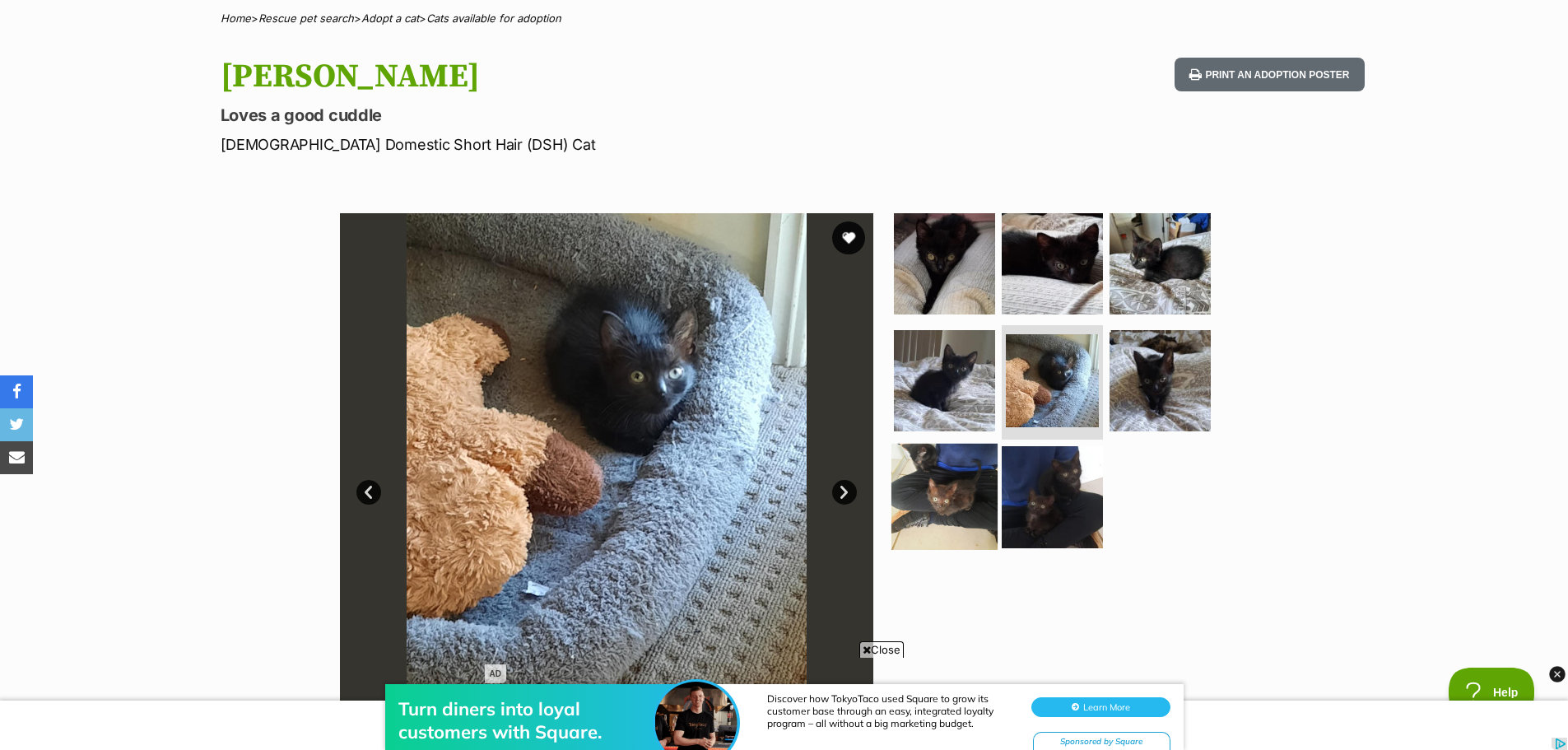
click at [952, 493] on img at bounding box center [944, 496] width 106 height 106
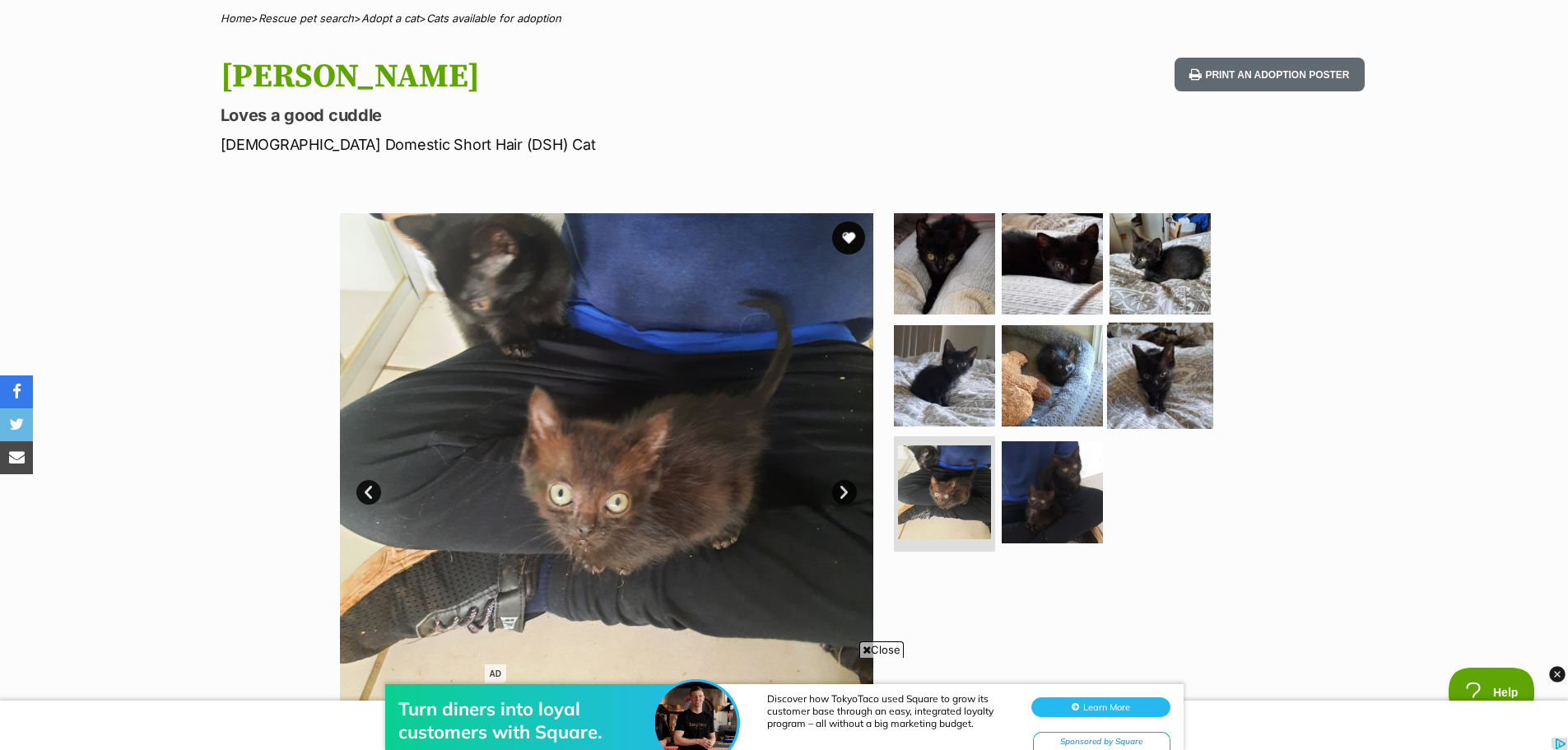
click at [1165, 387] on img at bounding box center [1159, 374] width 106 height 106
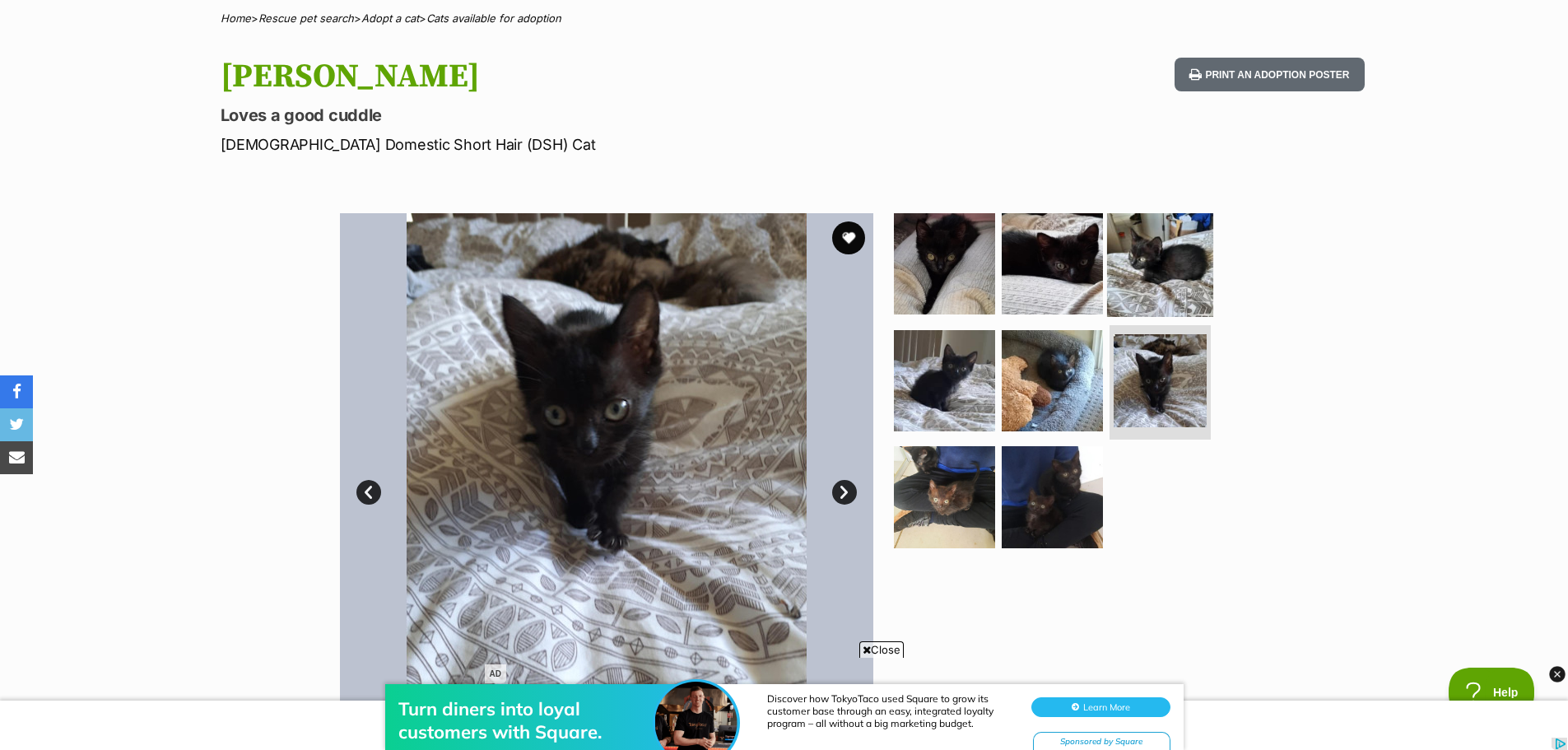
click at [1146, 262] on img at bounding box center [1159, 263] width 106 height 106
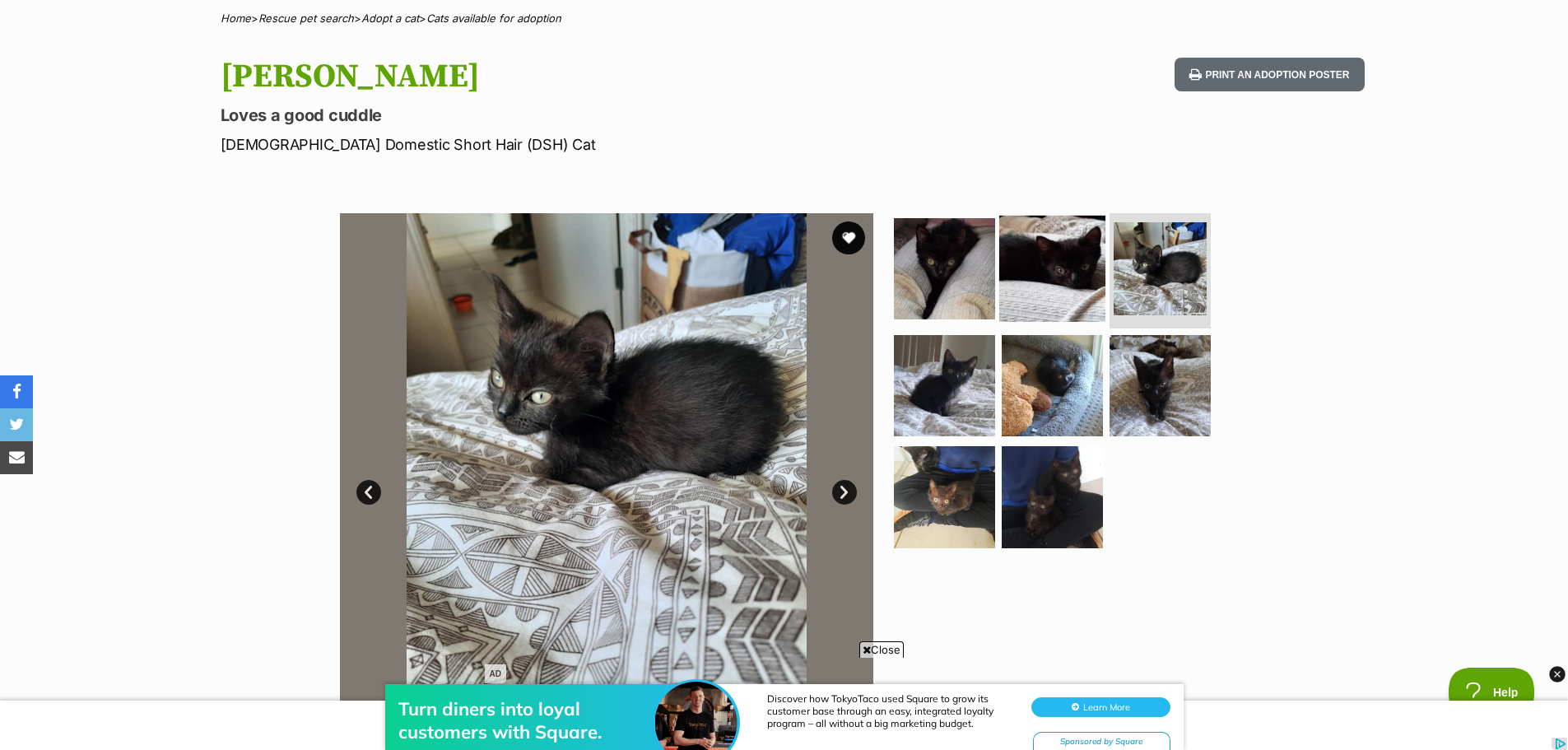
click at [1040, 278] on img at bounding box center [1051, 268] width 106 height 106
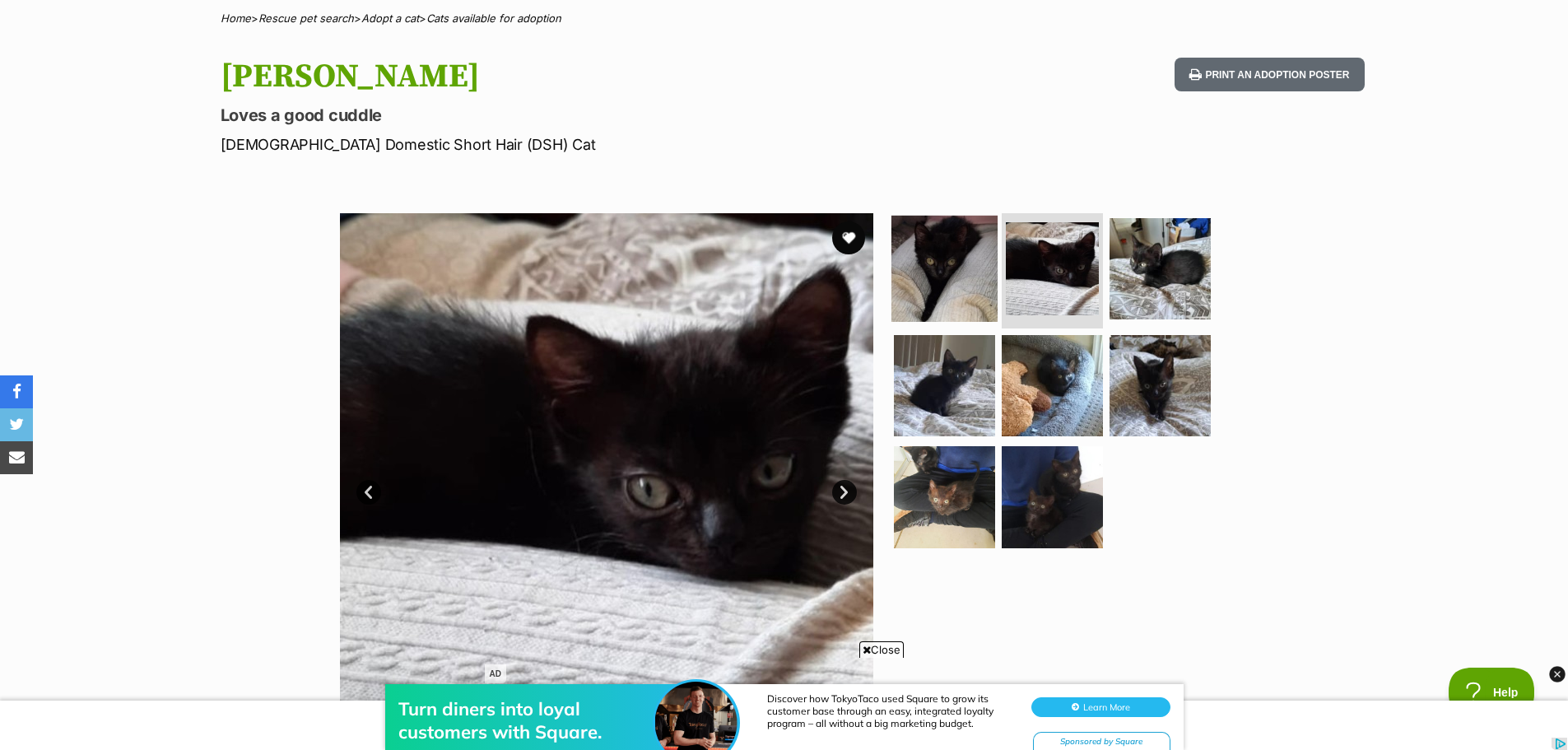
click at [944, 267] on img at bounding box center [944, 268] width 106 height 106
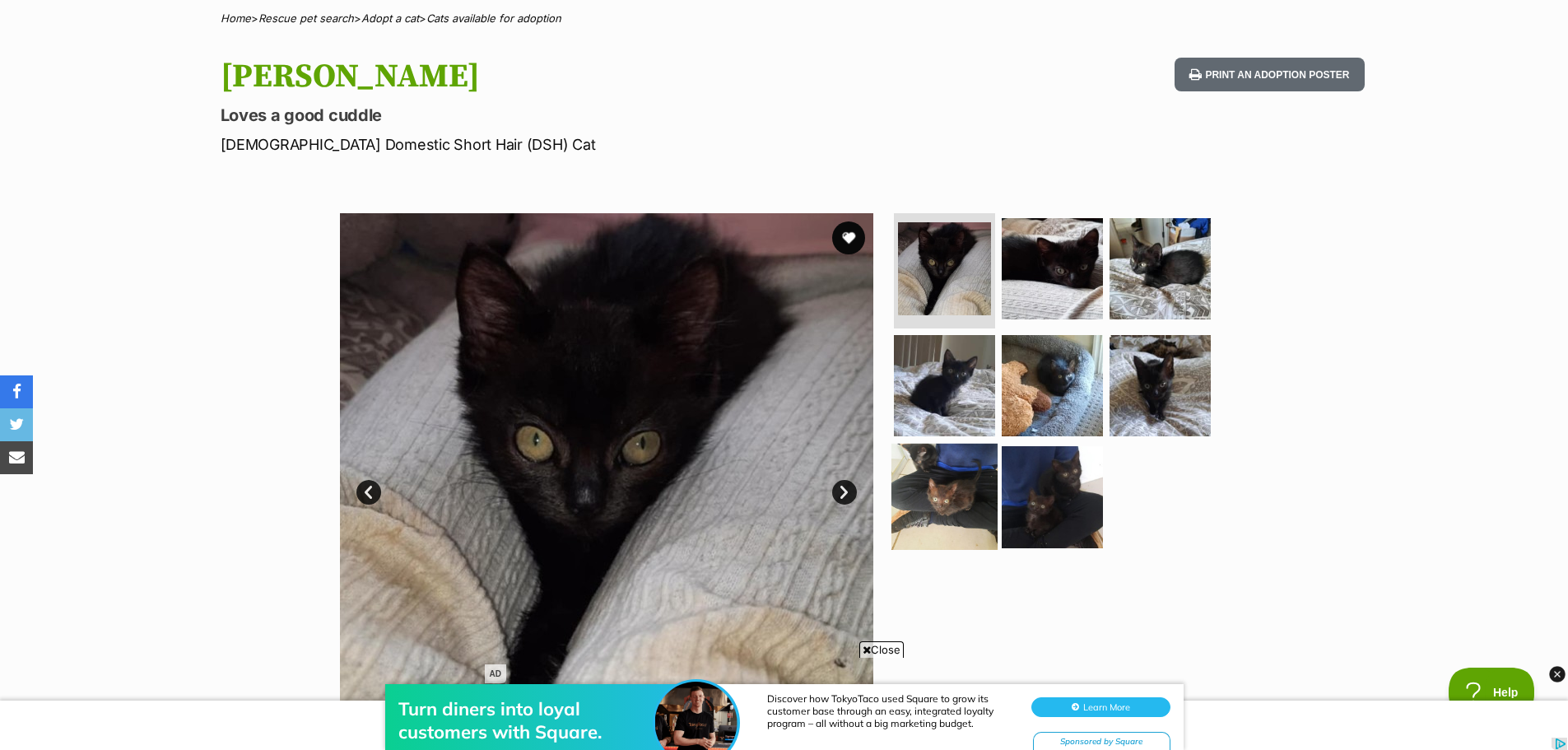
click at [960, 500] on img at bounding box center [944, 496] width 106 height 106
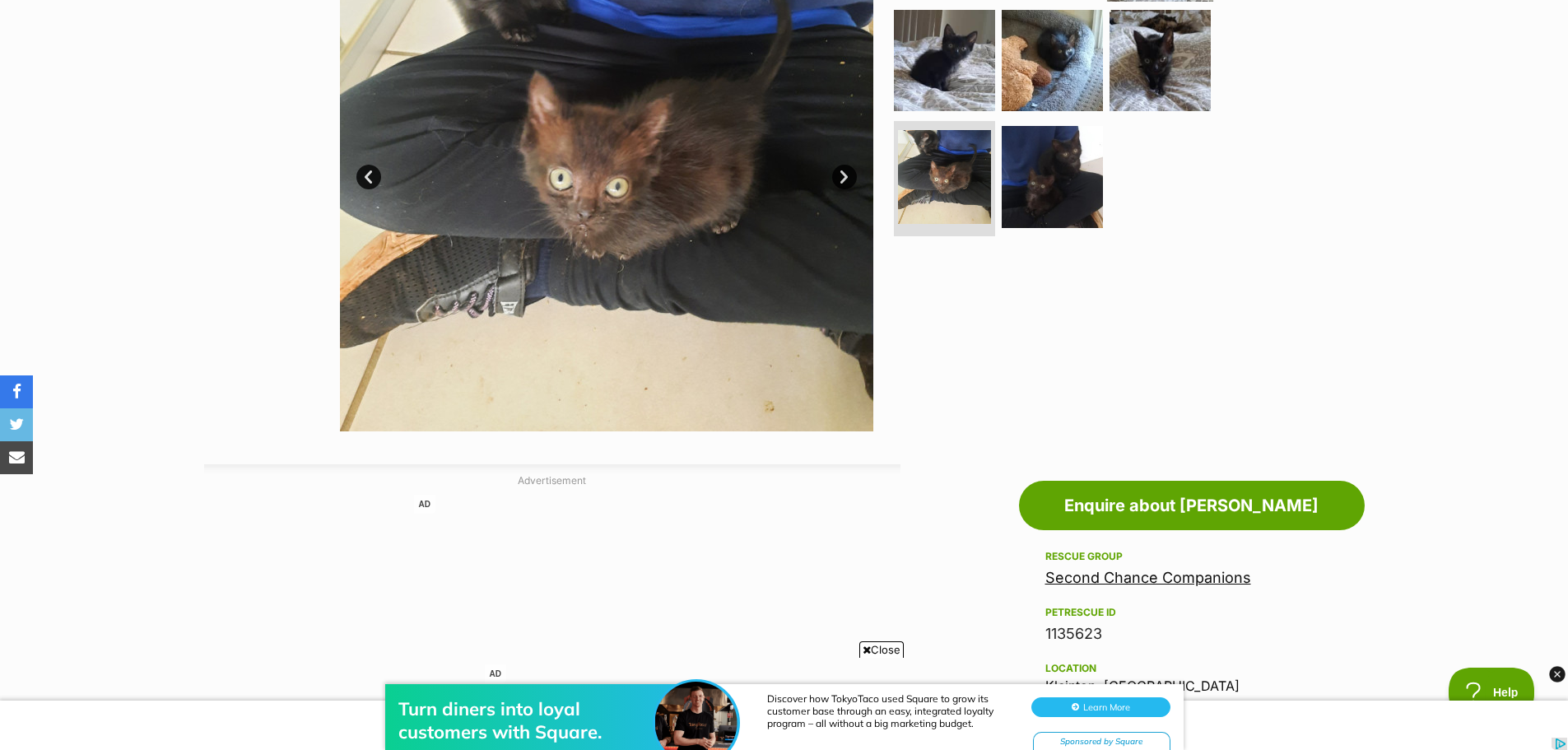
scroll to position [458, 0]
